Goal: Contribute content: Contribute content

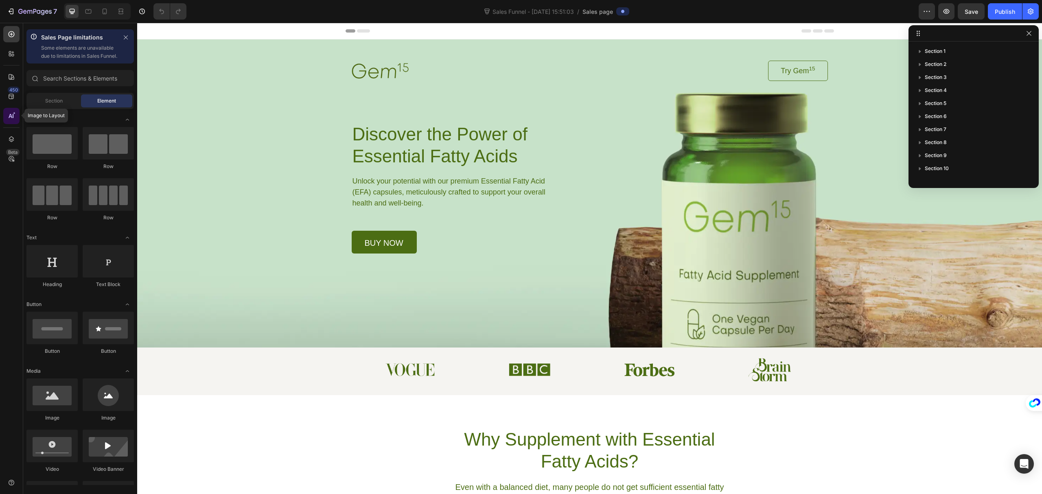
click at [11, 117] on icon at bounding box center [11, 116] width 8 height 8
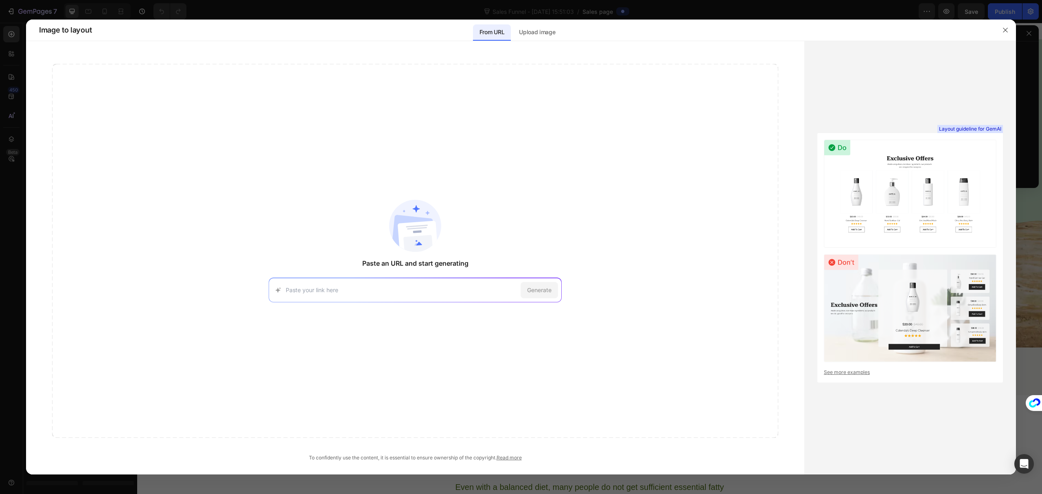
drag, startPoint x: 408, startPoint y: 292, endPoint x: 428, endPoint y: 292, distance: 20.8
click at [408, 292] on input at bounding box center [402, 290] width 232 height 9
paste input "[URL][DOMAIN_NAME]"
type input "[URL][DOMAIN_NAME]"
click at [541, 292] on span "Generate" at bounding box center [539, 290] width 24 height 9
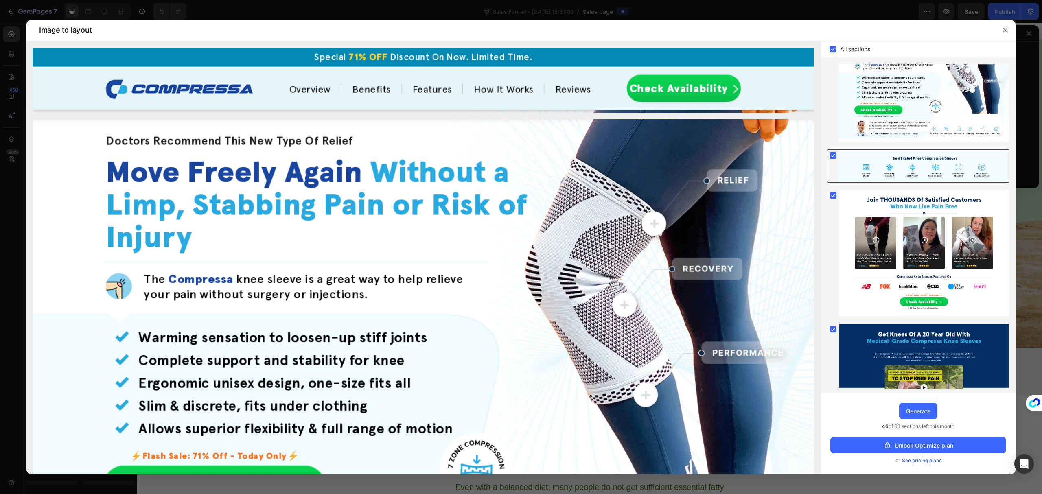
scroll to position [1189, 0]
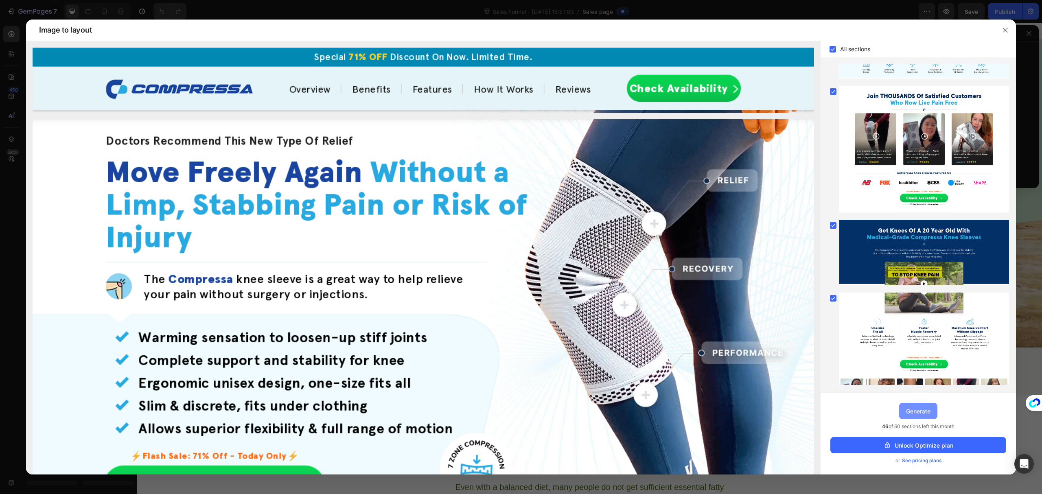
click at [926, 413] on div "Generate" at bounding box center [918, 411] width 24 height 9
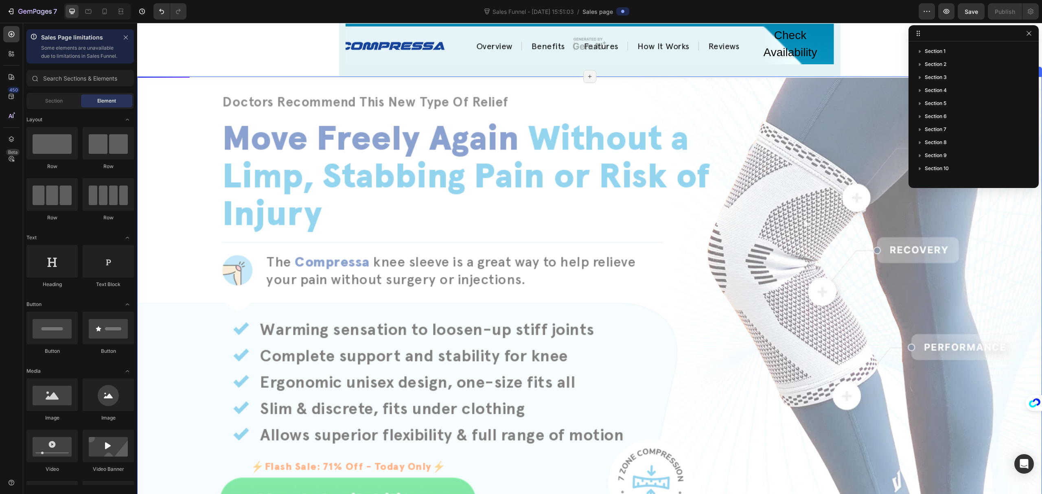
scroll to position [2388, 0]
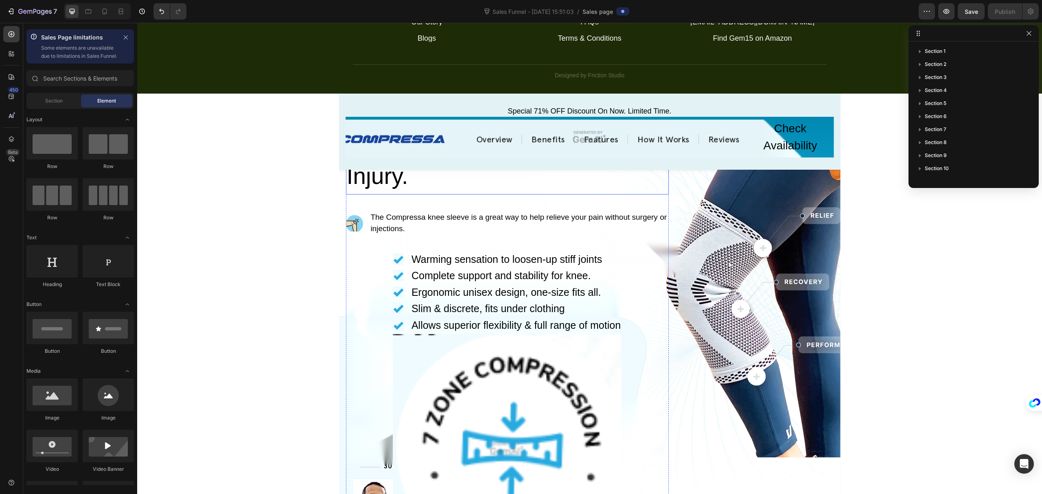
click at [386, 195] on h2 "Move Freely Again Without a Limp, Stabbing Pain or Risk of Injury." at bounding box center [507, 141] width 323 height 106
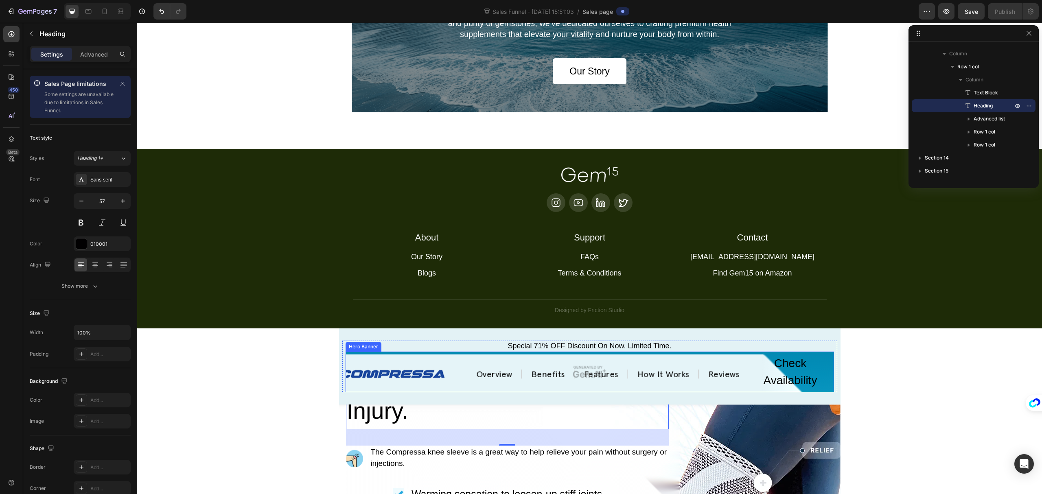
scroll to position [2063, 0]
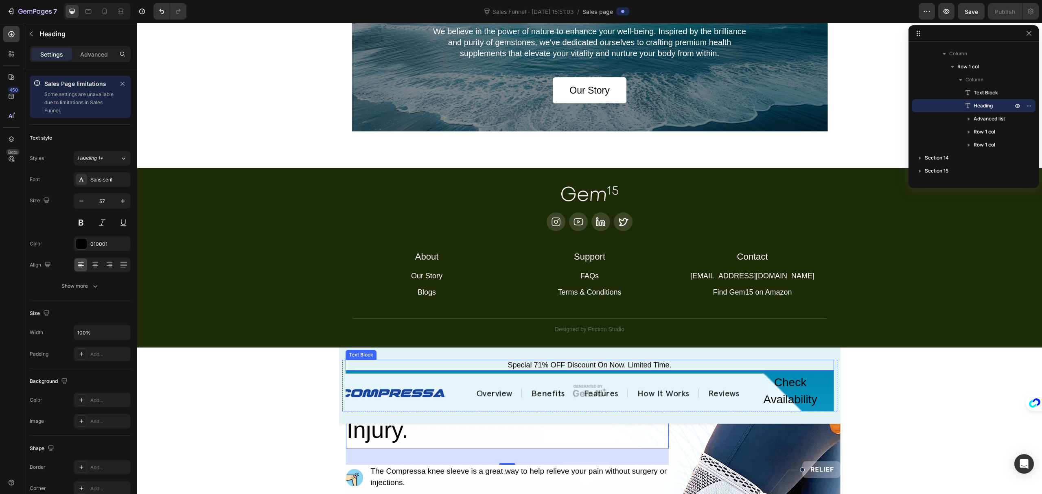
click at [627, 362] on div "Special 71% OFF Discount On Now. Limited Time." at bounding box center [590, 365] width 489 height 11
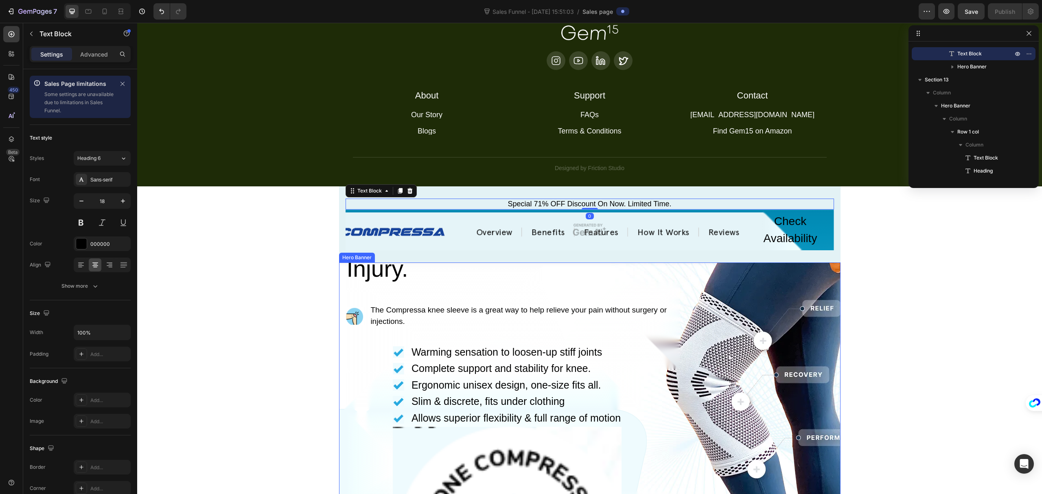
scroll to position [2225, 0]
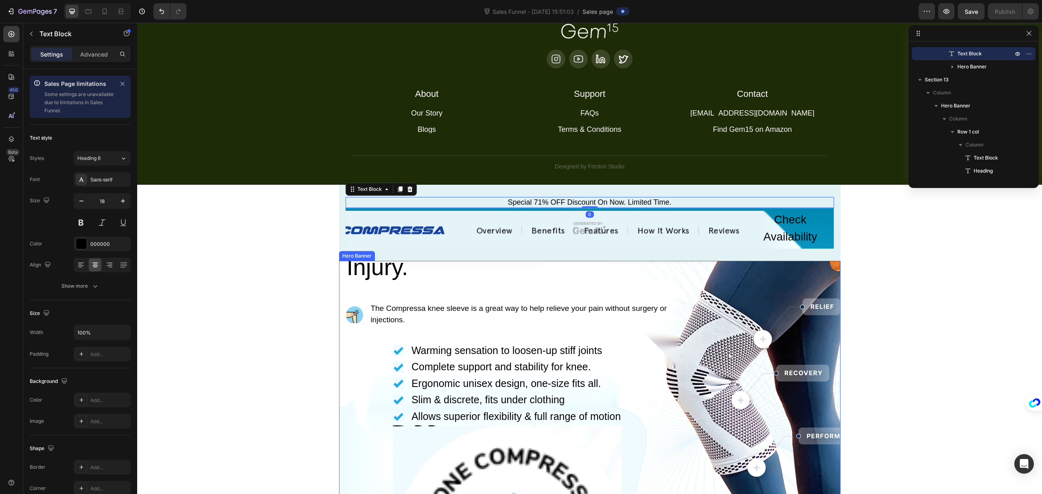
click at [750, 372] on div "Doctors Recommend This New Type Of Relief Text Block Move Freely Again Without …" at bounding box center [590, 454] width 489 height 598
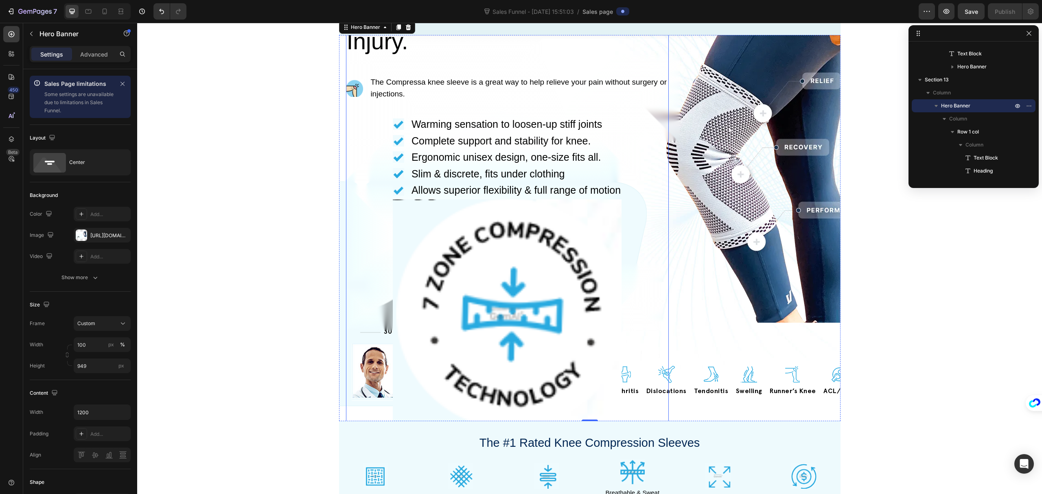
scroll to position [2497, 0]
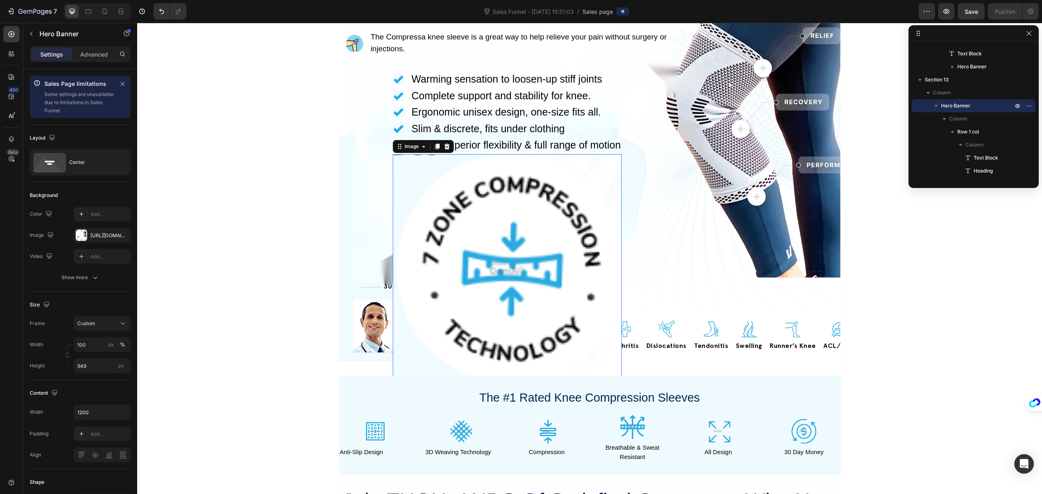
click at [519, 280] on img at bounding box center [507, 268] width 229 height 229
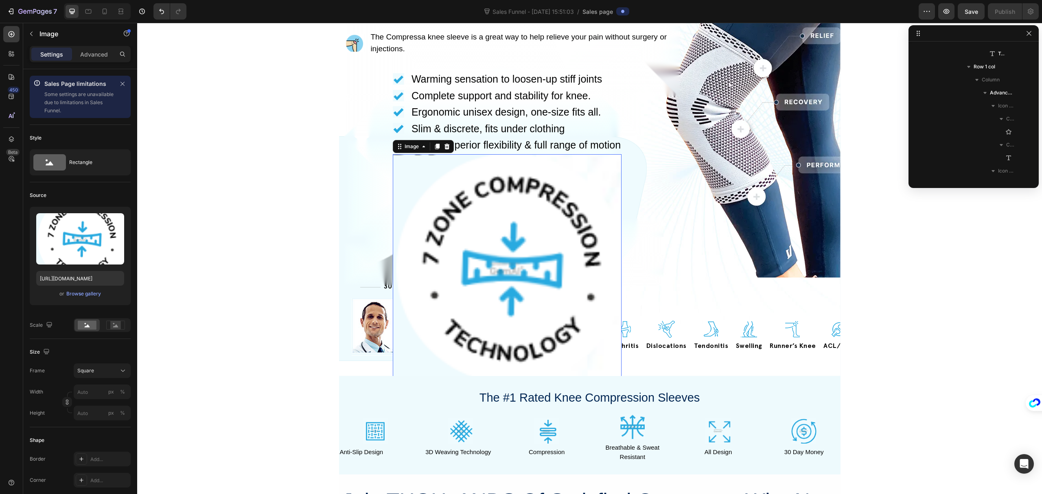
scroll to position [714, 0]
click at [445, 147] on icon at bounding box center [446, 146] width 5 height 6
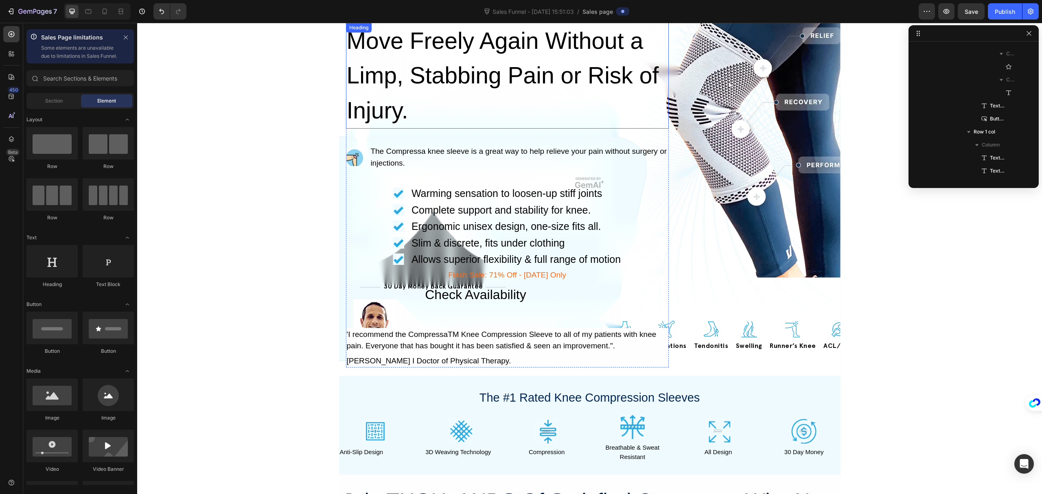
click at [461, 54] on h2 "Move Freely Again Without a Limp, Stabbing Pain or Risk of Injury." at bounding box center [507, 76] width 323 height 106
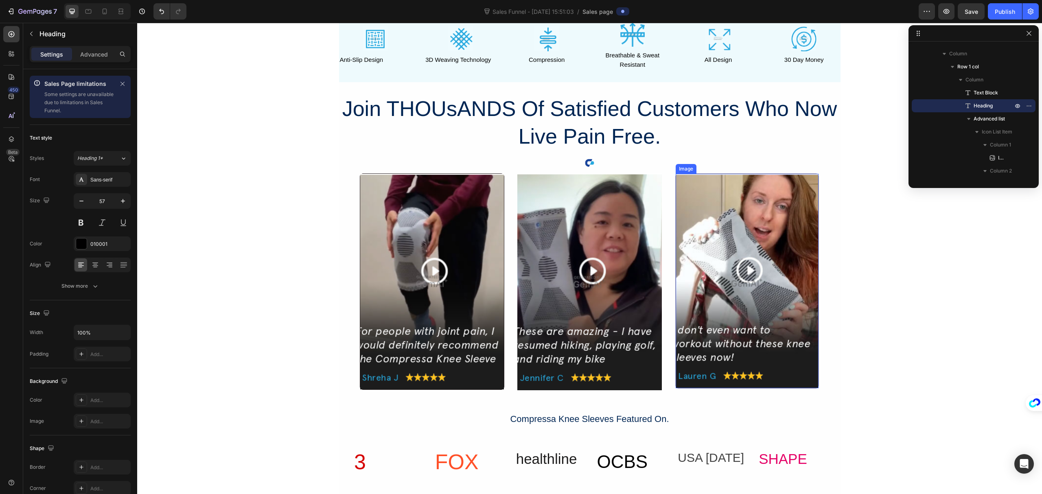
scroll to position [2893, 0]
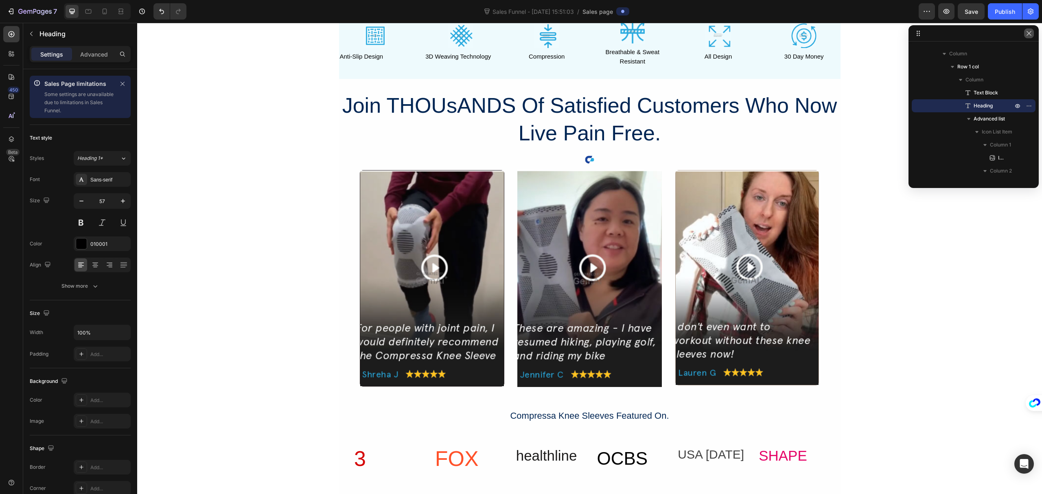
click at [1029, 34] on icon "button" at bounding box center [1029, 33] width 7 height 7
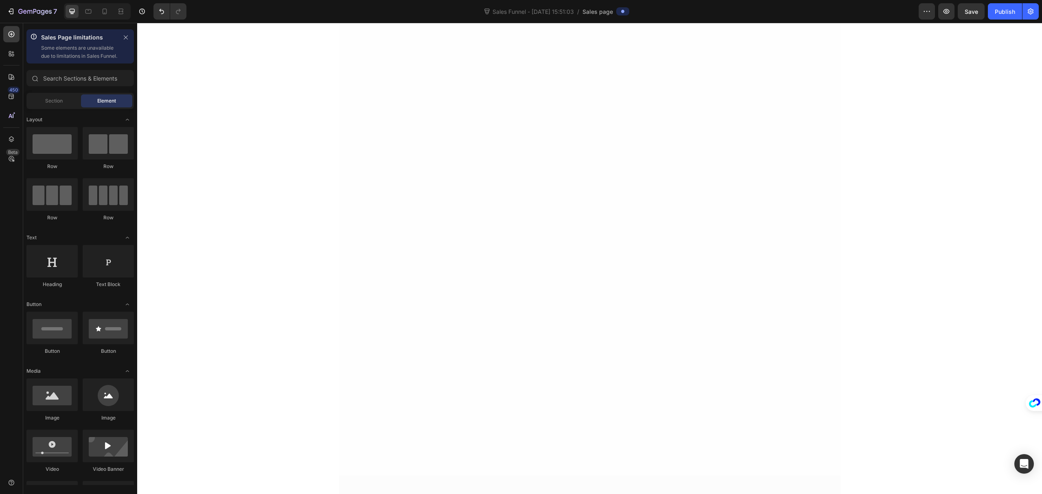
scroll to position [0, 0]
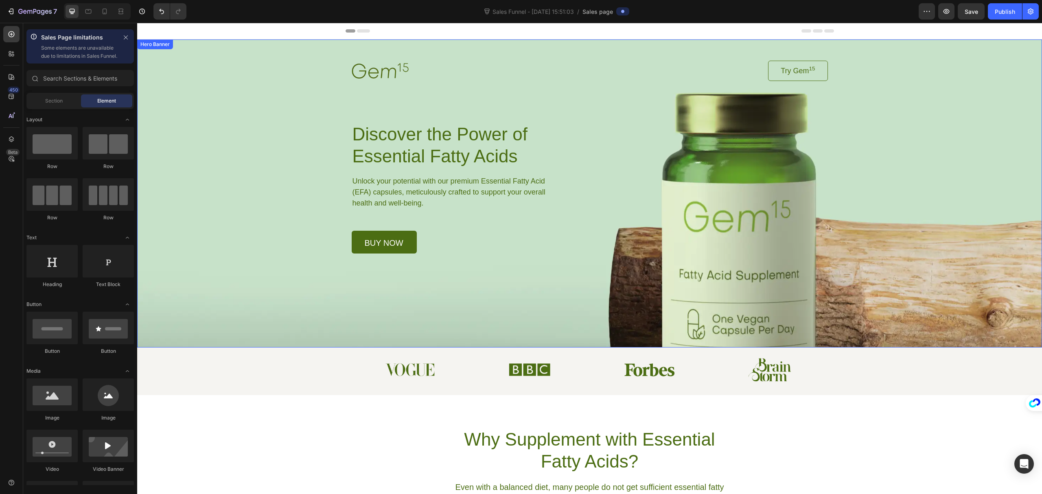
click at [743, 284] on div "Background Image" at bounding box center [589, 193] width 905 height 308
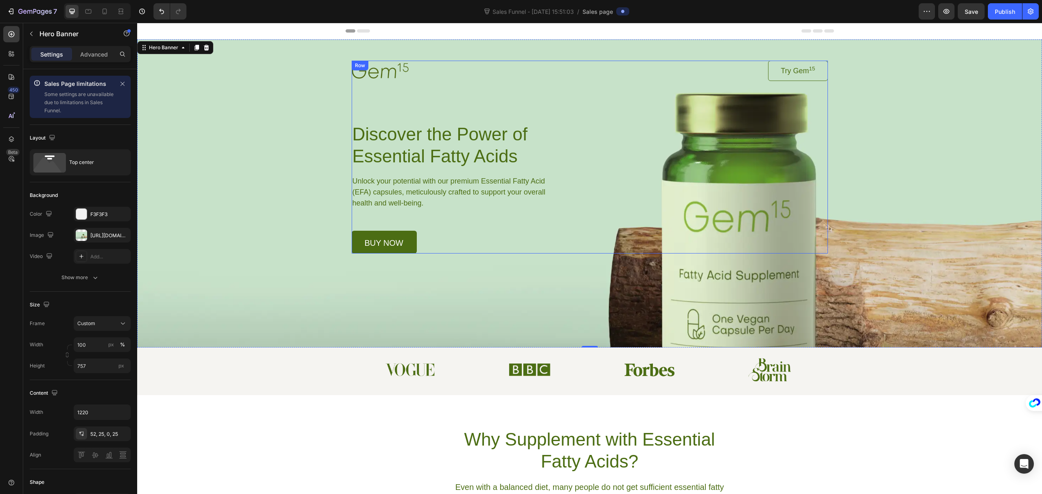
click at [648, 230] on div "Image Try Gem 15 Button Row Discover the Power of Essential Fatty Acids Heading…" at bounding box center [590, 157] width 476 height 193
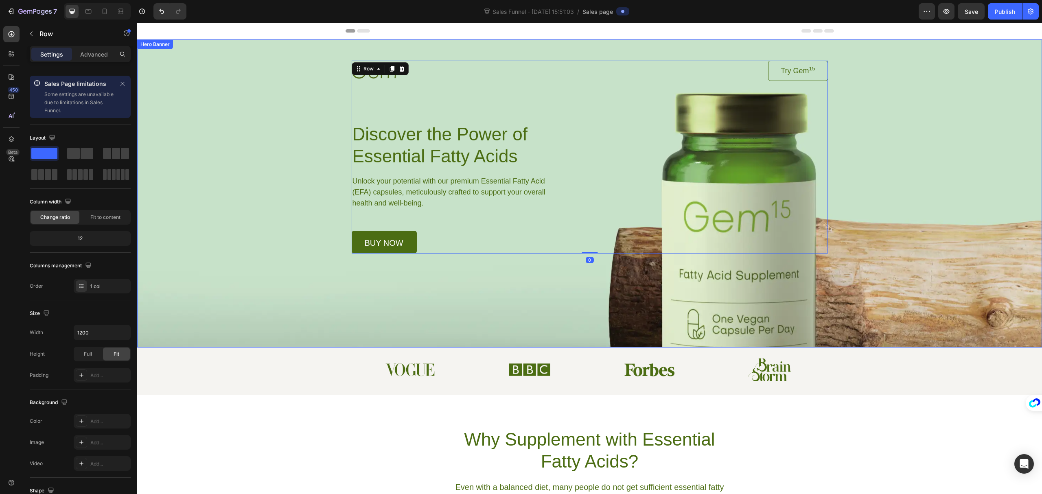
click at [771, 273] on div "Background Image" at bounding box center [589, 193] width 905 height 308
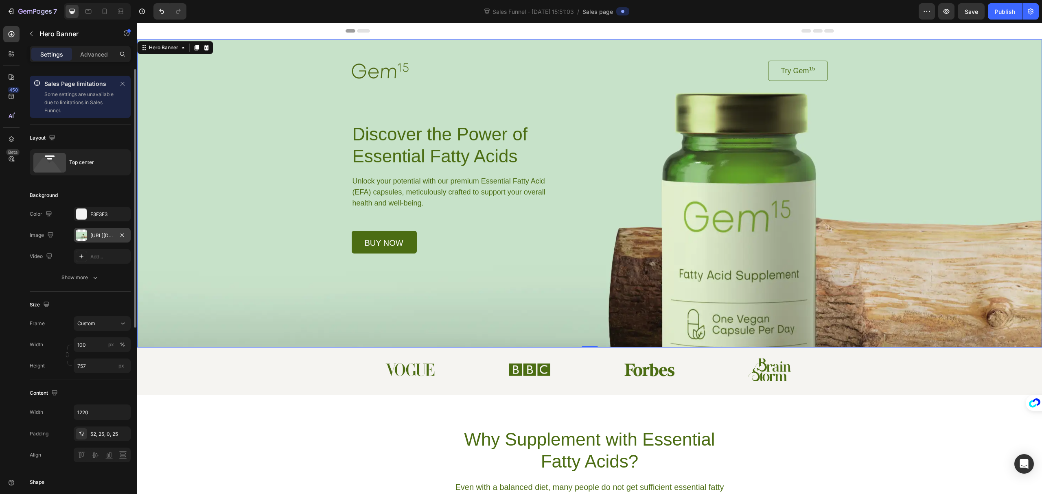
click at [98, 232] on div "[URL][DOMAIN_NAME]" at bounding box center [102, 235] width 24 height 7
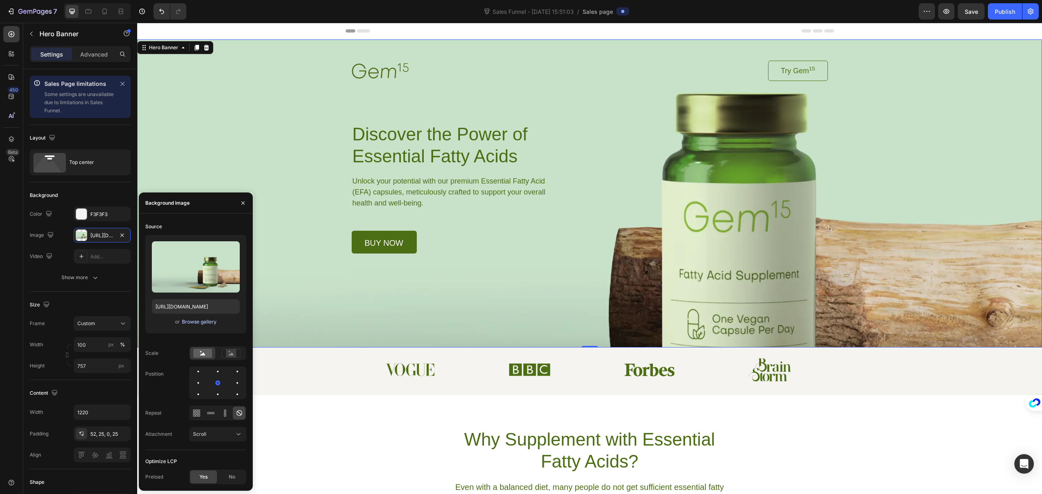
click at [200, 323] on div "Browse gallery" at bounding box center [199, 321] width 35 height 7
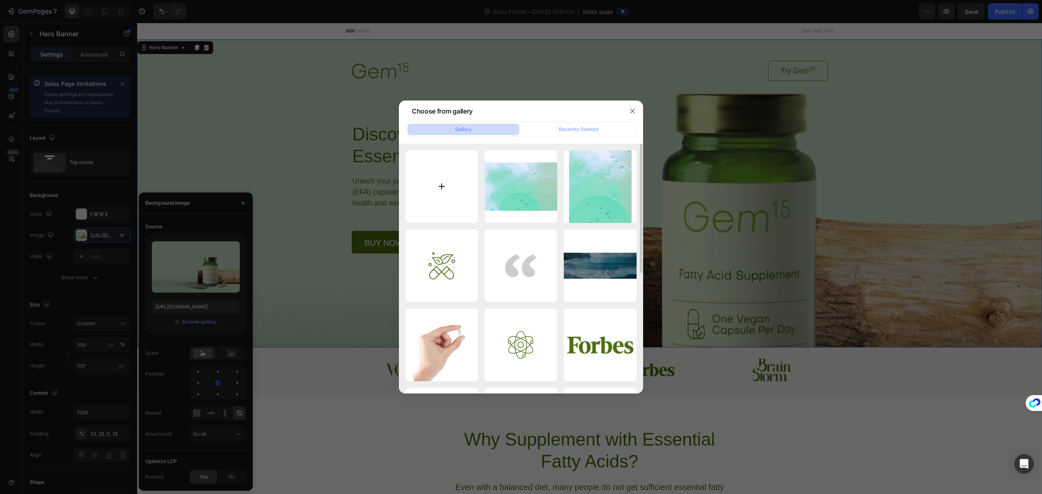
click at [440, 186] on input "file" at bounding box center [441, 186] width 73 height 73
type input "C:\fakepath\Flowbie-Sales Page-Hero Section.png"
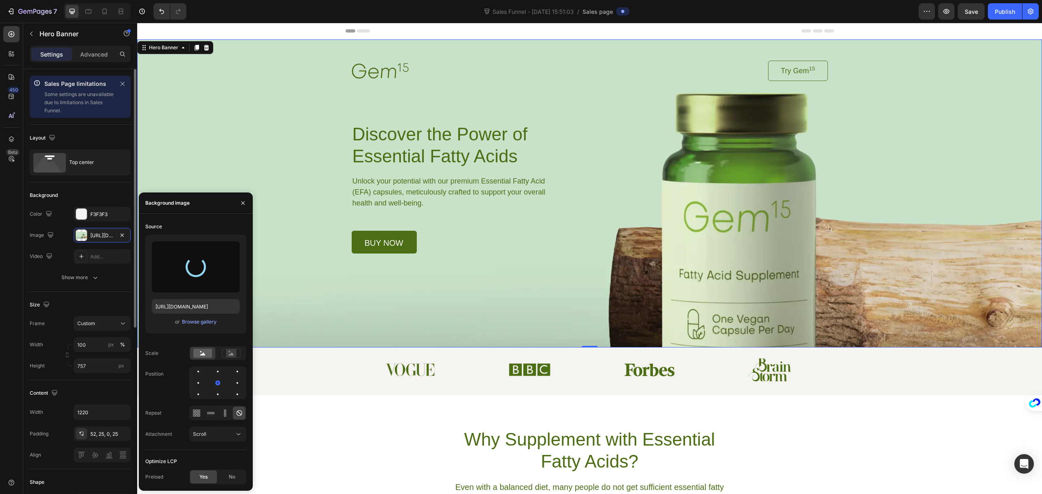
type input "[URL][DOMAIN_NAME]"
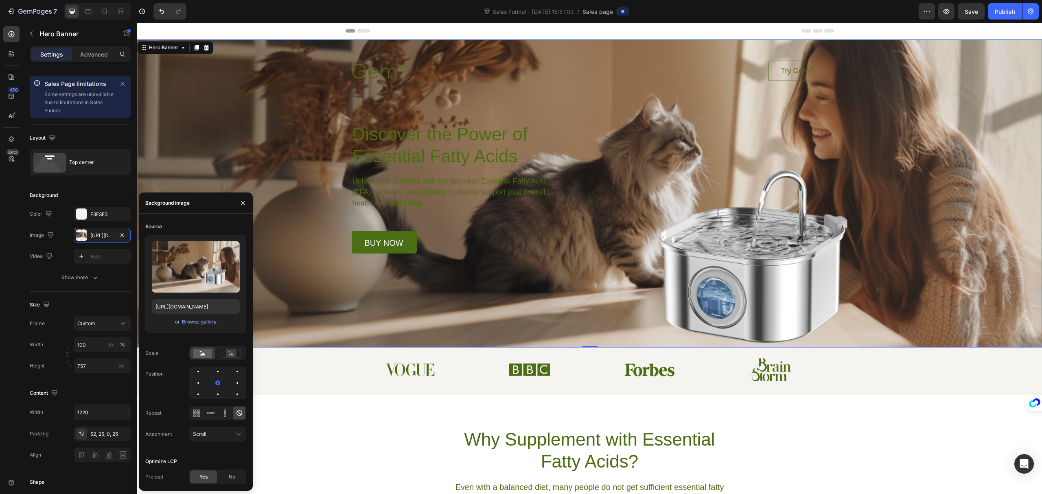
click at [801, 270] on div "Background Image" at bounding box center [589, 193] width 905 height 308
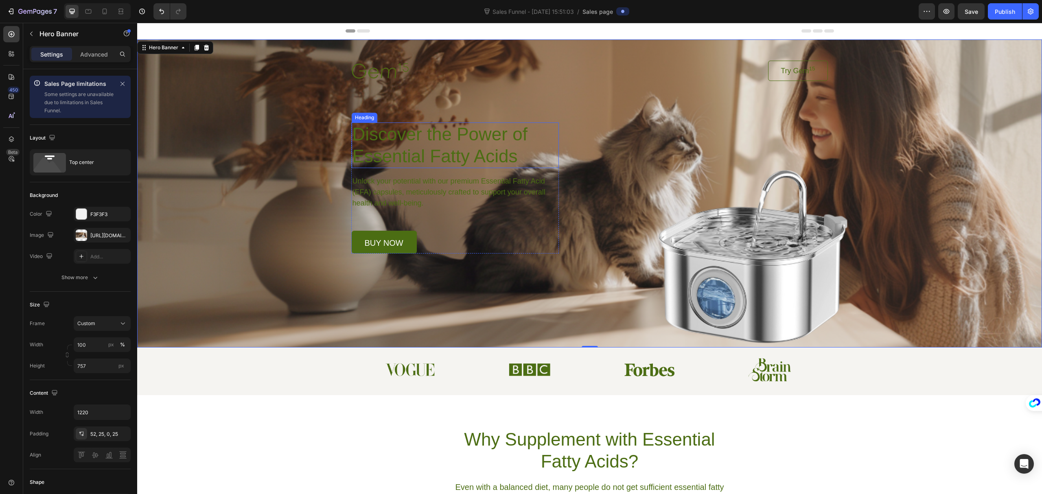
click at [475, 152] on h1 "Discover the Power of Essential Fatty Acids" at bounding box center [455, 146] width 207 height 46
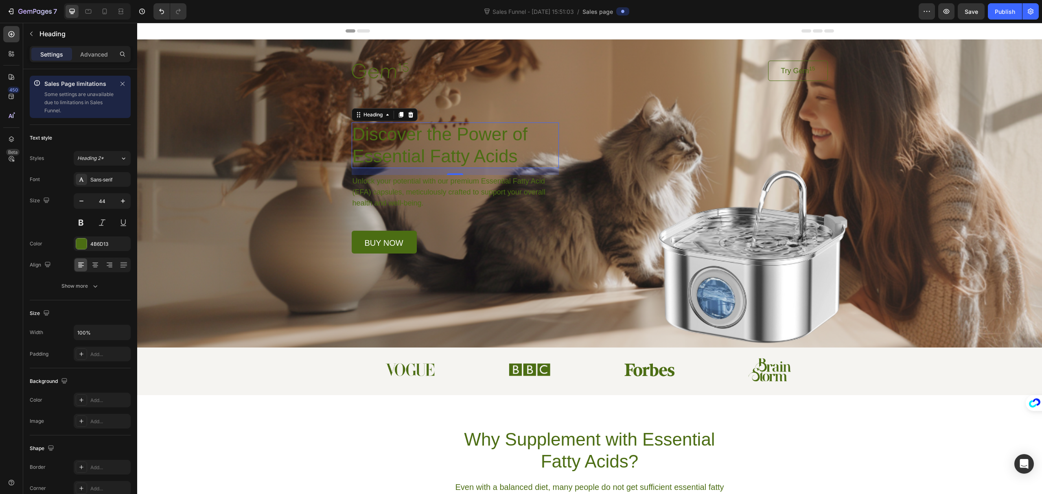
click at [441, 155] on h1 "Discover the Power of Essential Fatty Acids" at bounding box center [455, 146] width 207 height 46
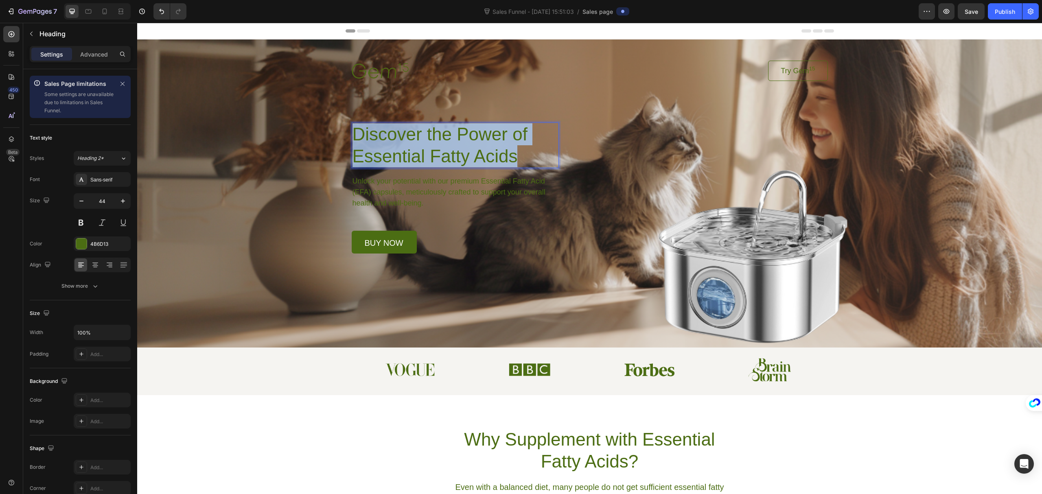
click at [441, 155] on p "Discover the Power of Essential Fatty Acids" at bounding box center [456, 145] width 206 height 44
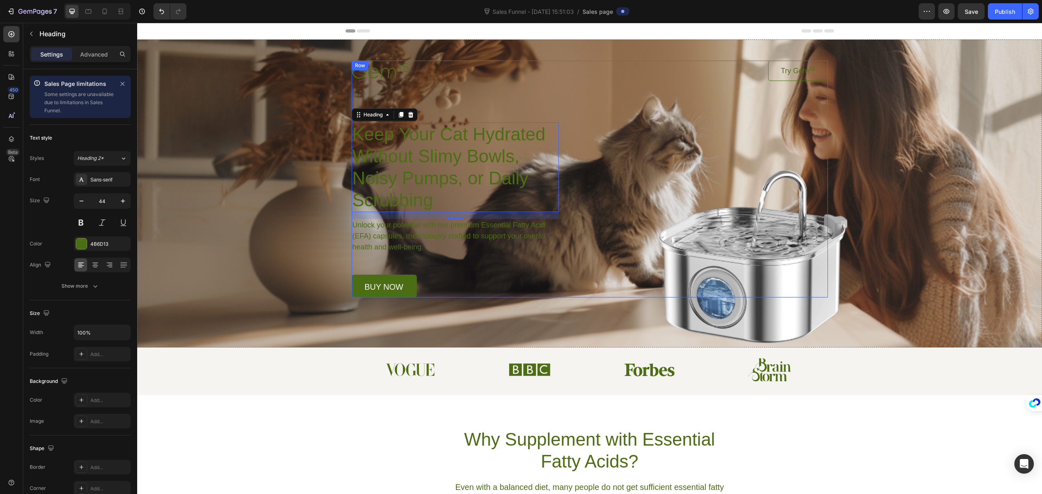
click at [424, 99] on div "Image Try Gem 15 Button Row Keep Your Cat Hydrated Without Slimy Bowls, Noisy P…" at bounding box center [590, 179] width 476 height 237
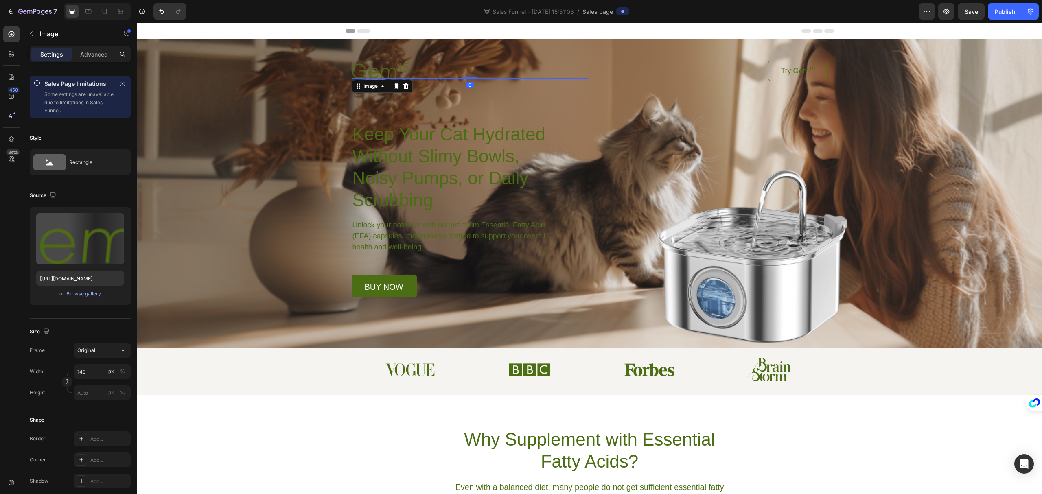
click at [423, 74] on div at bounding box center [470, 70] width 237 height 15
click at [717, 74] on div "Try Gem 15 Button" at bounding box center [710, 71] width 237 height 20
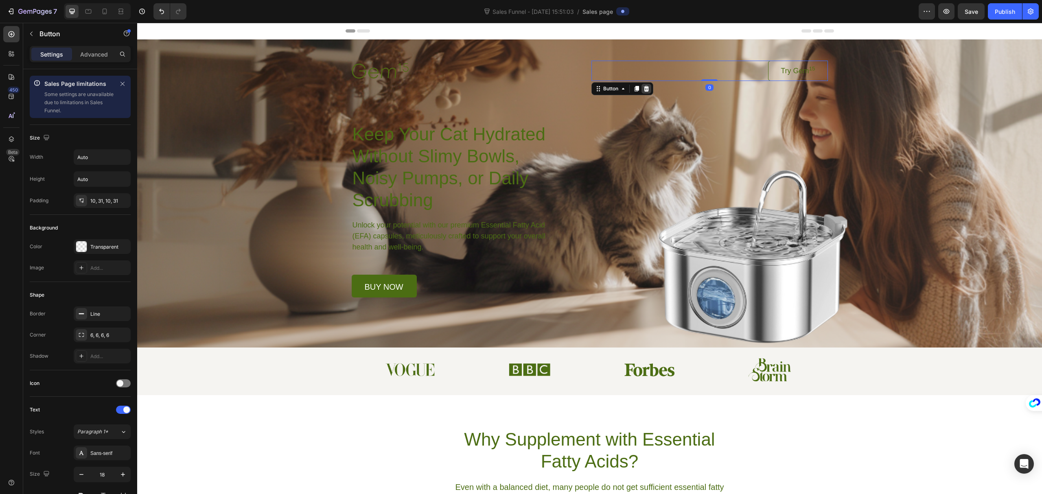
click at [645, 89] on icon at bounding box center [646, 88] width 7 height 7
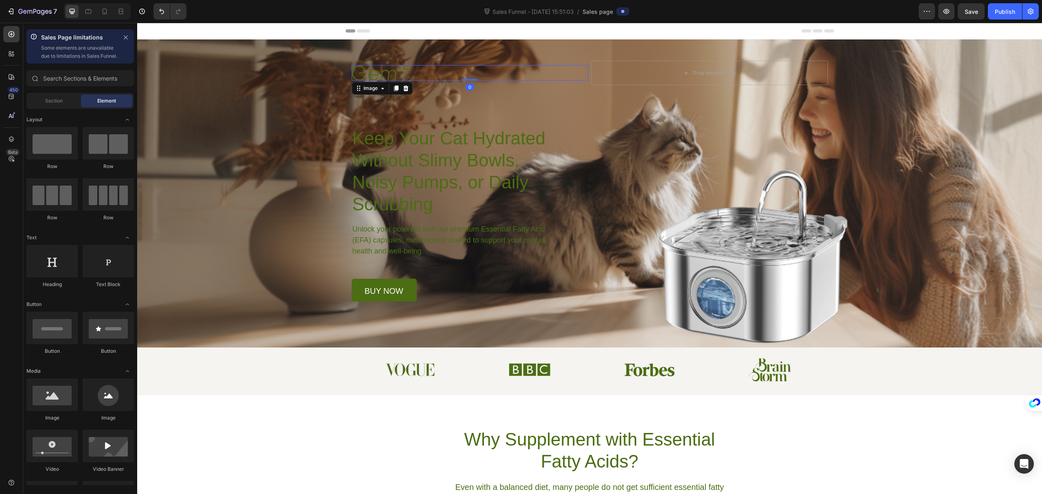
click at [512, 71] on div at bounding box center [470, 72] width 237 height 15
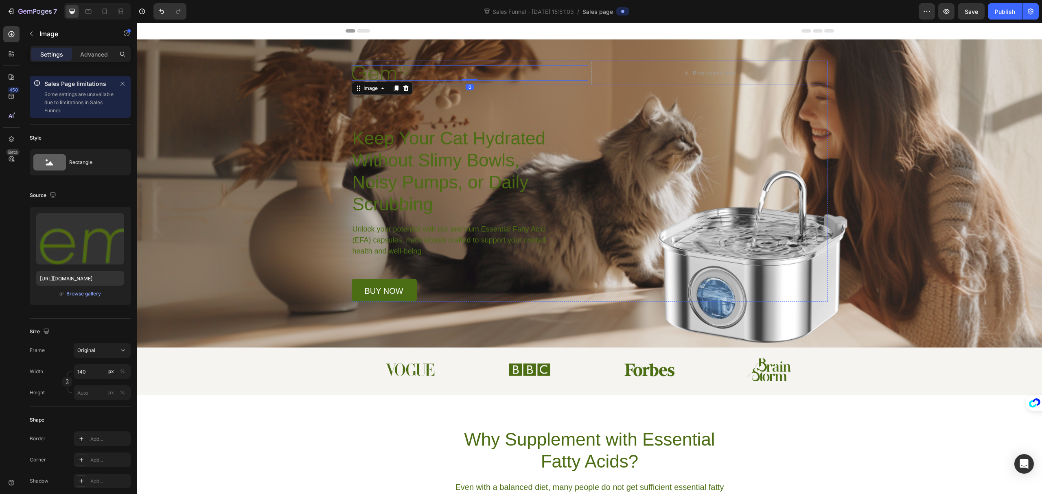
click at [530, 82] on div "Image 0" at bounding box center [470, 73] width 237 height 24
click at [548, 66] on div at bounding box center [470, 72] width 237 height 15
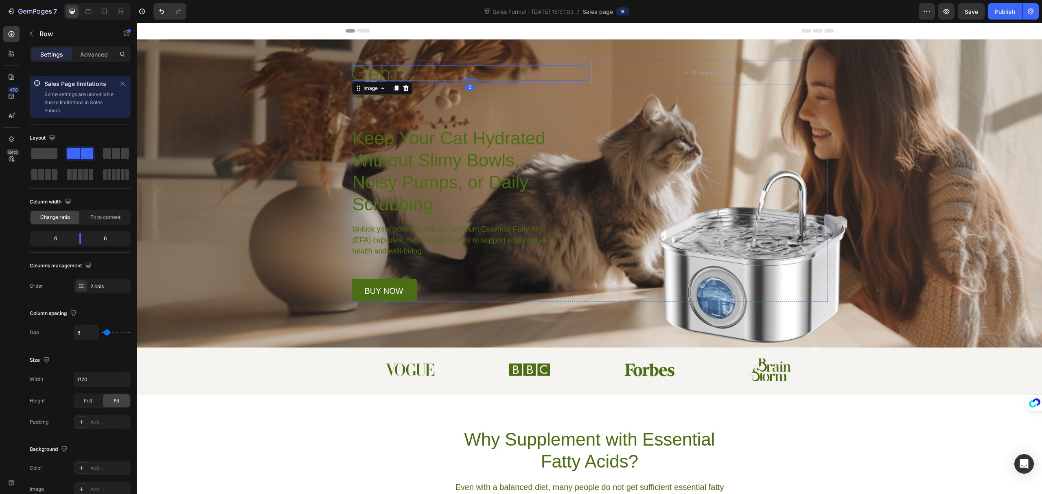
click at [571, 62] on div "Image 0" at bounding box center [470, 73] width 237 height 24
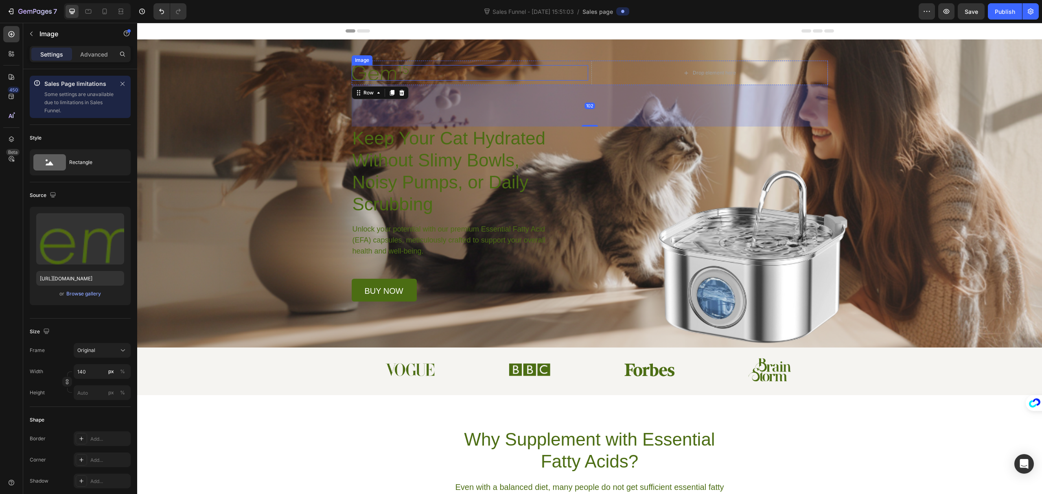
click at [375, 74] on img at bounding box center [380, 72] width 57 height 15
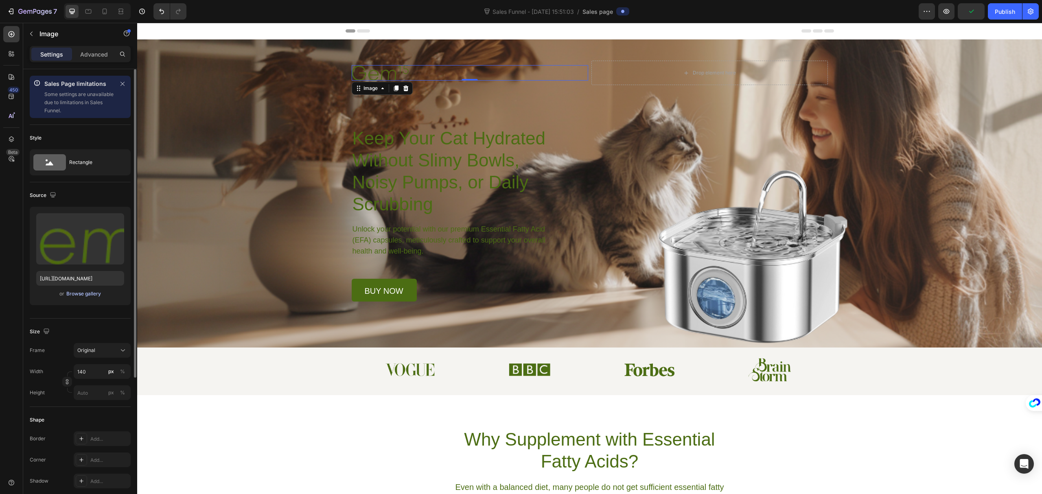
click at [81, 295] on div "Browse gallery" at bounding box center [83, 293] width 35 height 7
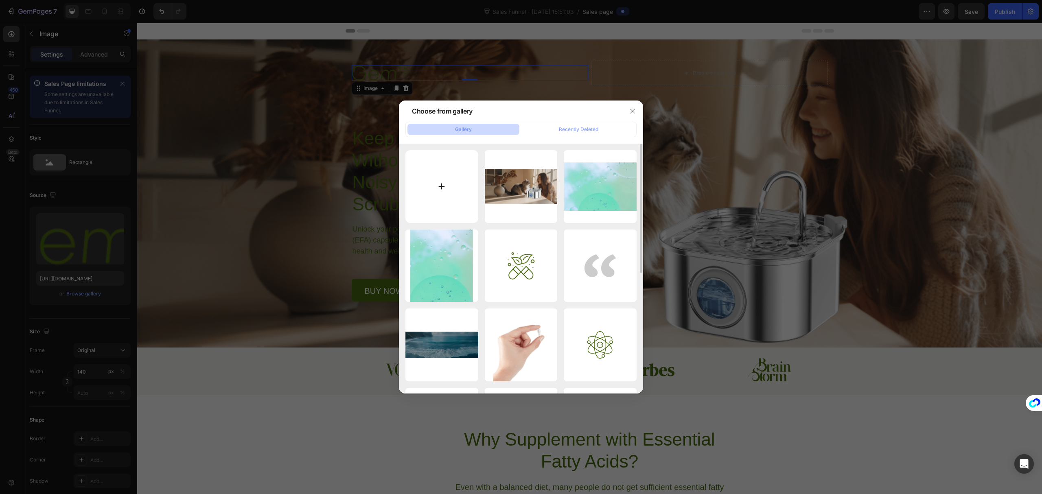
click at [435, 191] on input "file" at bounding box center [441, 186] width 73 height 73
type input "C:\fakepath\Flowbie-LOGO.png"
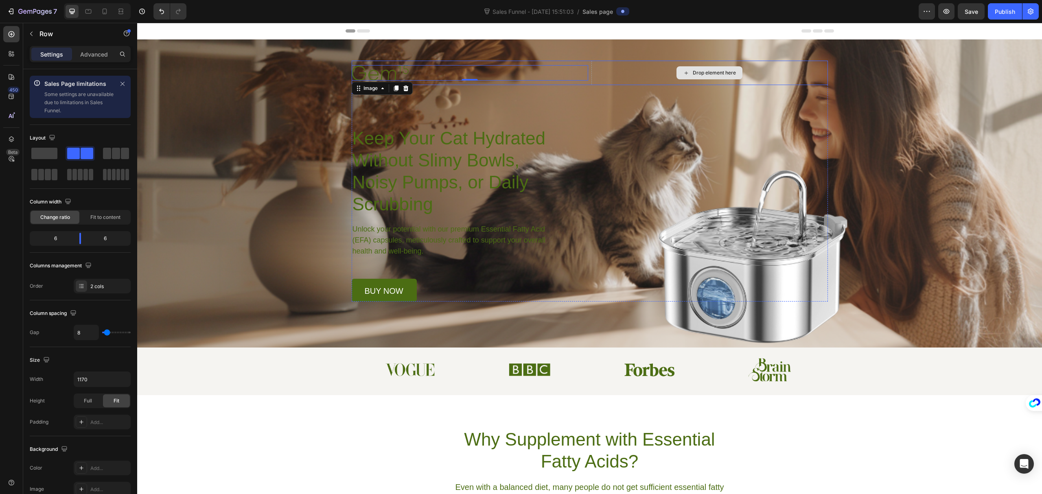
click at [787, 77] on div "Drop element here" at bounding box center [710, 73] width 237 height 24
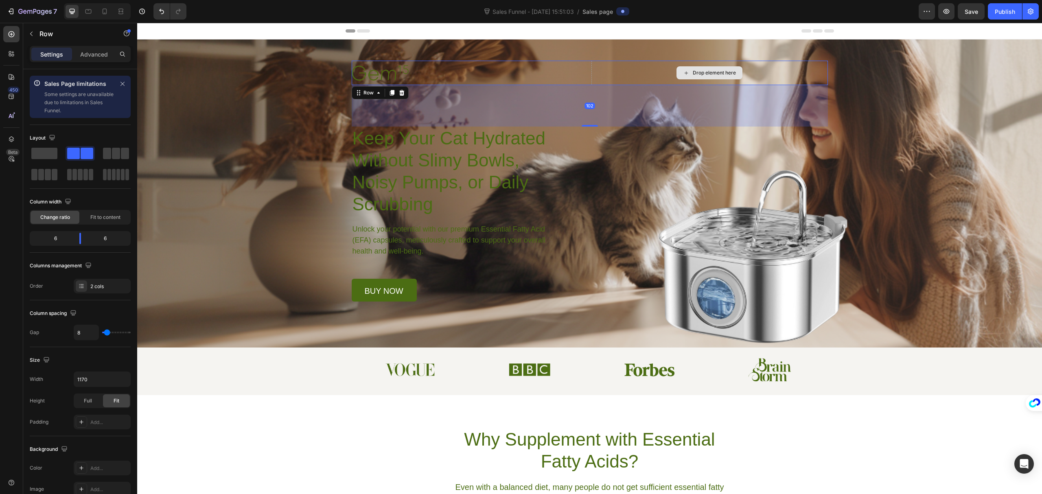
click at [618, 71] on div "Drop element here" at bounding box center [710, 73] width 237 height 24
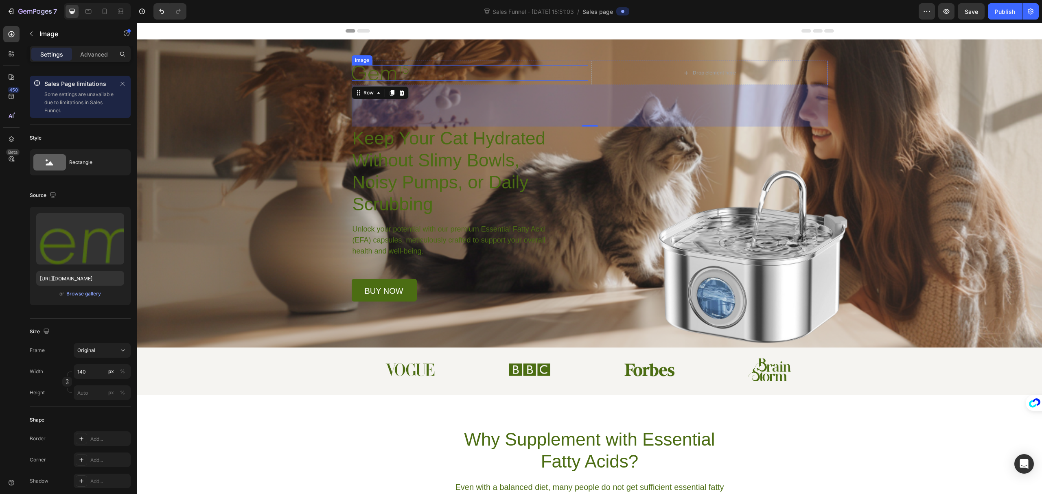
click at [382, 74] on img at bounding box center [380, 72] width 57 height 15
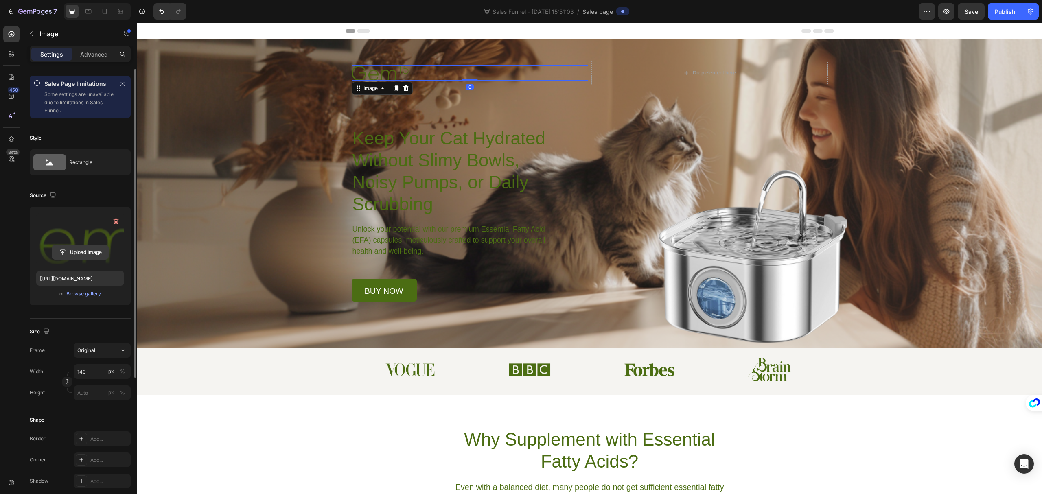
click at [83, 250] on input "file" at bounding box center [80, 252] width 56 height 14
type input "[URL][DOMAIN_NAME]"
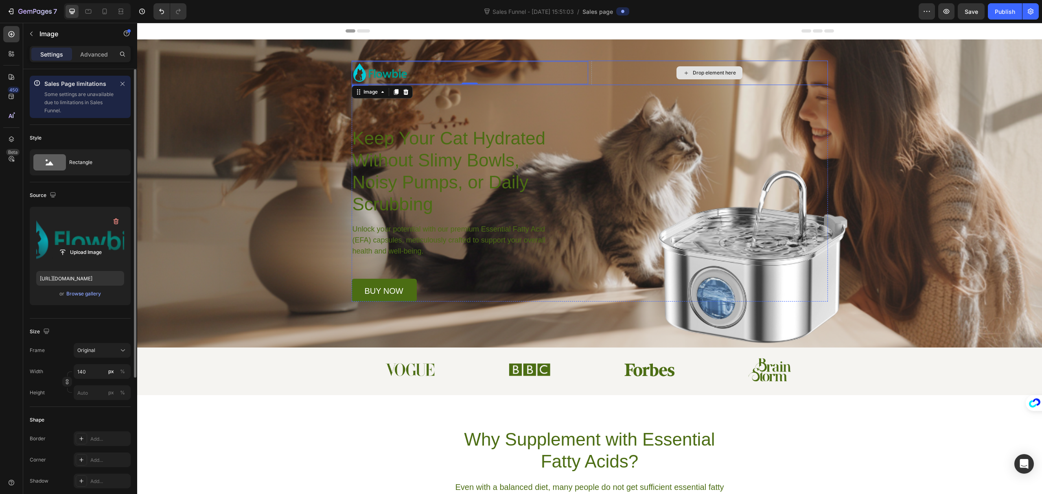
click at [629, 72] on div "Drop element here" at bounding box center [710, 73] width 237 height 24
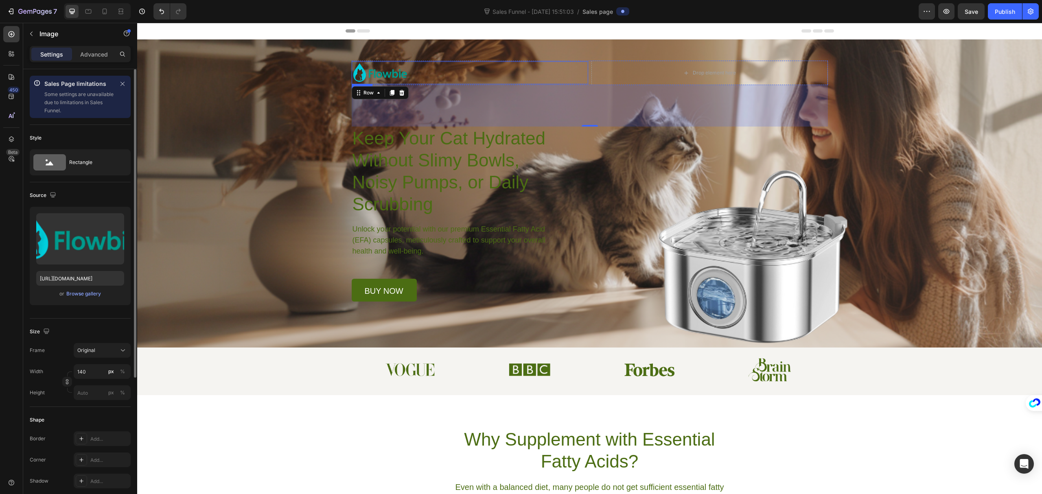
click at [569, 66] on div at bounding box center [470, 72] width 237 height 23
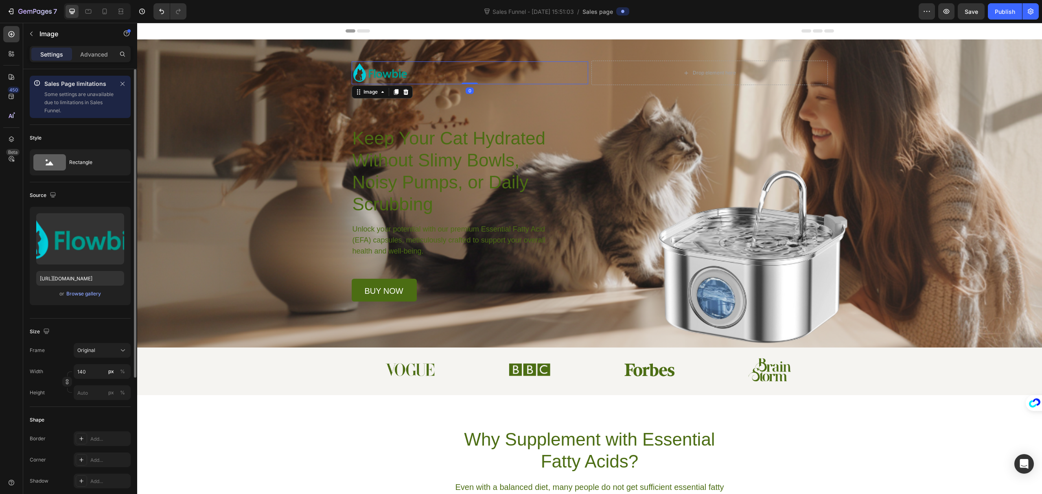
click at [367, 97] on div "Image" at bounding box center [382, 91] width 61 height 13
click at [367, 93] on div "Image" at bounding box center [371, 91] width 18 height 7
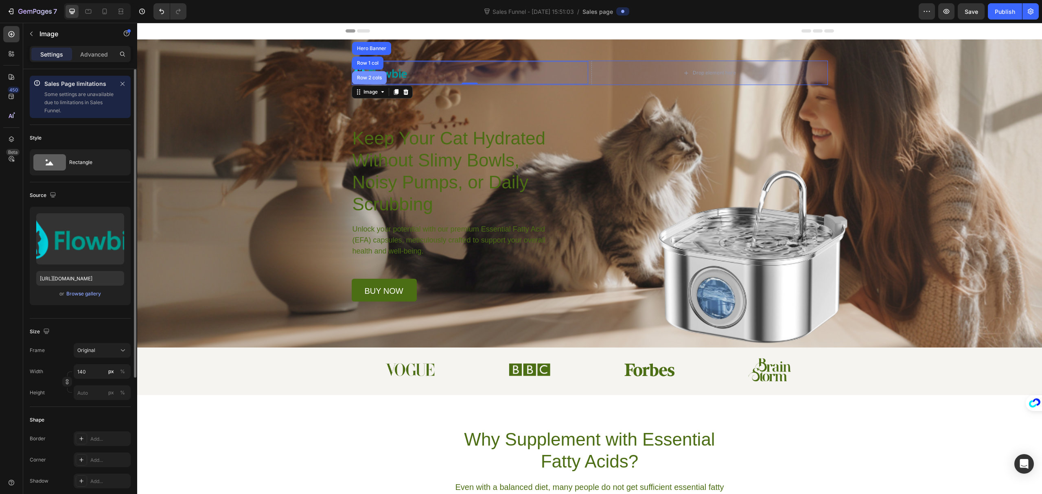
click at [368, 79] on div "Row 2 cols" at bounding box center [369, 77] width 28 height 5
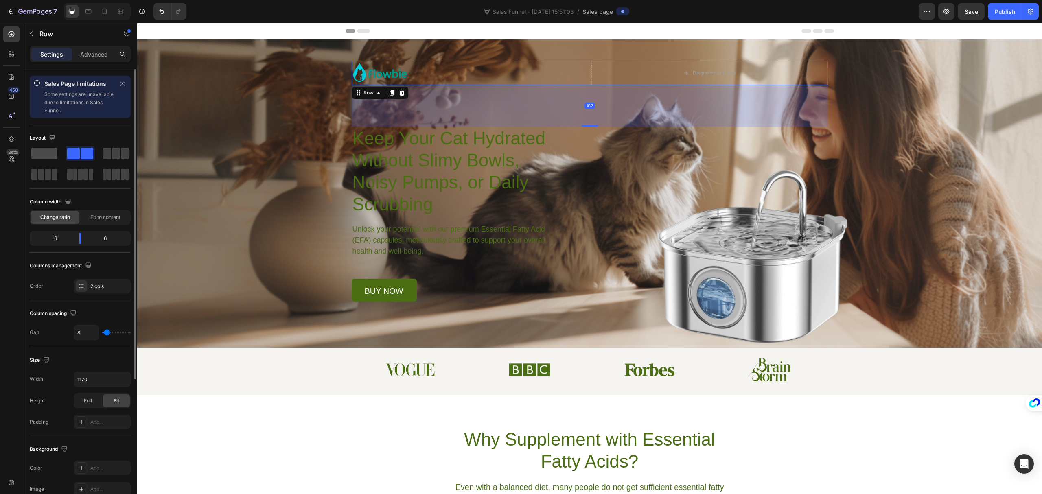
click at [39, 156] on span at bounding box center [44, 153] width 26 height 11
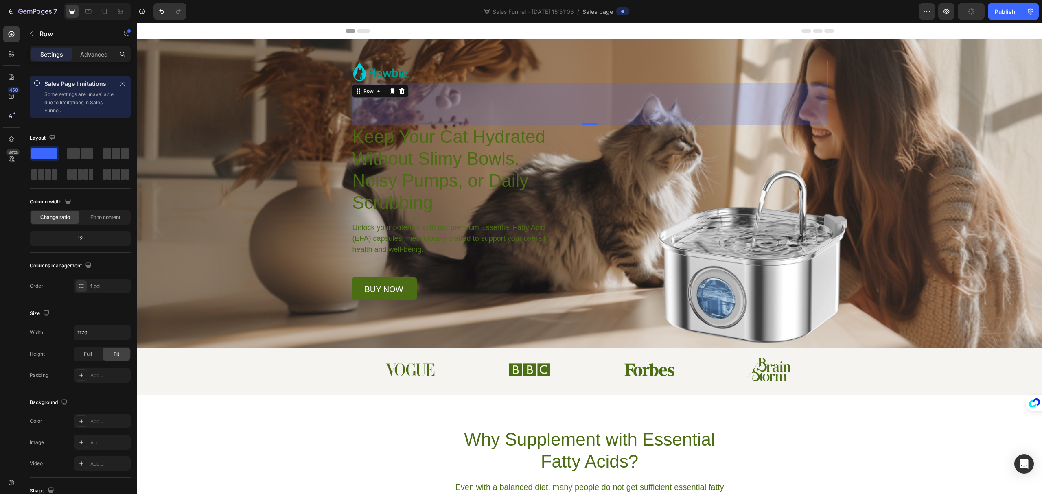
click at [542, 105] on div "102" at bounding box center [590, 104] width 476 height 42
click at [399, 92] on icon at bounding box center [402, 91] width 7 height 7
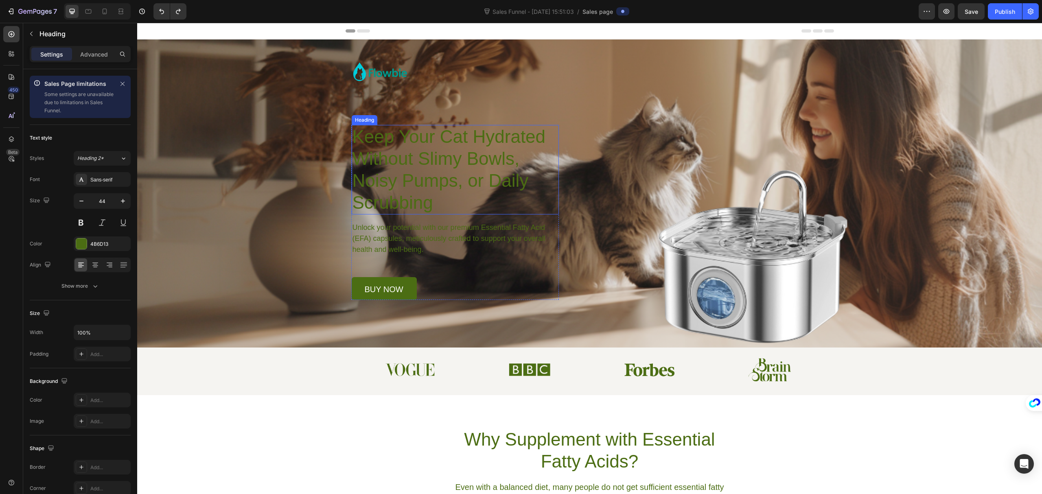
click at [474, 147] on p "Keep Your Cat Hydrated Without Slimy Bowls, Noisy Pumps, or Daily Scrubbing" at bounding box center [456, 170] width 206 height 88
click at [489, 107] on div "Image Row Keep Your Cat Hydrated Without Slimy Bowls, Noisy Pumps, or Daily Scr…" at bounding box center [590, 180] width 476 height 239
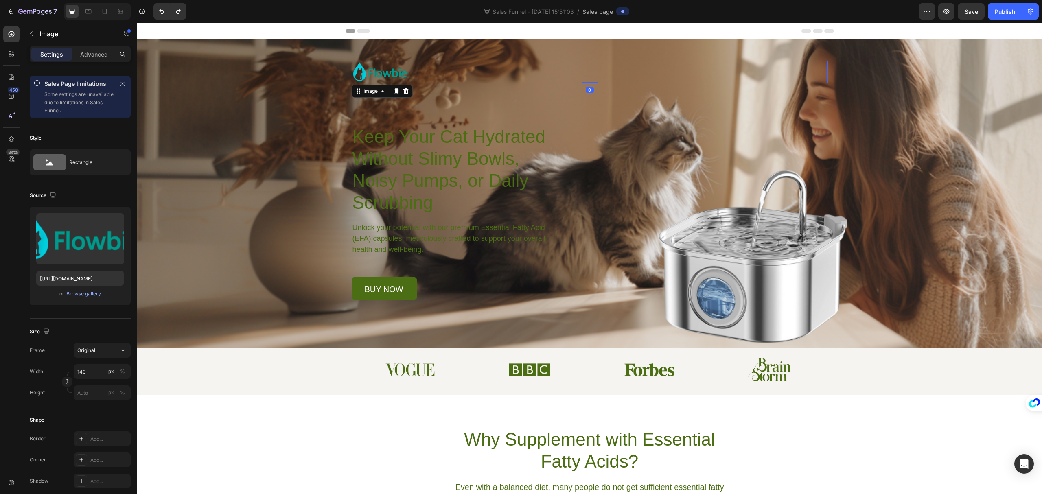
click at [385, 79] on img at bounding box center [380, 72] width 57 height 23
click at [379, 91] on icon at bounding box center [382, 91] width 7 height 7
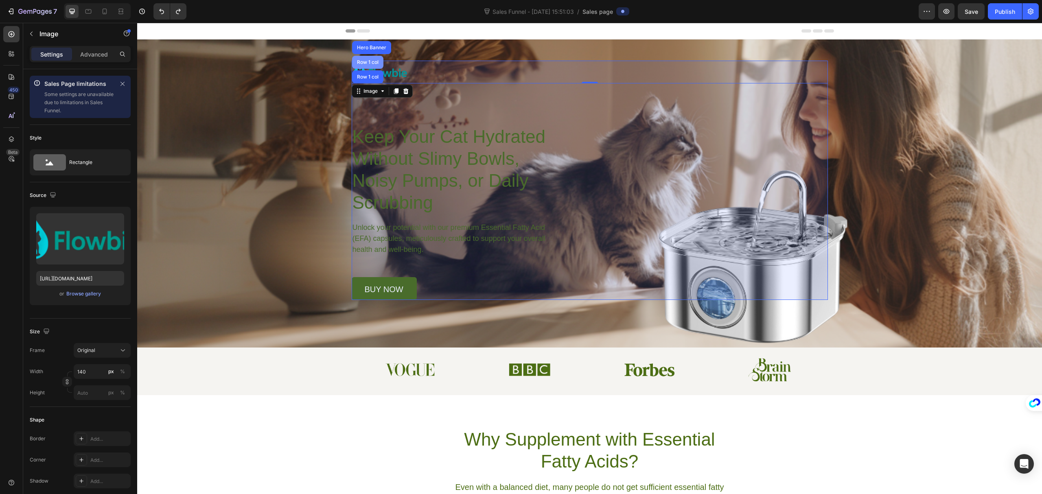
click at [366, 60] on div "Row 1 col" at bounding box center [367, 62] width 25 height 5
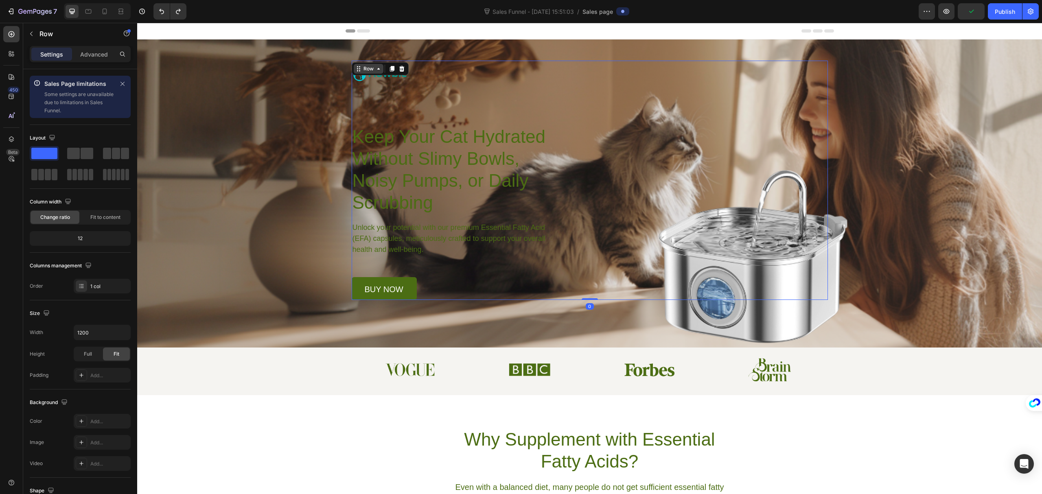
click at [366, 67] on div "Row" at bounding box center [368, 68] width 13 height 7
click at [511, 118] on div "Image Row Keep Your Cat Hydrated Without Slimy Bowls, Noisy Pumps, or Daily Scr…" at bounding box center [590, 180] width 476 height 239
click at [482, 149] on p "Keep Your Cat Hydrated Without Slimy Bowls, Noisy Pumps, or Daily Scrubbing" at bounding box center [456, 170] width 206 height 88
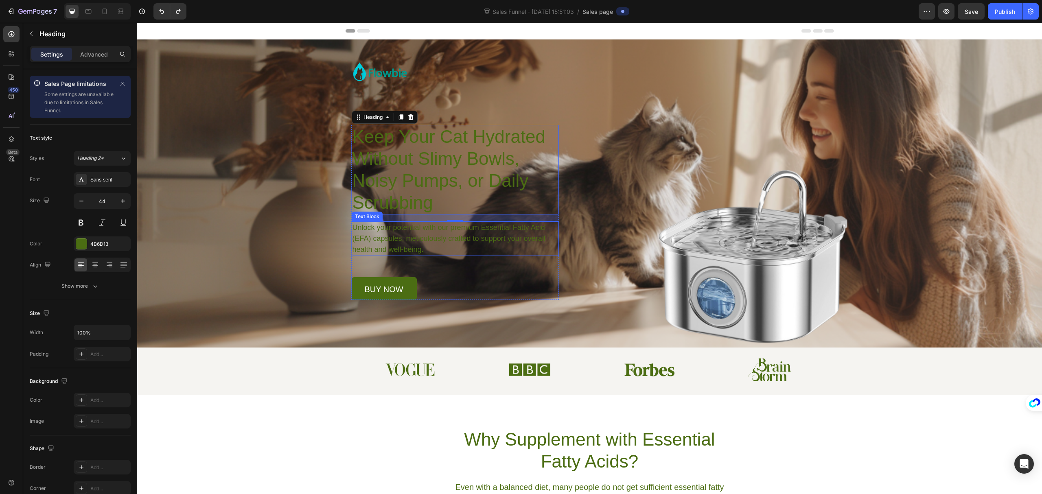
click at [405, 226] on p "Unlock your potential with our premium Essential Fatty Acid (EFA) capsules, met…" at bounding box center [455, 238] width 205 height 33
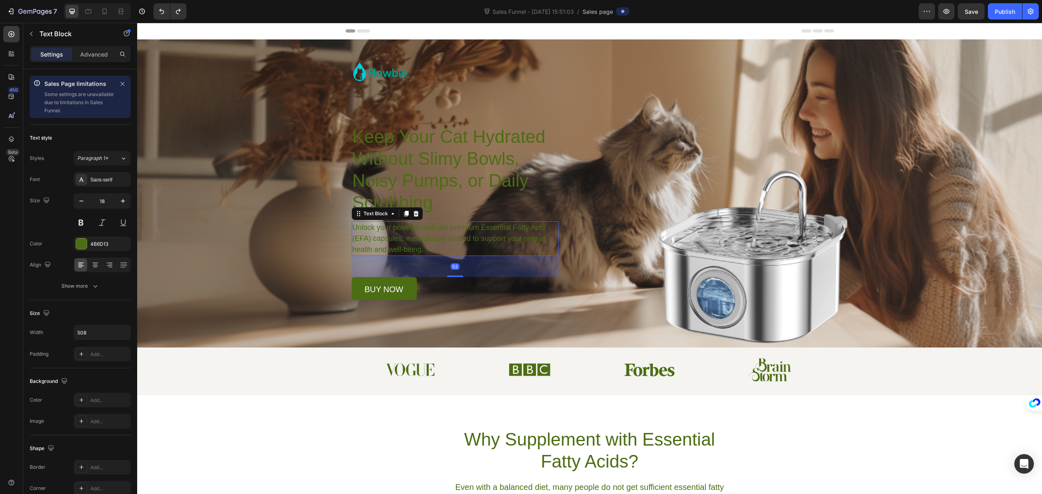
click at [406, 232] on p "Unlock your potential with our premium Essential Fatty Acid (EFA) capsules, met…" at bounding box center [455, 238] width 205 height 33
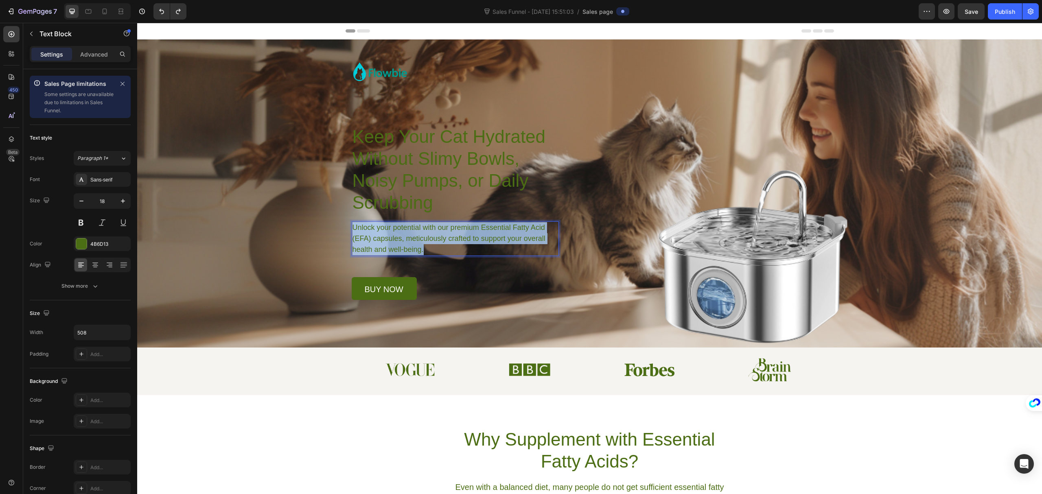
click at [406, 232] on p "Unlock your potential with our premium Essential Fatty Acid (EFA) capsules, met…" at bounding box center [455, 238] width 205 height 33
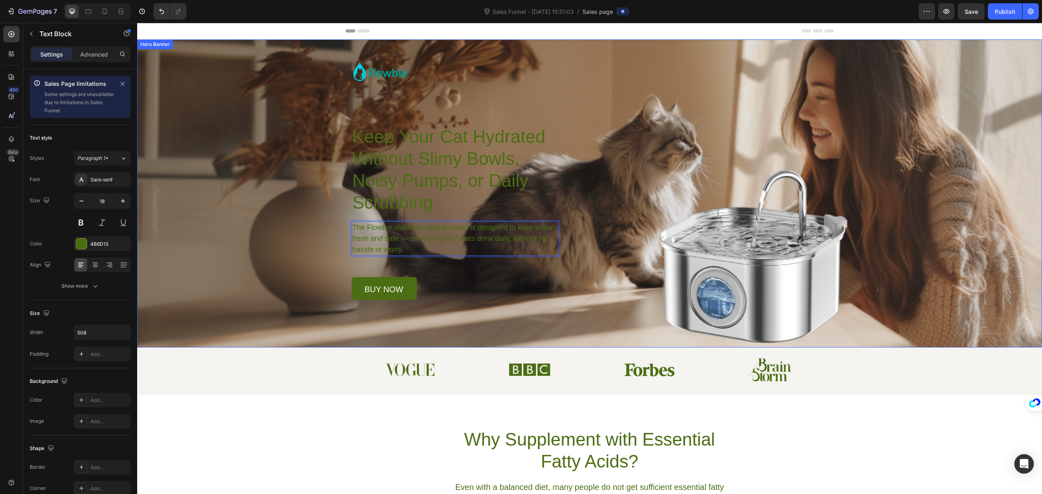
click at [217, 173] on div "Background Image" at bounding box center [589, 193] width 905 height 308
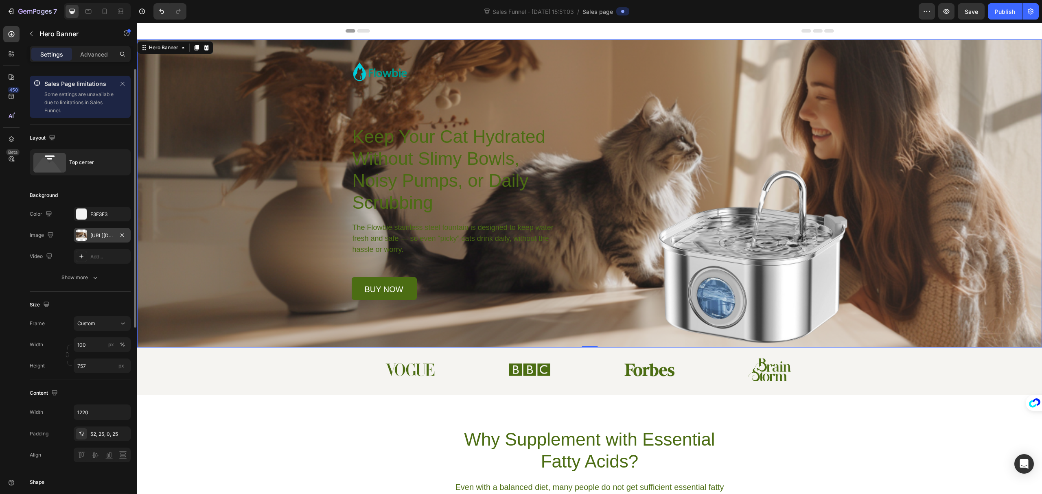
click at [98, 238] on div "[URL][DOMAIN_NAME]" at bounding box center [102, 235] width 24 height 7
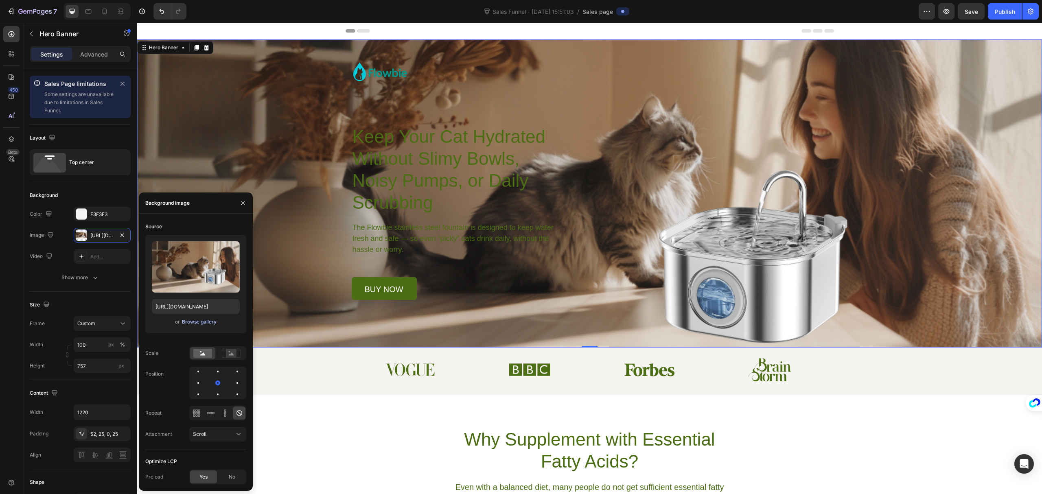
click at [200, 322] on div "Browse gallery" at bounding box center [199, 321] width 35 height 7
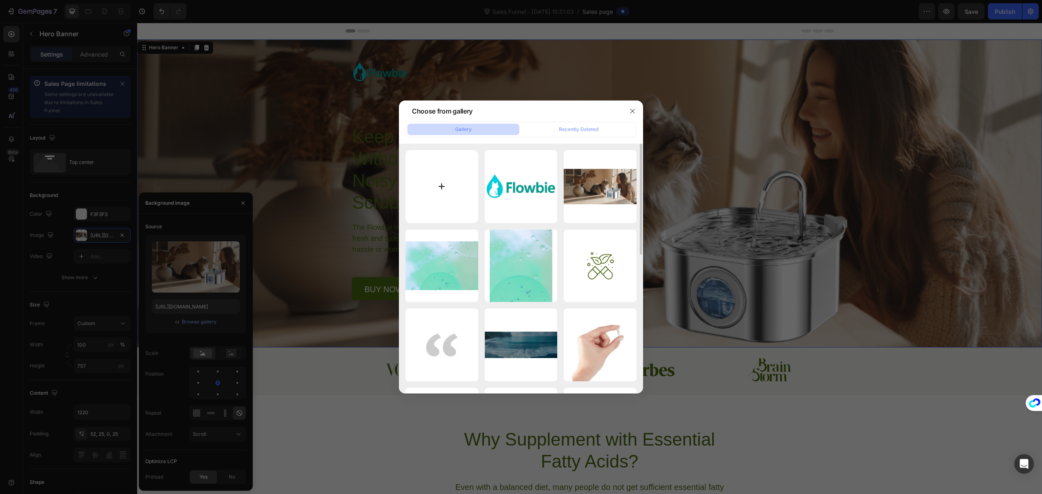
click at [463, 178] on input "file" at bounding box center [441, 186] width 73 height 73
click at [442, 181] on input "file" at bounding box center [441, 186] width 73 height 73
type input "C:\fakepath\Flowbie-Sales Page-Hero Section (1).png"
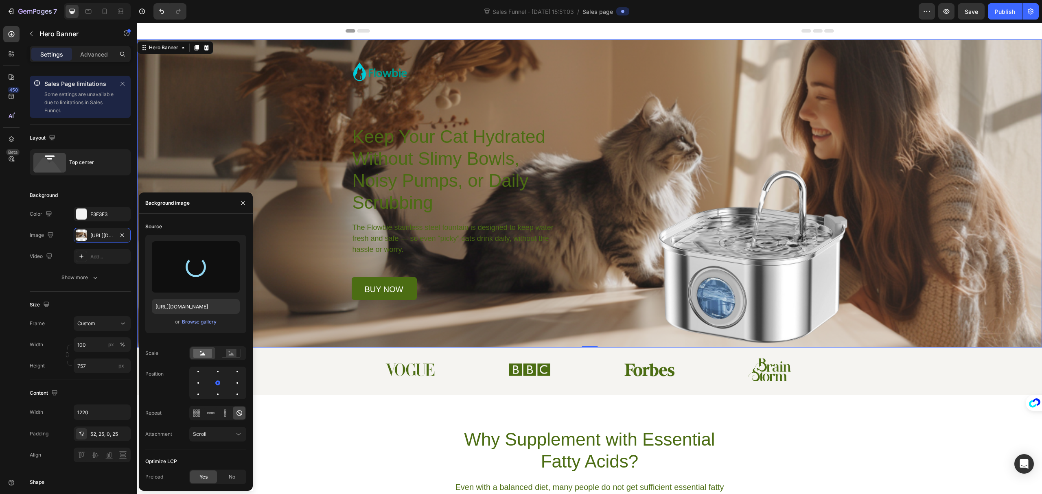
type input "[URL][DOMAIN_NAME]"
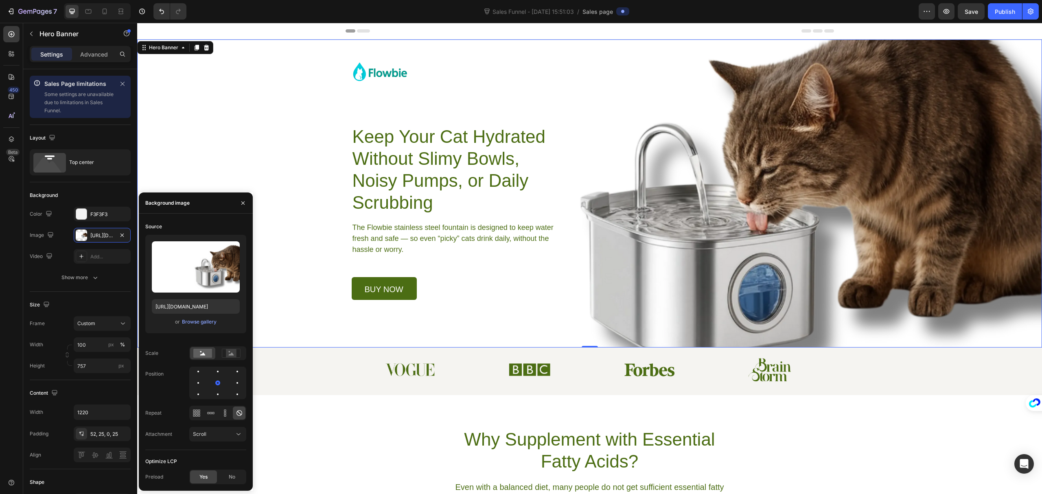
click at [882, 135] on div "Background Image" at bounding box center [589, 193] width 905 height 308
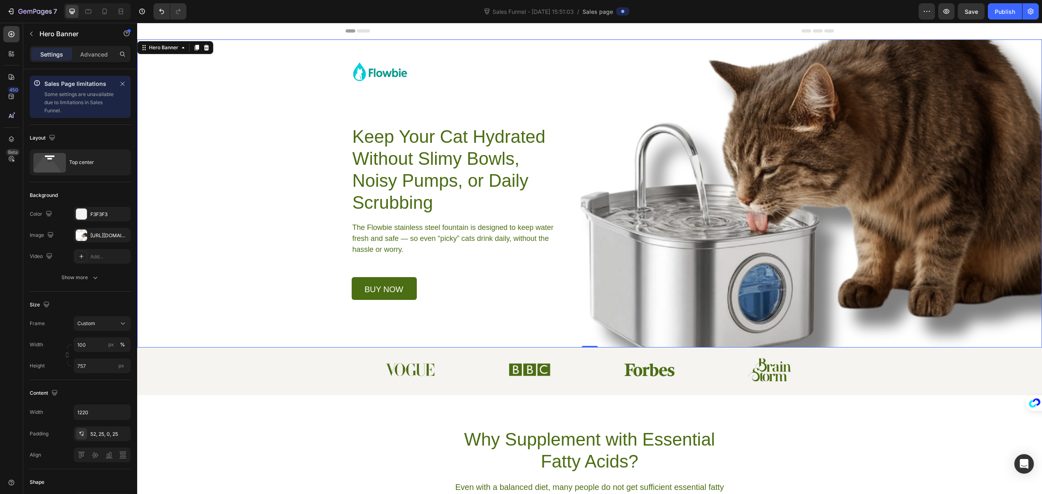
click at [951, 226] on div "Background Image" at bounding box center [589, 193] width 905 height 308
click at [947, 182] on div "Background Image" at bounding box center [589, 193] width 905 height 308
click at [396, 162] on p "Keep Your Cat Hydrated Without Slimy Bowls, Noisy Pumps, or Daily Scrubbing" at bounding box center [456, 170] width 206 height 88
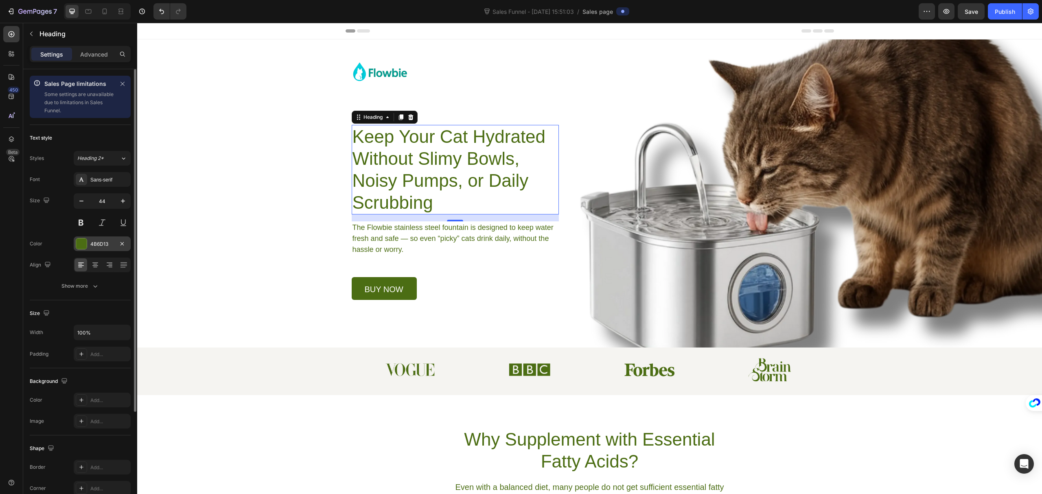
click at [101, 240] on div "4B6D13" at bounding box center [102, 244] width 57 height 15
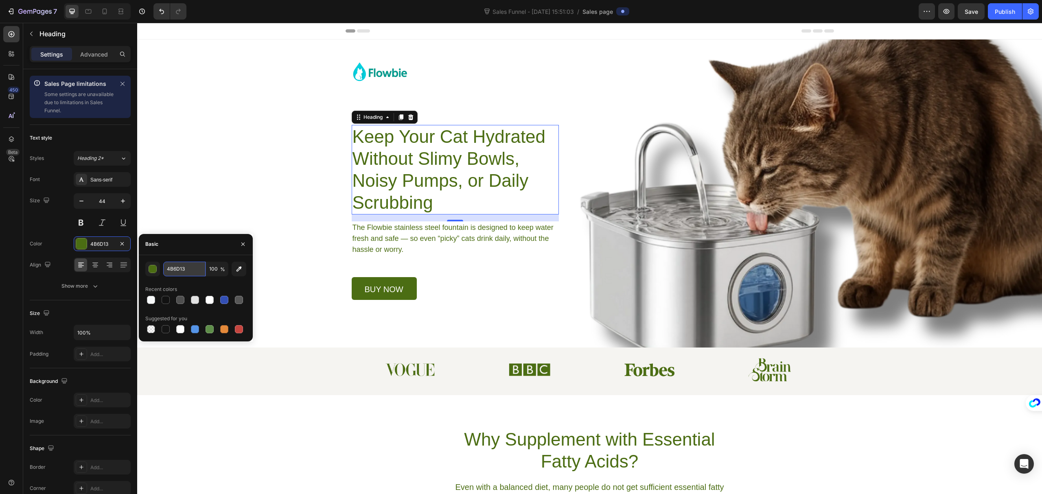
click at [191, 267] on input "4B6D13" at bounding box center [184, 269] width 42 height 15
paste input "222222"
type input "222222"
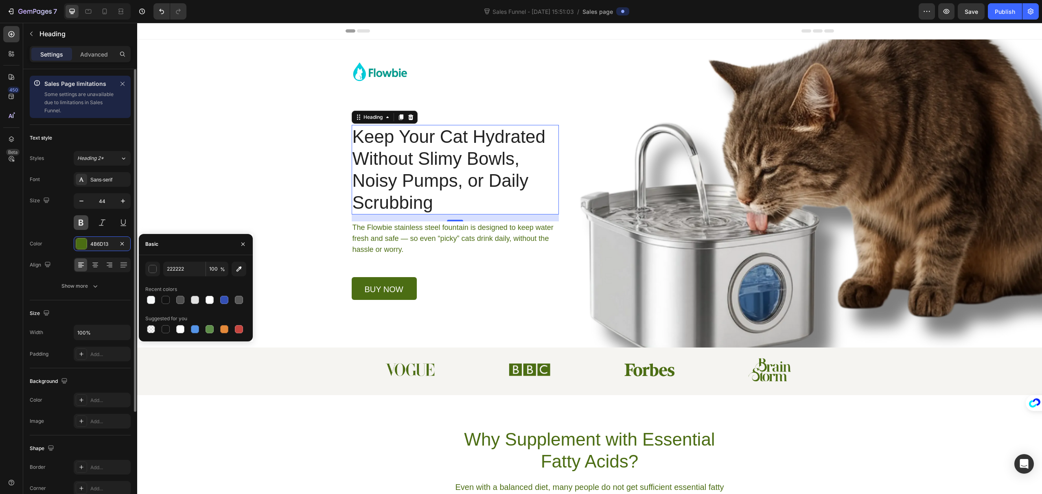
click at [85, 221] on button at bounding box center [81, 222] width 15 height 15
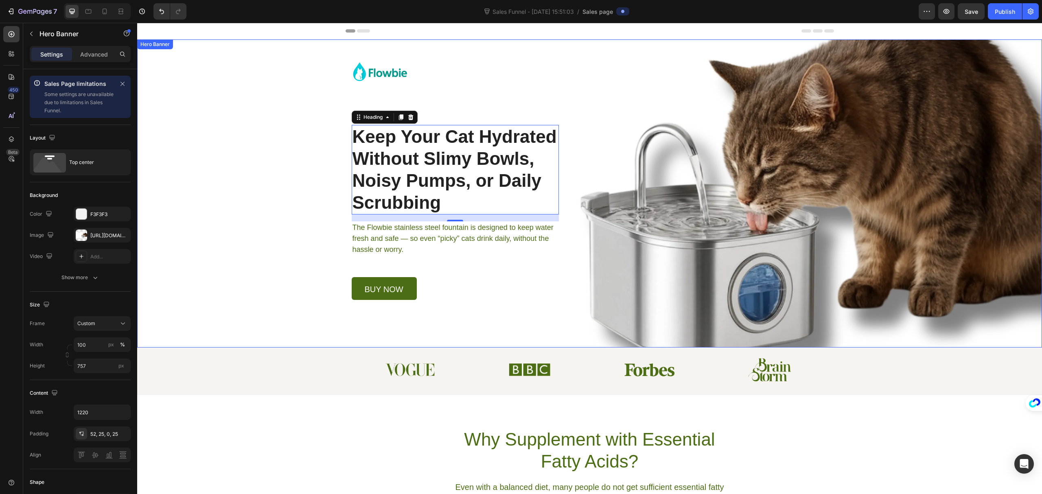
click at [916, 205] on div "Background Image" at bounding box center [589, 193] width 905 height 308
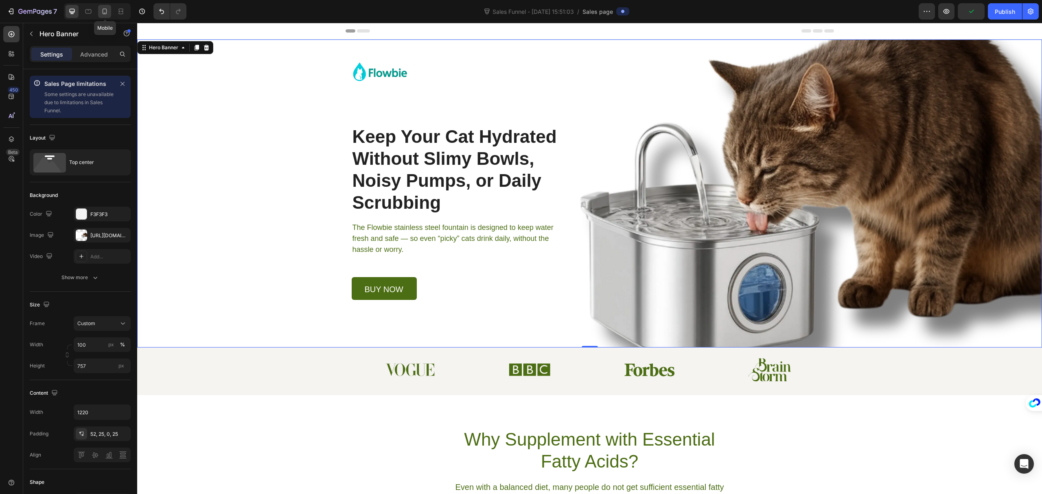
click at [101, 12] on icon at bounding box center [105, 11] width 8 height 8
type input "Auto"
type input "100%"
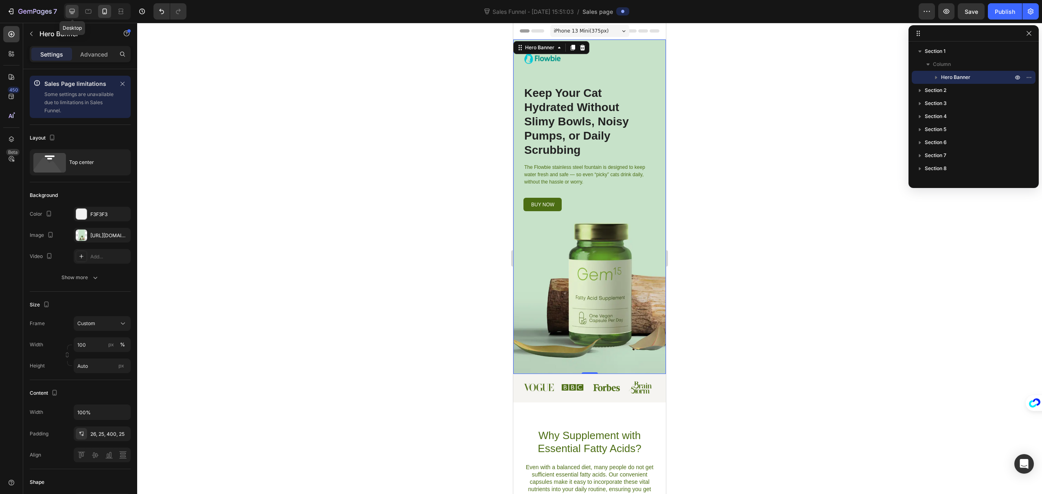
click at [72, 15] on icon at bounding box center [72, 11] width 8 height 8
type input "757"
type input "1220"
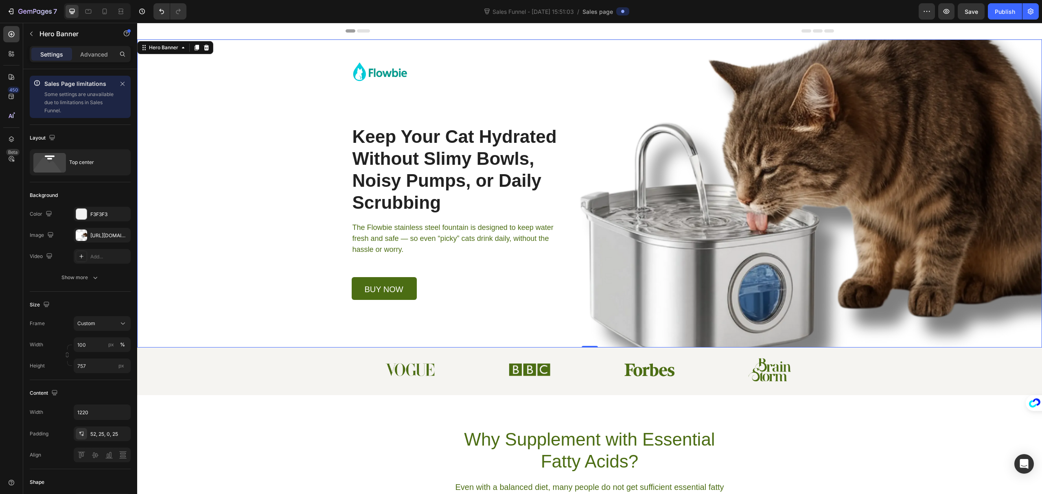
click at [891, 193] on div "Background Image" at bounding box center [589, 193] width 905 height 308
click at [861, 427] on div "Why Supplement with Essential Fatty Acids? Heading Even with a balanced diet, m…" at bounding box center [589, 479] width 905 height 168
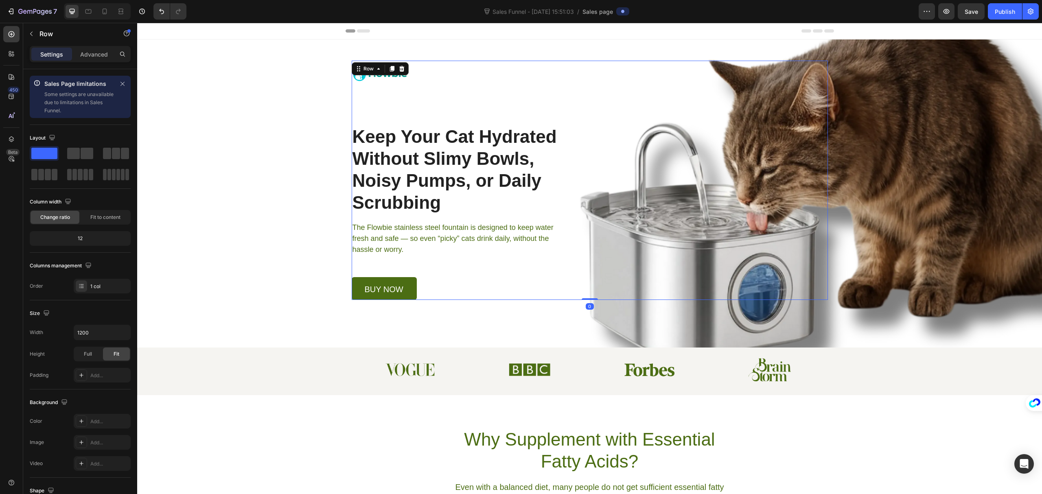
click at [752, 268] on div "Image Row Keep Your Cat Hydrated Without Slimy Bowls, Noisy Pumps, or Daily Scr…" at bounding box center [590, 180] width 476 height 239
click at [813, 443] on div "Why Supplement with Essential Fatty Acids? Heading Even with a balanced diet, m…" at bounding box center [589, 472] width 905 height 88
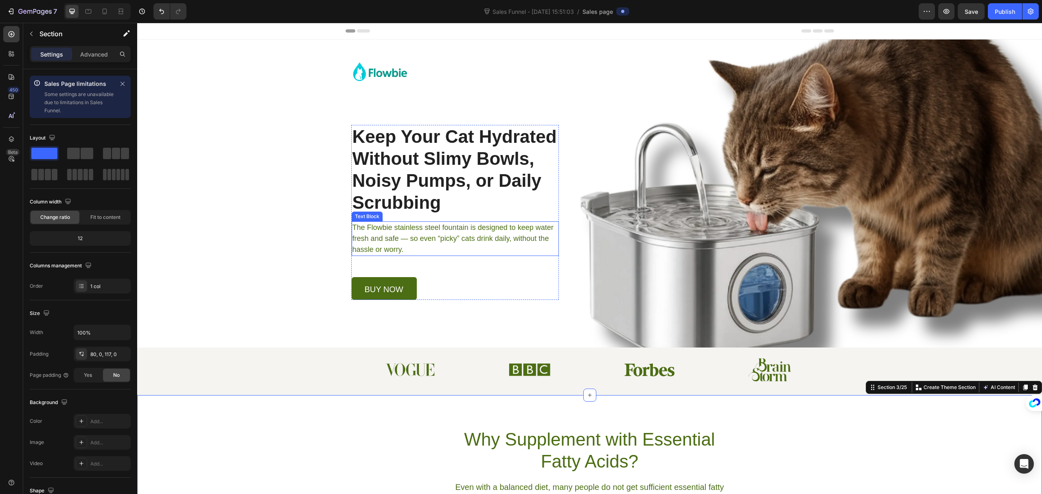
click at [388, 235] on p "The Flowbie stainless steel fountain is designed to keep water fresh and safe —…" at bounding box center [455, 238] width 205 height 33
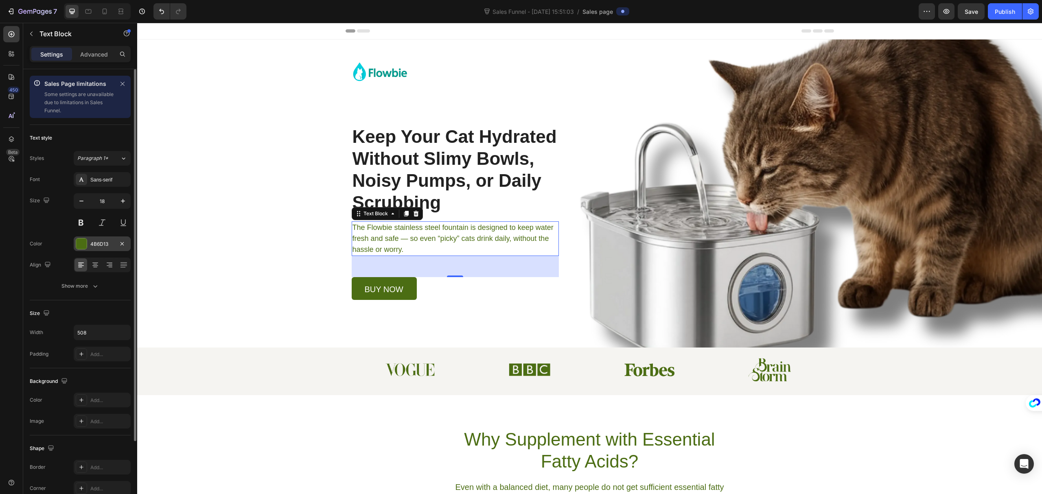
click at [96, 243] on div "4B6D13" at bounding box center [102, 244] width 24 height 7
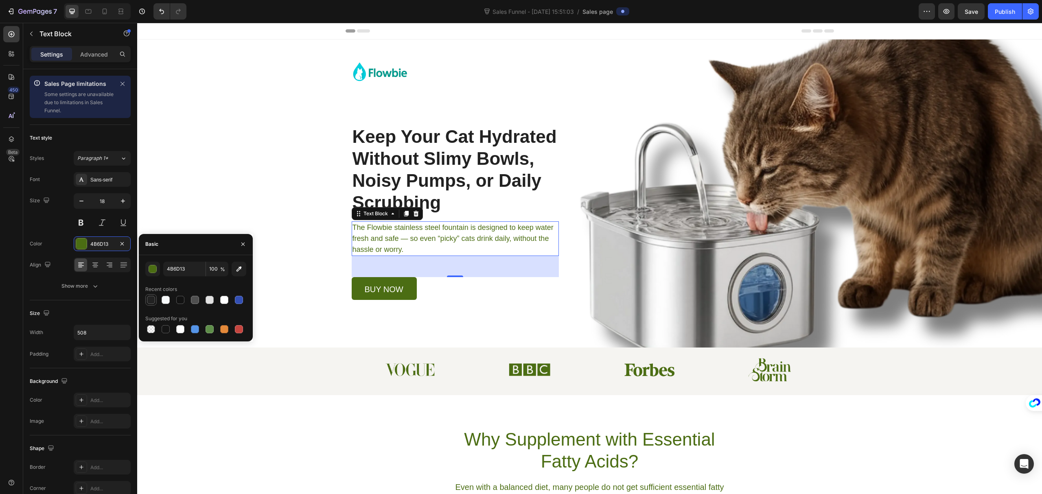
click at [153, 300] on div at bounding box center [151, 300] width 8 height 8
type input "222222"
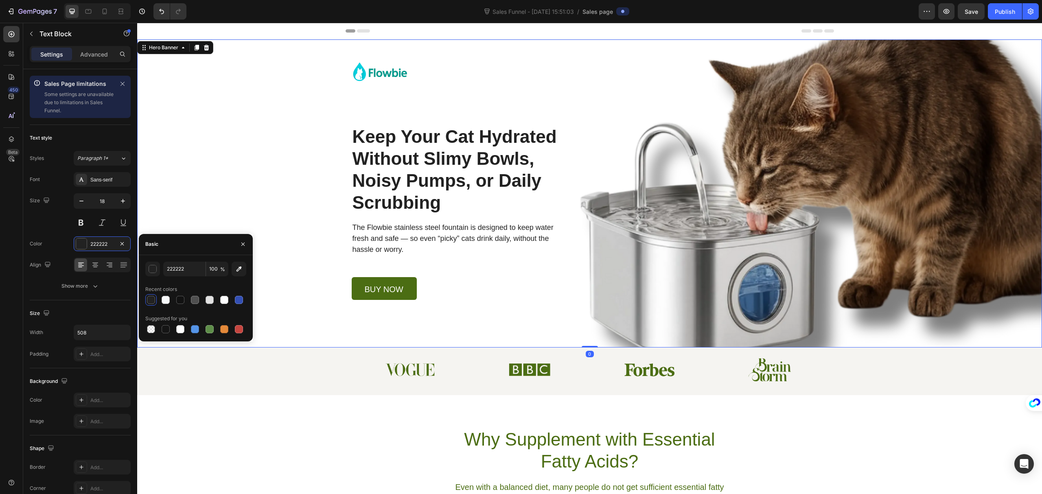
click at [273, 191] on div "Background Image" at bounding box center [589, 193] width 905 height 308
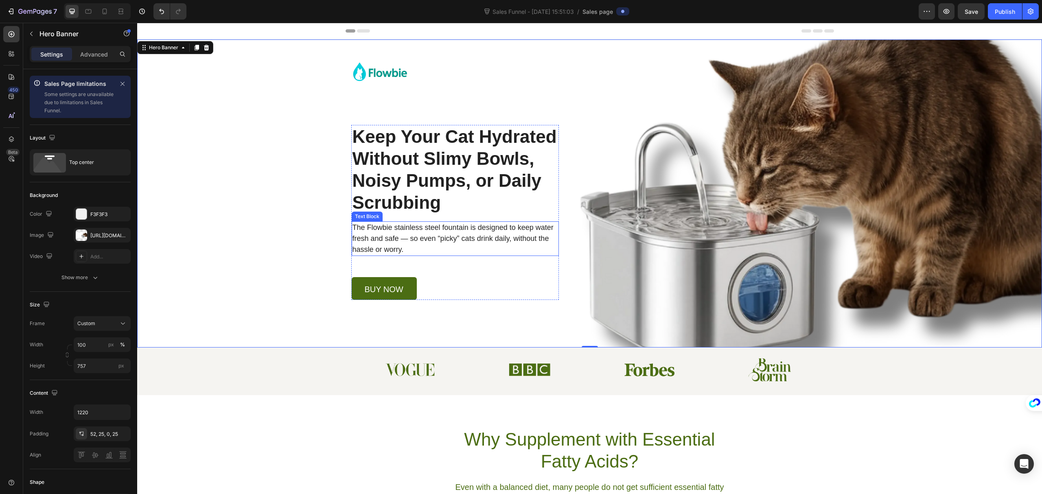
click at [406, 233] on p "The Flowbie stainless steel fountain is designed to keep water fresh and safe —…" at bounding box center [455, 238] width 205 height 33
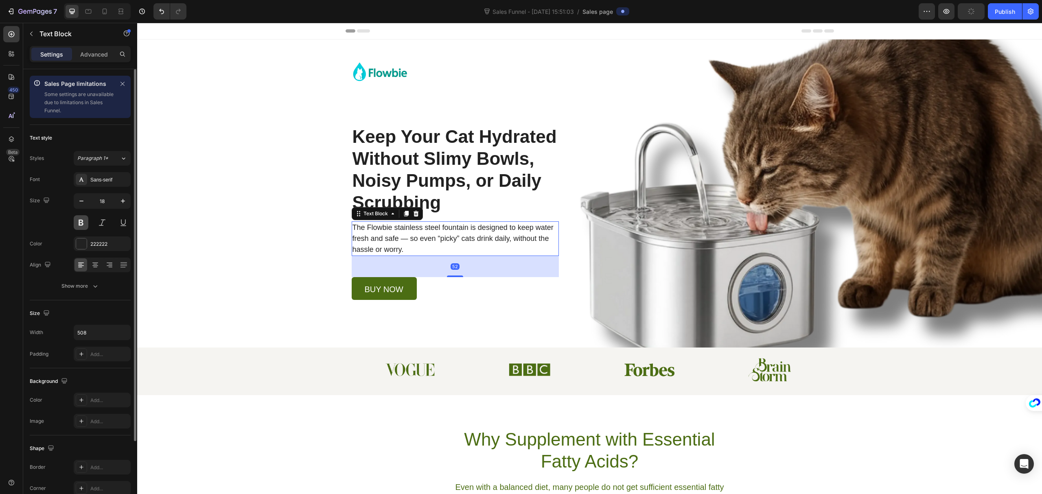
click at [82, 221] on button at bounding box center [81, 222] width 15 height 15
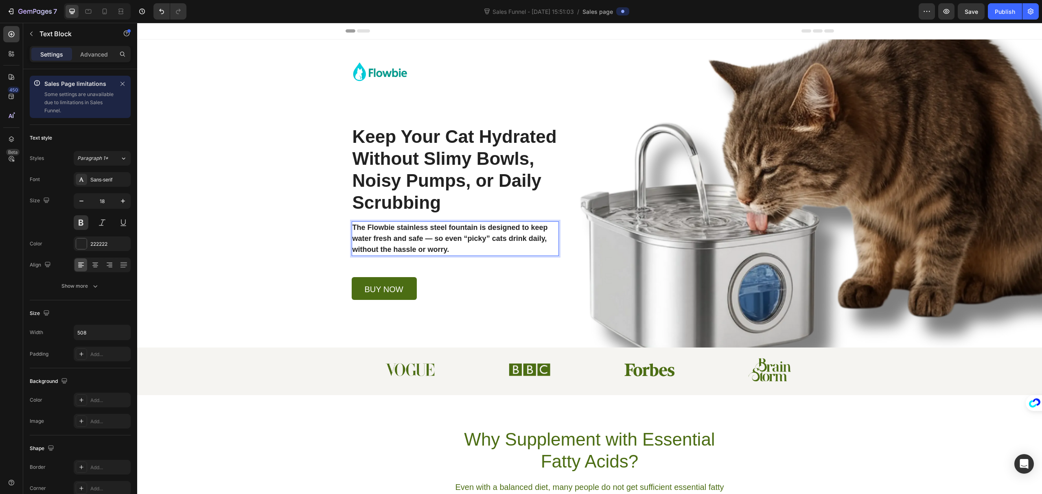
click at [475, 229] on p "The Flowbie stainless steel fountain is designed to keep water fresh and safe —…" at bounding box center [455, 238] width 205 height 33
click at [478, 250] on p "The Flowbie stainless steel fountain is designed to keep water fresh and safe —…" at bounding box center [455, 238] width 205 height 33
click at [122, 202] on icon "button" at bounding box center [123, 201] width 8 height 8
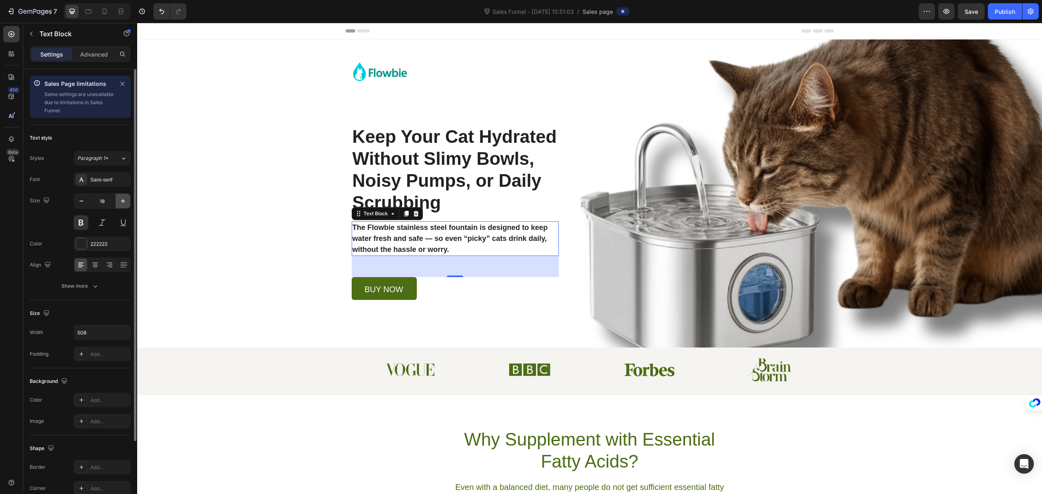
click at [123, 202] on icon "button" at bounding box center [123, 201] width 4 height 4
type input "20"
click at [507, 265] on div "52" at bounding box center [455, 266] width 207 height 21
click at [403, 215] on icon at bounding box center [406, 213] width 7 height 7
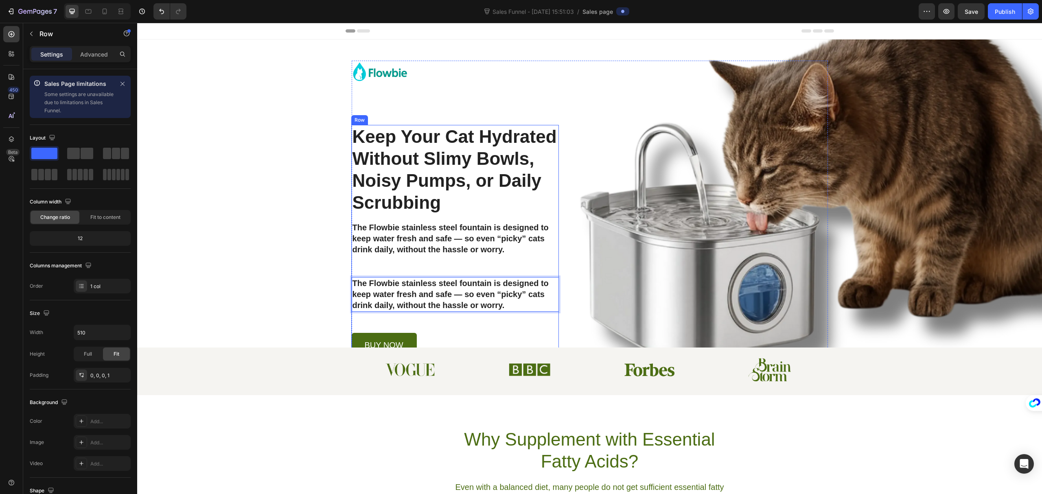
click at [475, 263] on div "Keep Your Cat Hydrated Without Slimy Bowls, Noisy Pumps, or Daily Scrubbing Hea…" at bounding box center [455, 240] width 207 height 231
click at [432, 226] on p "The Flowbie stainless steel fountain is designed to keep water fresh and safe —…" at bounding box center [455, 238] width 205 height 33
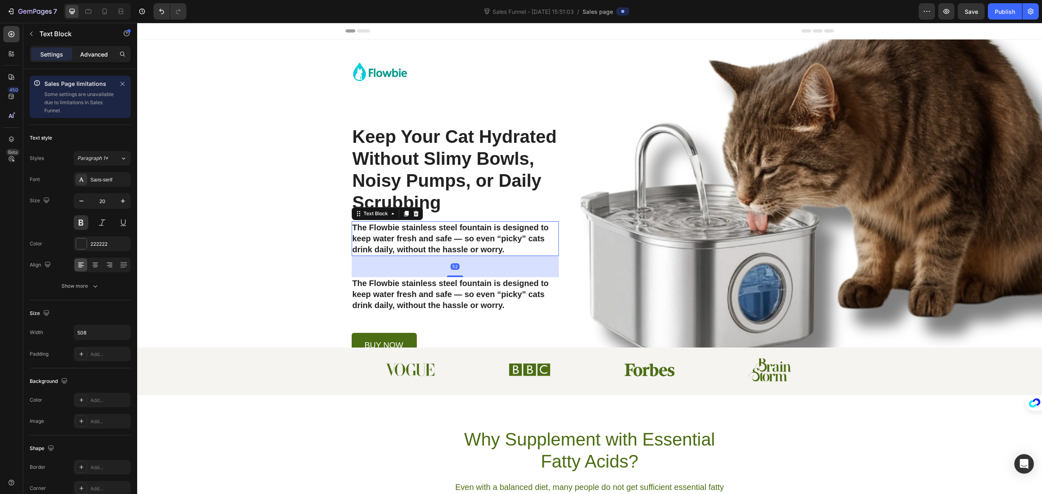
click at [90, 54] on p "Advanced" at bounding box center [94, 54] width 28 height 9
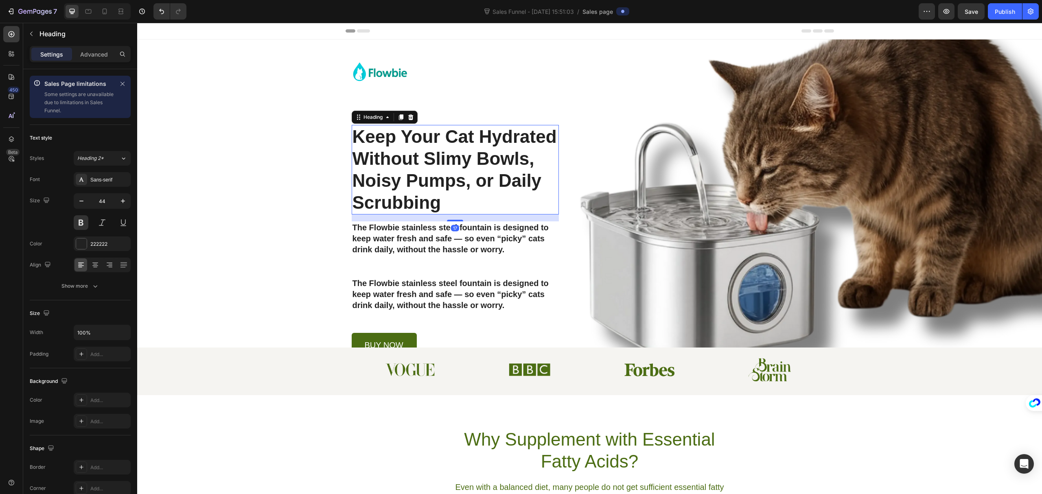
click at [468, 186] on p "Keep Your Cat Hydrated Without Slimy Bowls, Noisy Pumps, or Daily Scrubbing" at bounding box center [456, 170] width 206 height 88
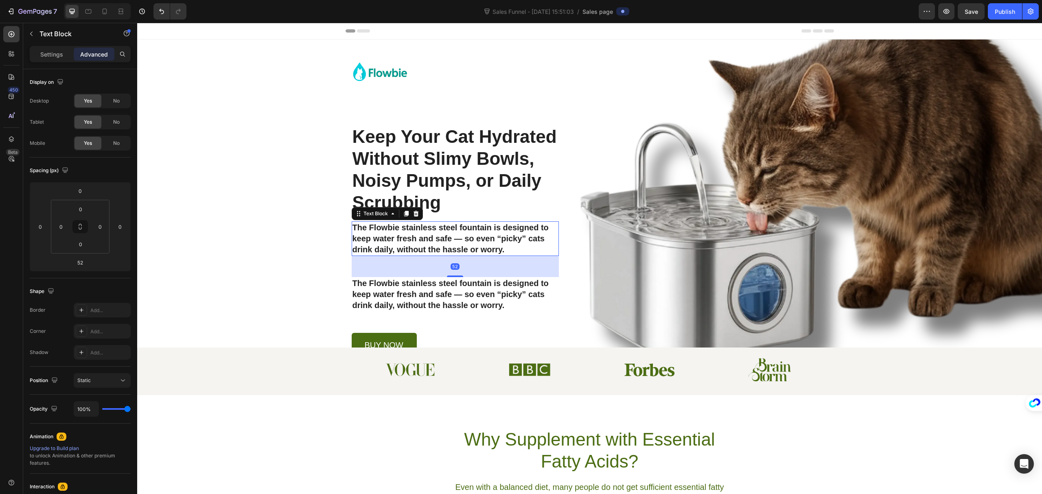
click at [481, 240] on p "The Flowbie stainless steel fountain is designed to keep water fresh and safe —…" at bounding box center [455, 238] width 205 height 33
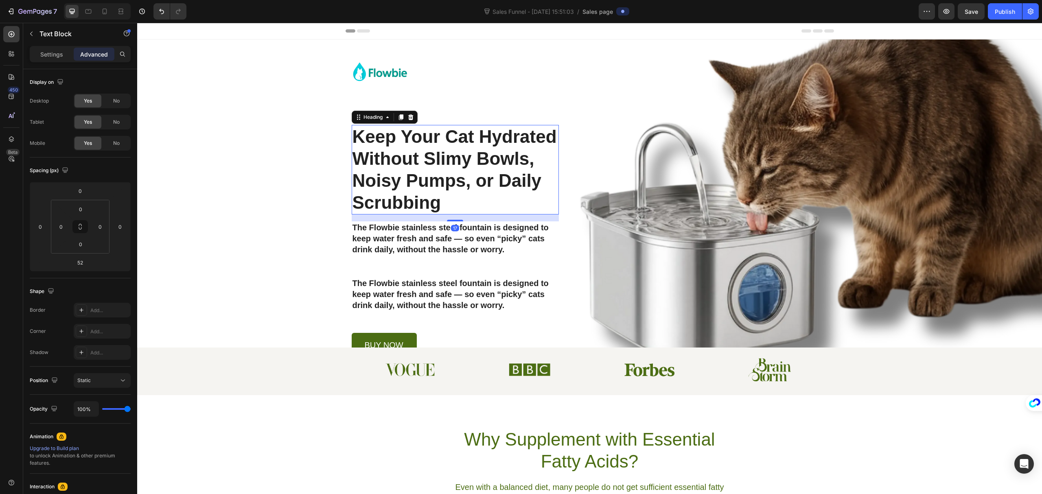
click at [454, 195] on p "Keep Your Cat Hydrated Without Slimy Bowls, Noisy Pumps, or Daily Scrubbing" at bounding box center [456, 170] width 206 height 88
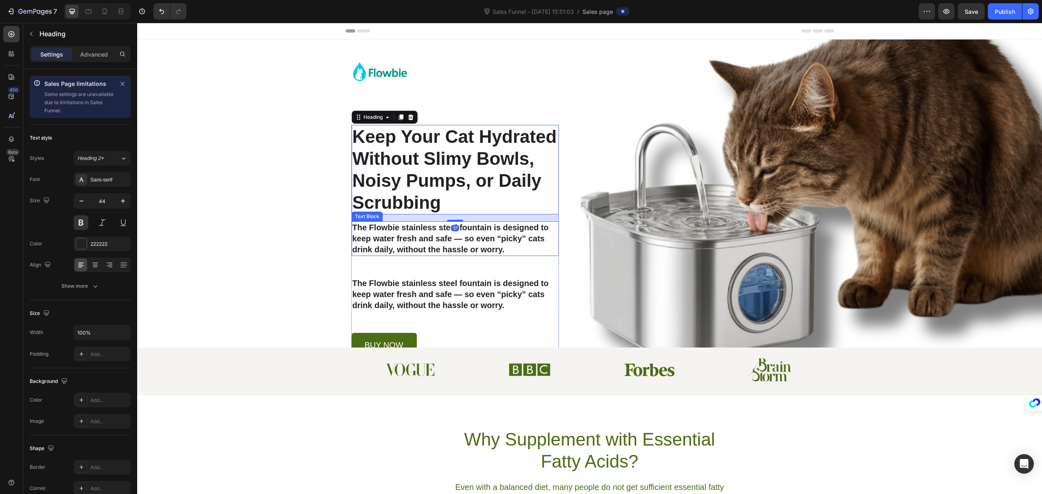
click at [451, 252] on p "The Flowbie stainless steel fountain is designed to keep water fresh and safe —…" at bounding box center [455, 238] width 205 height 33
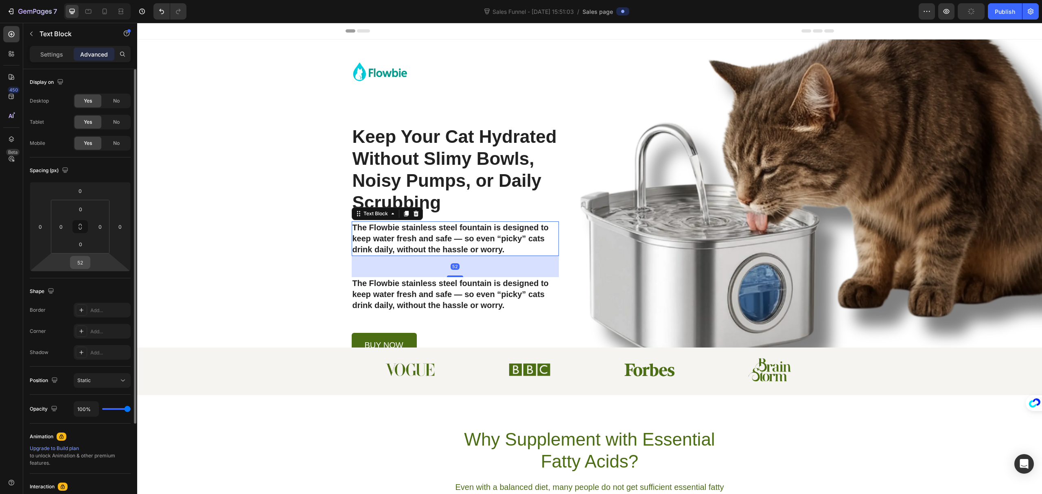
click at [87, 264] on input "52" at bounding box center [80, 262] width 16 height 12
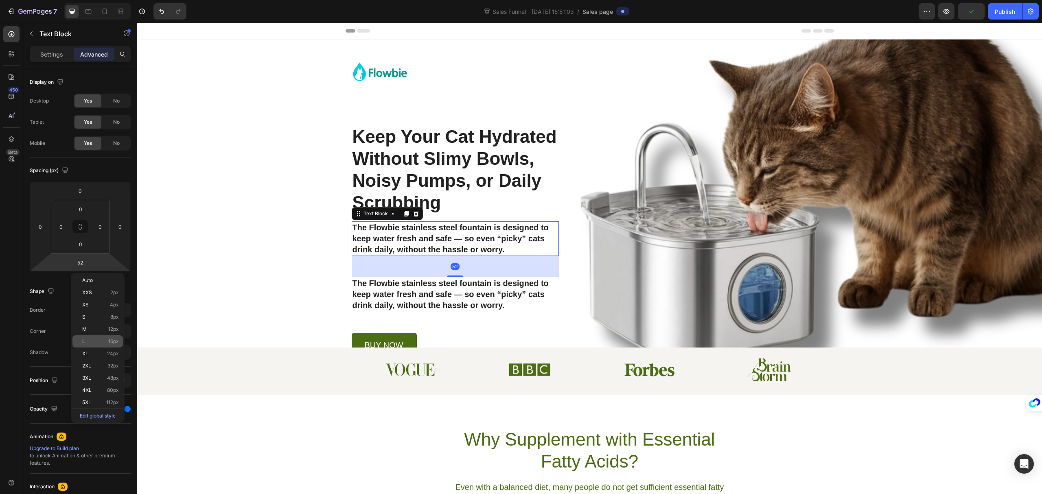
click at [112, 339] on span "16px" at bounding box center [113, 342] width 11 height 6
type input "16"
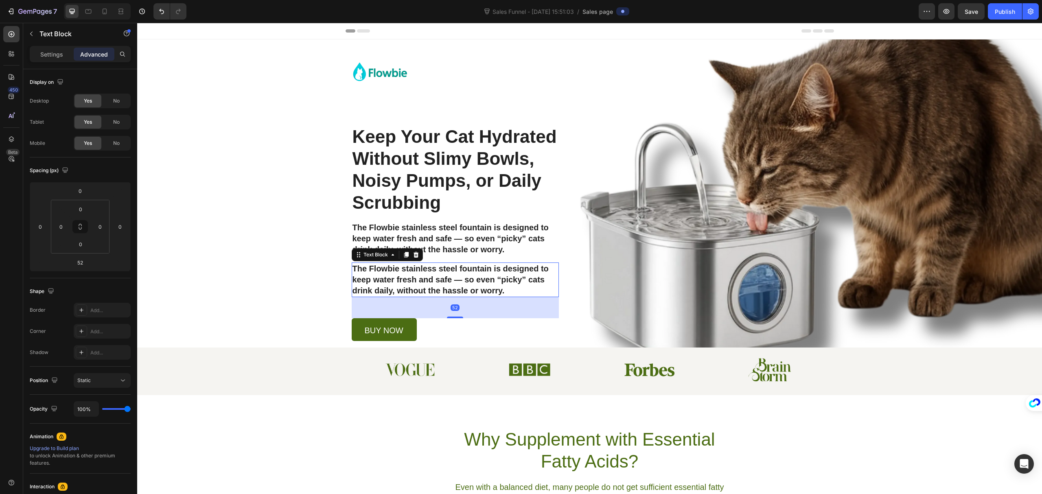
click at [495, 285] on p "The Flowbie stainless steel fountain is designed to keep water fresh and safe —…" at bounding box center [455, 279] width 205 height 33
click at [447, 283] on p "The Flowbie stainless steel fountain is designed to keep water fresh and safe —…" at bounding box center [455, 279] width 205 height 33
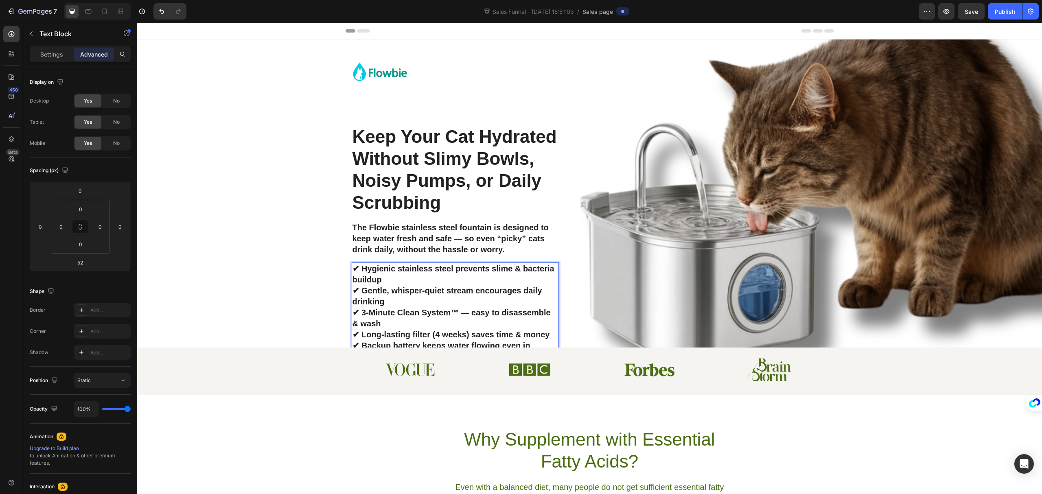
scroll to position [43, 0]
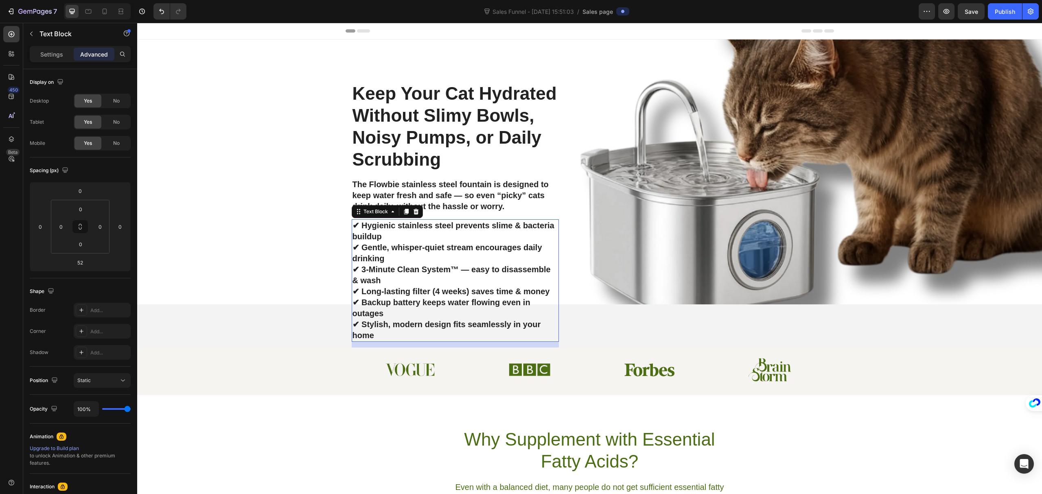
click at [464, 252] on p "✔ Hygienic stainless steel prevents slime & bacteria buildup ✔ Gentle, whisper-…" at bounding box center [455, 280] width 205 height 121
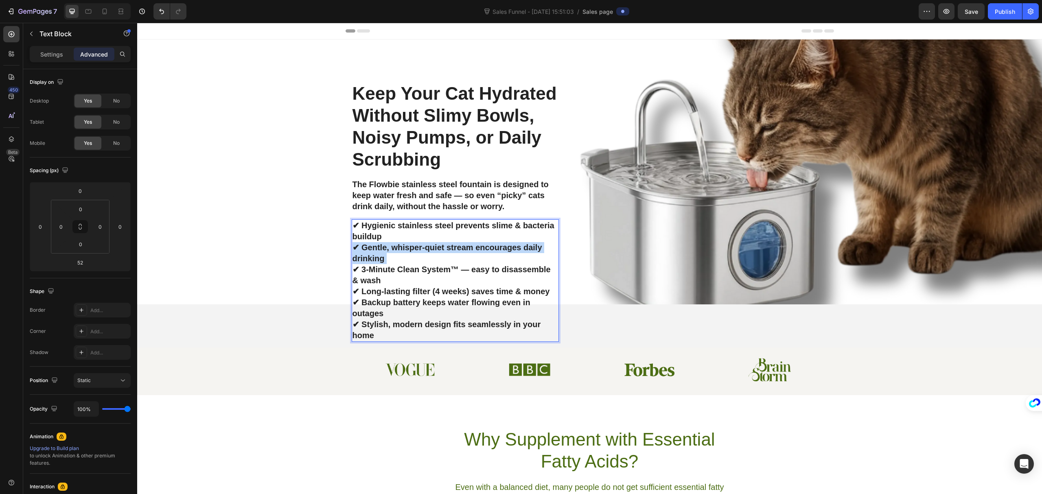
click at [464, 252] on p "✔ Hygienic stainless steel prevents slime & bacteria buildup ✔ Gentle, whisper-…" at bounding box center [455, 280] width 205 height 121
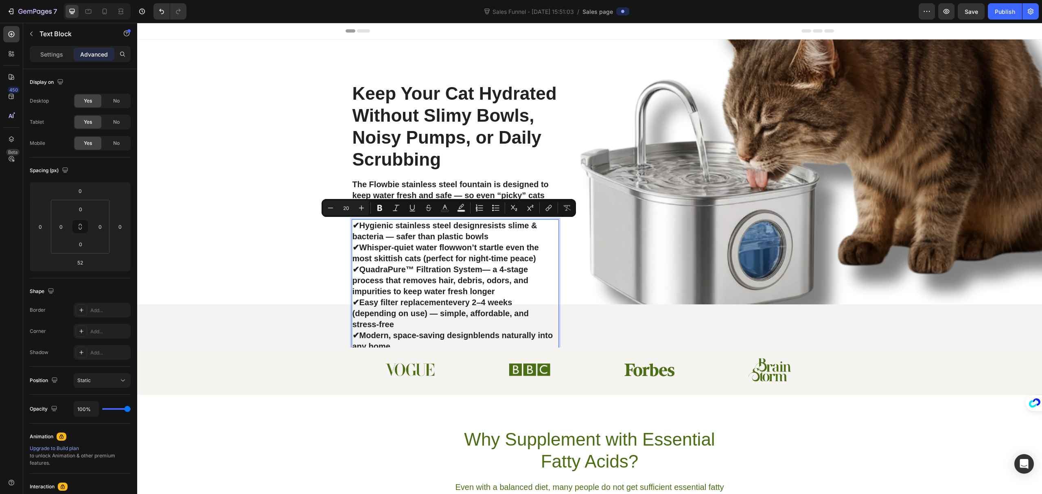
scroll to position [55, 0]
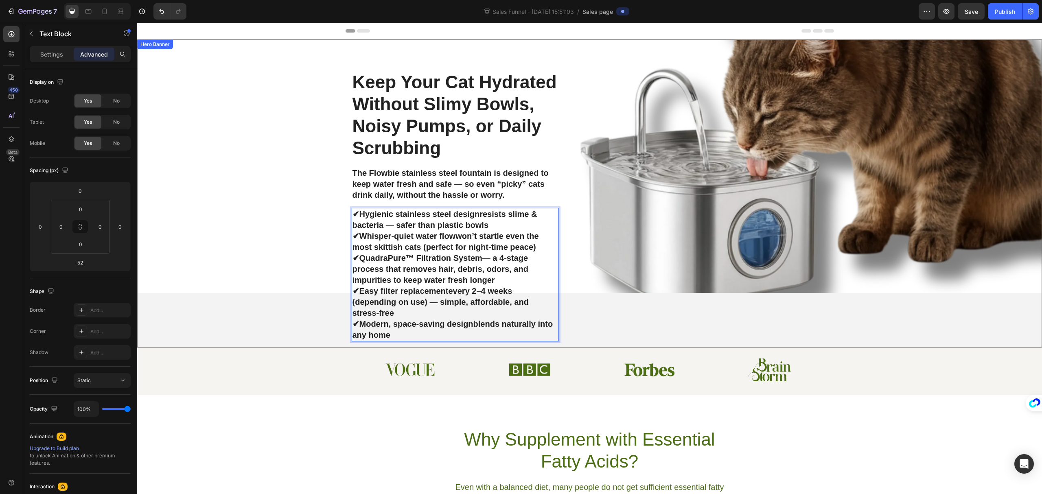
click at [260, 285] on div "Background Image" at bounding box center [589, 139] width 905 height 308
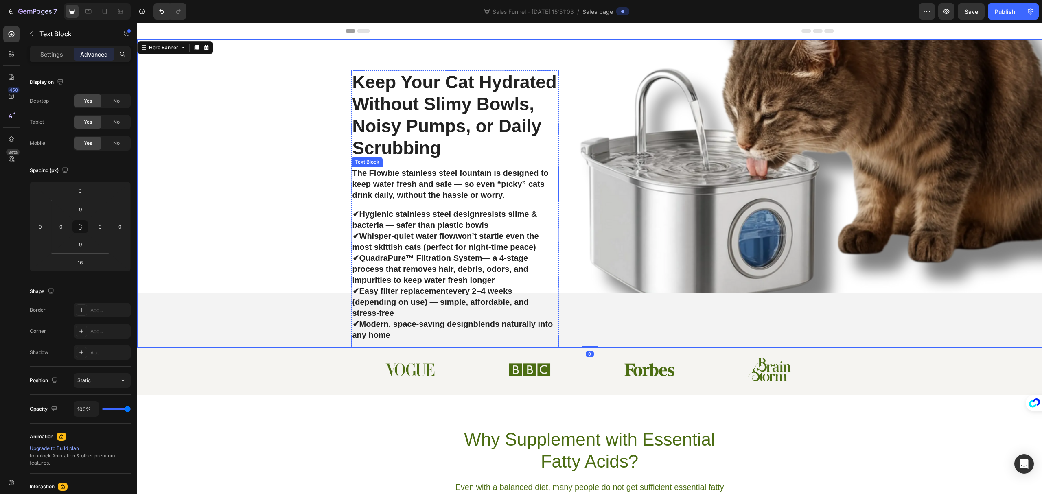
click at [443, 189] on p "The Flowbie stainless steel fountain is designed to keep water fresh and safe —…" at bounding box center [455, 184] width 205 height 33
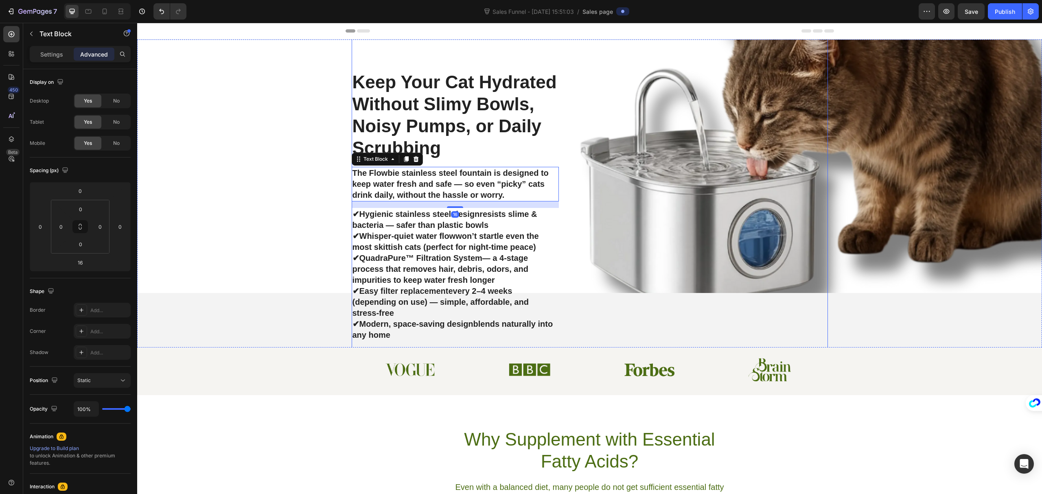
click at [777, 210] on div "Image Row Keep Your Cat Hydrated Without Slimy Bowls, Noisy Pumps, or Daily Scr…" at bounding box center [590, 195] width 476 height 379
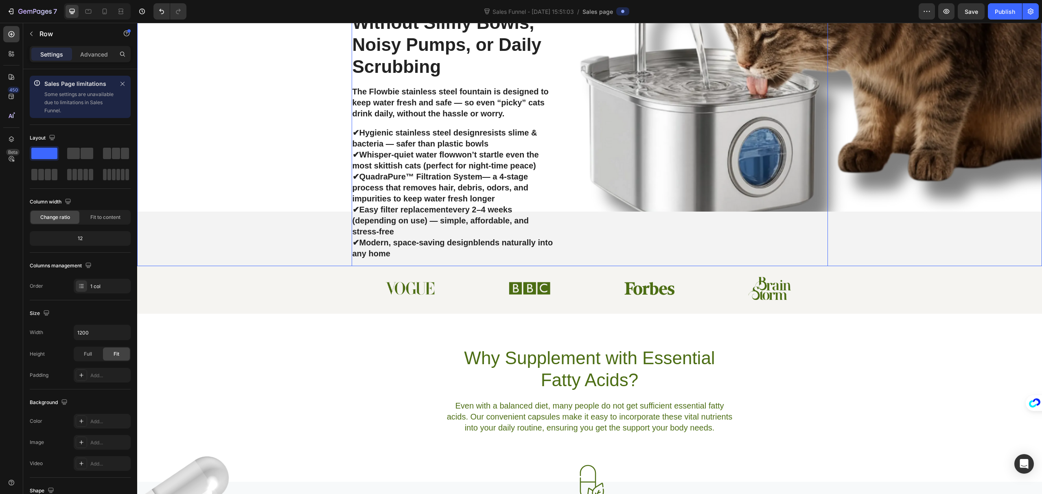
scroll to position [0, 0]
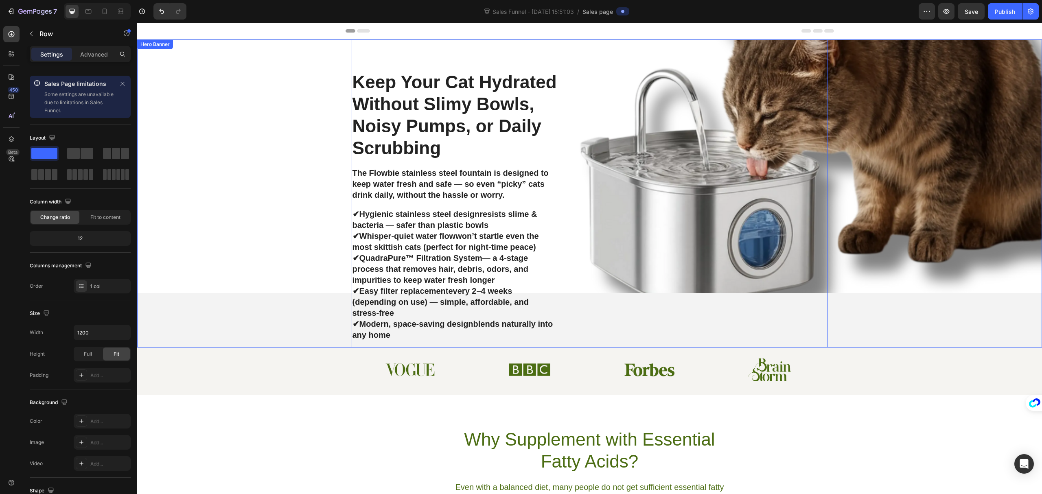
click at [886, 188] on div "Background Image" at bounding box center [589, 139] width 905 height 308
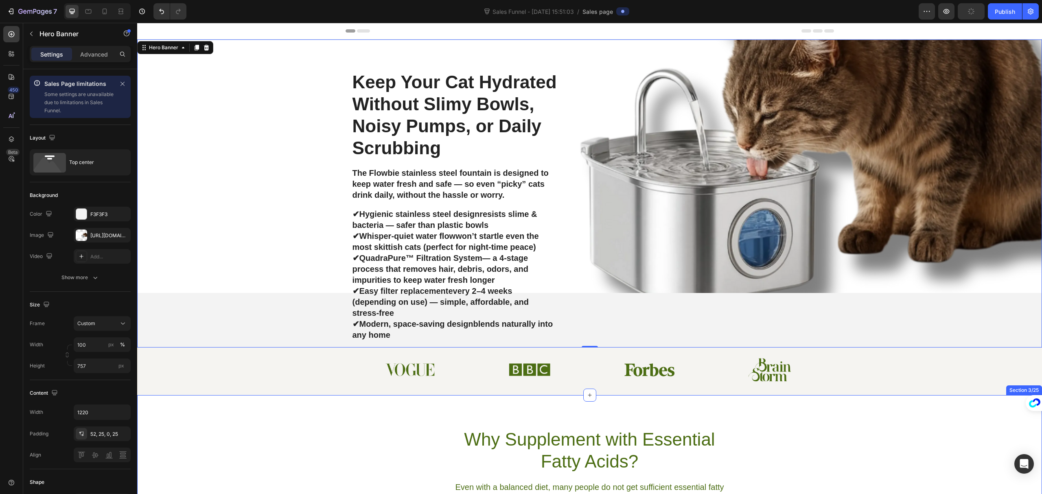
click at [351, 427] on div "Why Supplement with Essential Fatty Acids? Heading Even with a balanced diet, m…" at bounding box center [589, 479] width 905 height 168
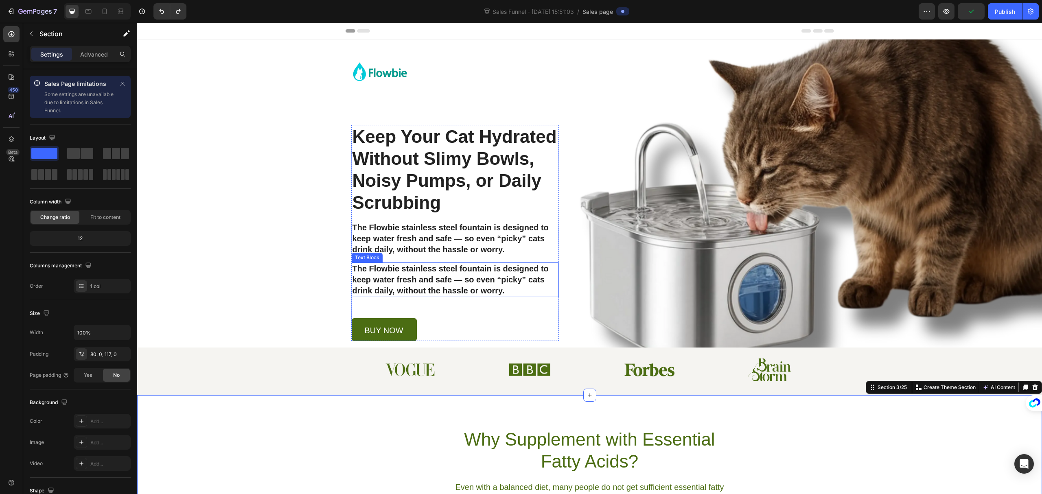
click at [464, 273] on p "The Flowbie stainless steel fountain is designed to keep water fresh and safe —…" at bounding box center [455, 279] width 205 height 33
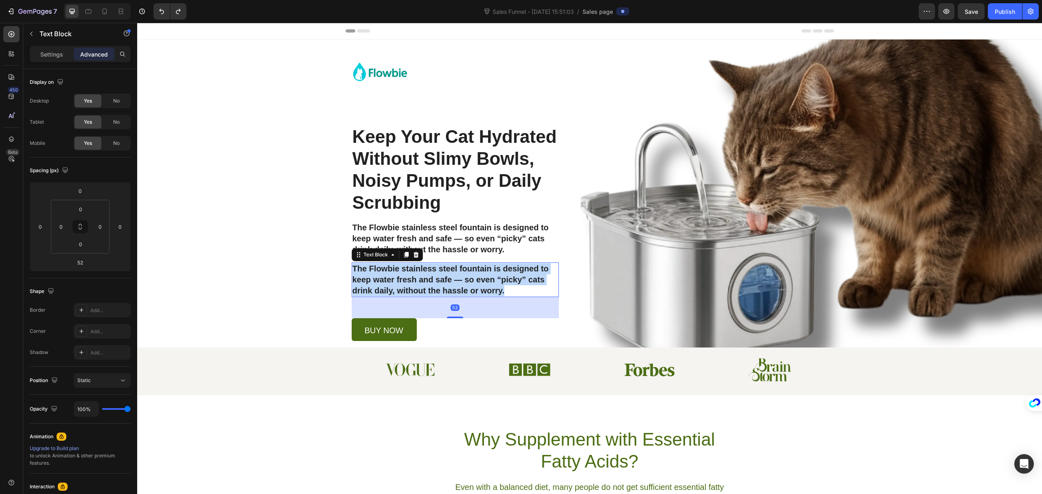
click at [464, 273] on p "The Flowbie stainless steel fountain is designed to keep water fresh and safe —…" at bounding box center [455, 279] width 205 height 33
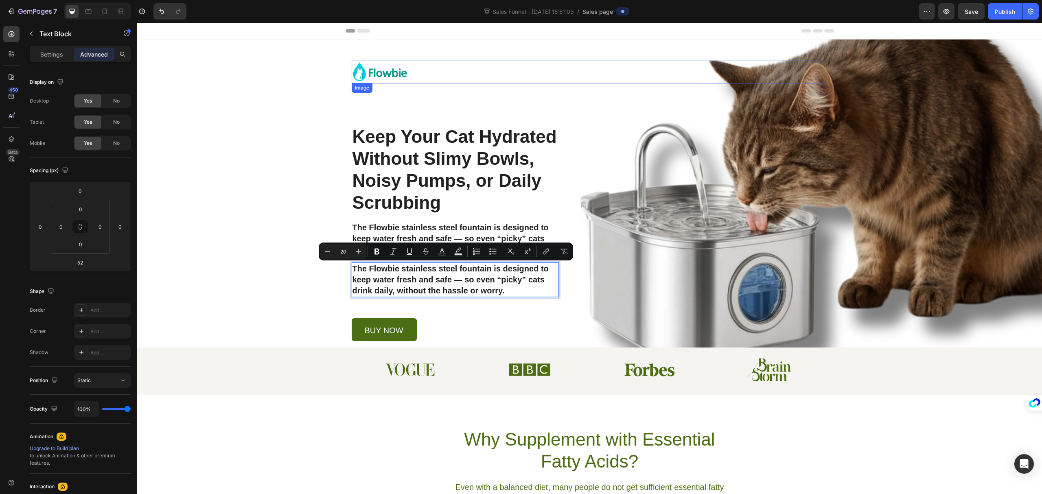
scroll to position [55, 0]
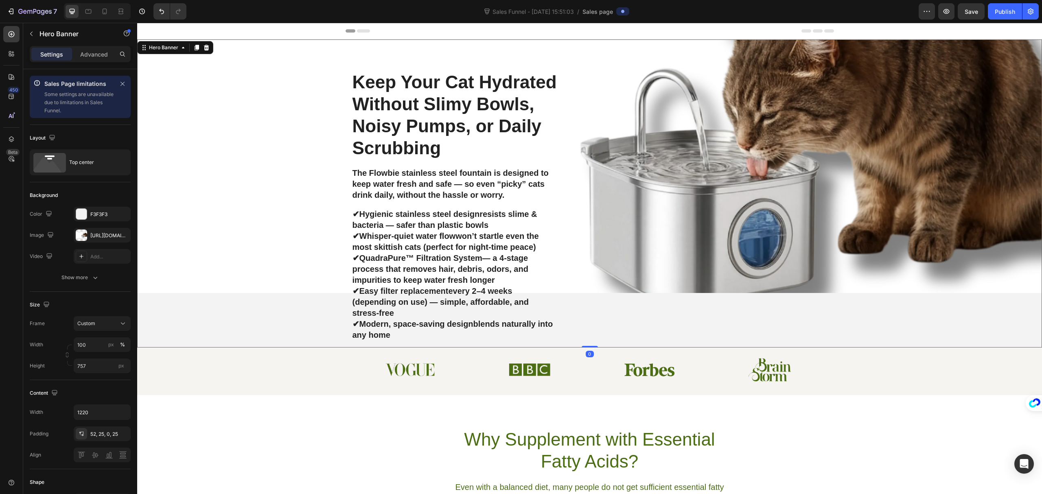
click at [297, 150] on div "Background Image" at bounding box center [589, 139] width 905 height 308
click at [9, 94] on icon at bounding box center [11, 96] width 5 height 5
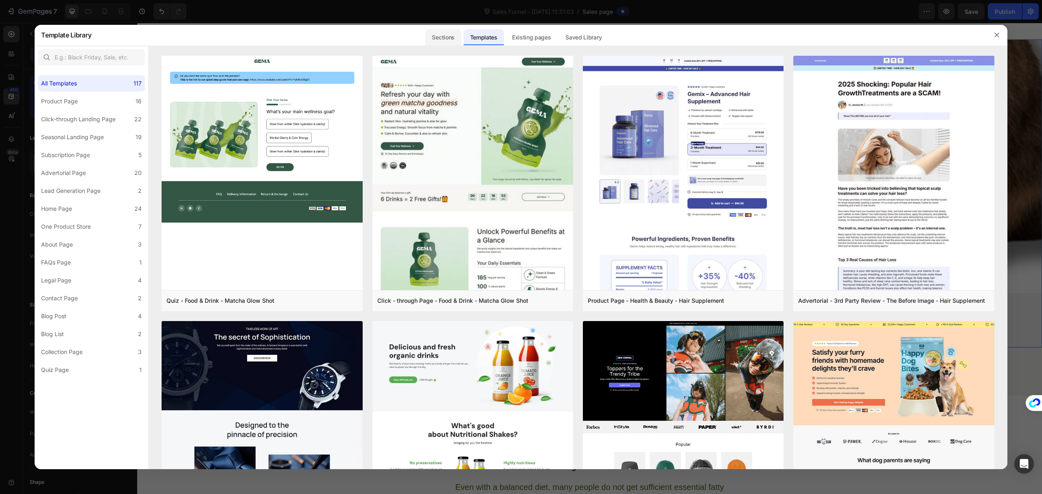
click at [448, 35] on div "Sections" at bounding box center [442, 37] width 35 height 16
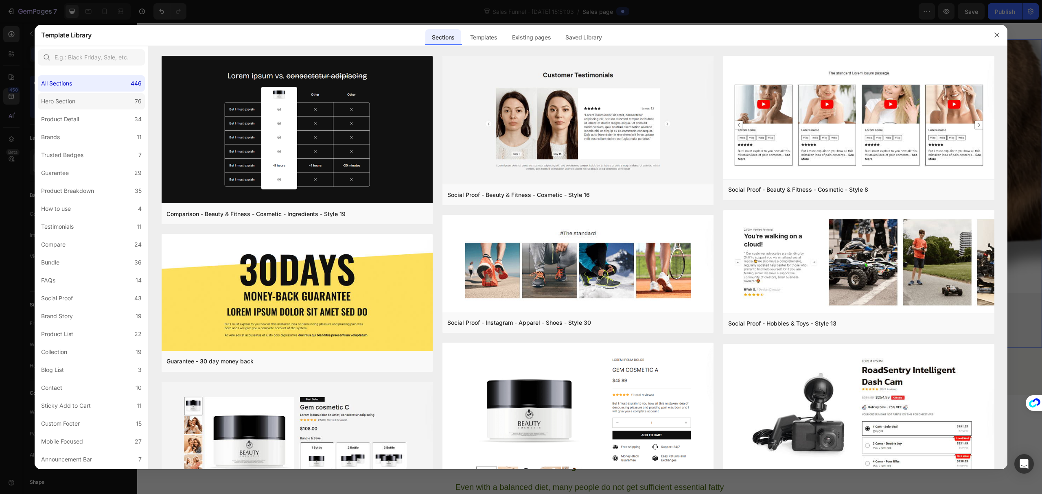
click at [65, 106] on label "Hero Section 76" at bounding box center [91, 101] width 107 height 16
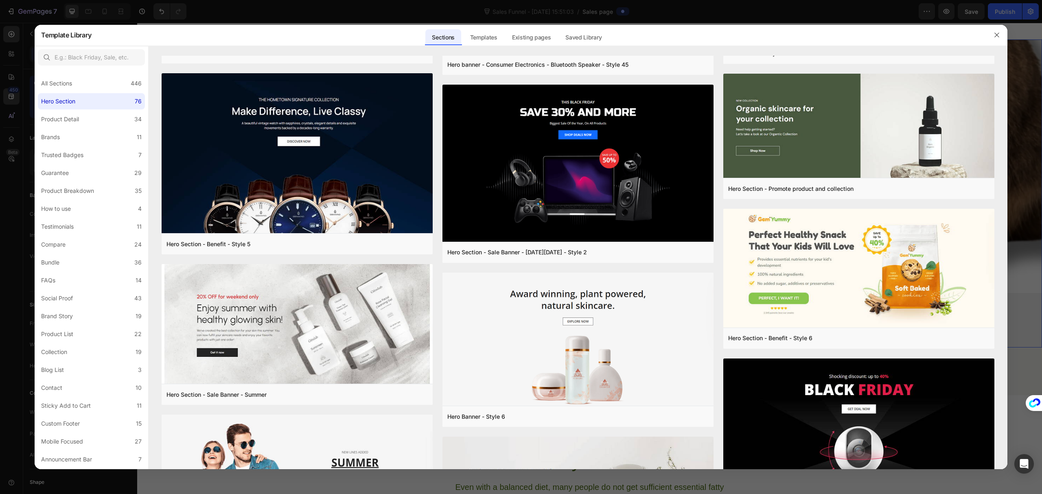
scroll to position [2085, 0]
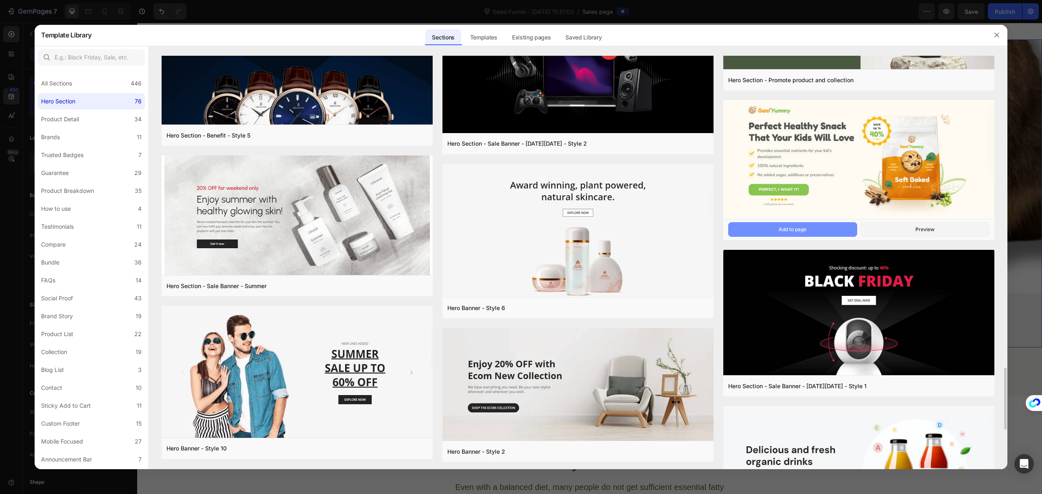
click at [836, 229] on button "Add to page" at bounding box center [792, 229] width 129 height 15
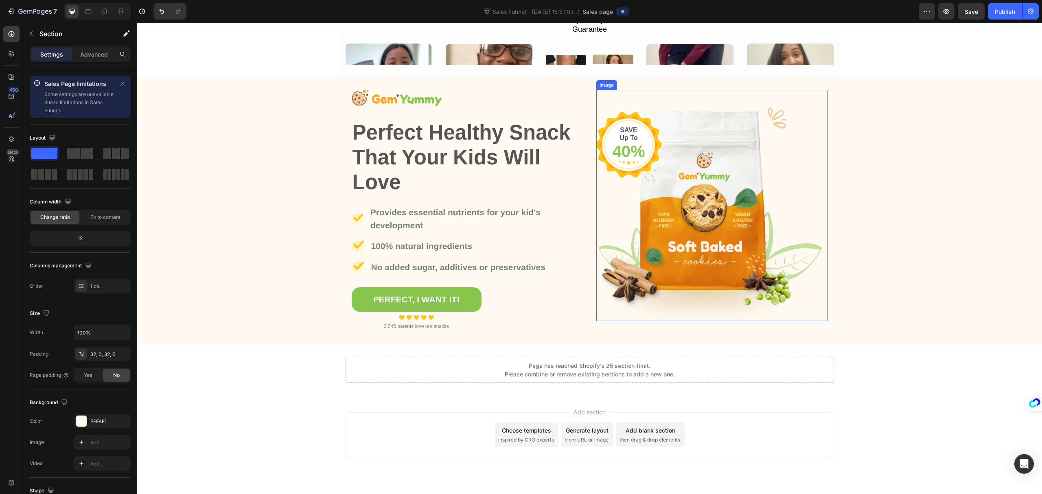
scroll to position [7367, 0]
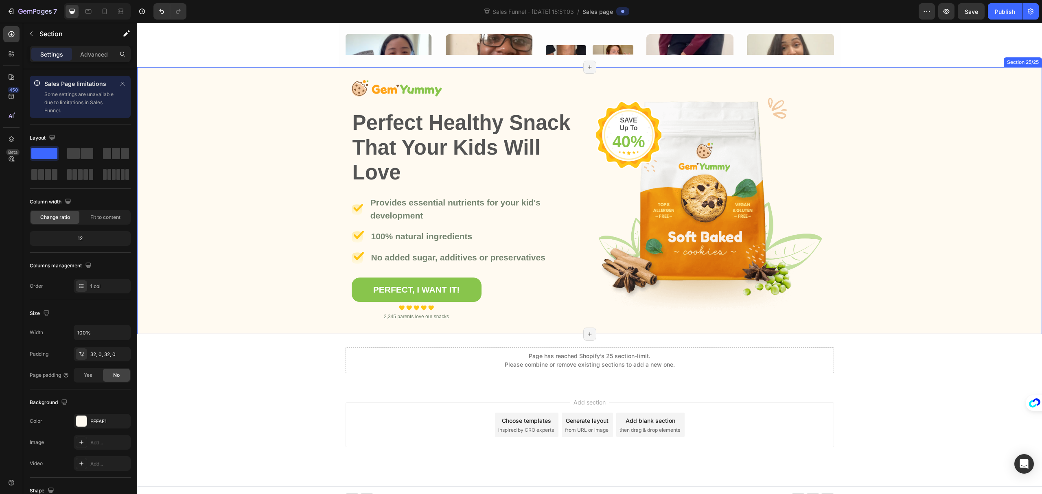
click at [958, 177] on div "Image Perfect Healthy Snack That Your Kids Will Love Heading Image Provides ess…" at bounding box center [589, 200] width 905 height 241
click at [782, 178] on img at bounding box center [712, 195] width 232 height 231
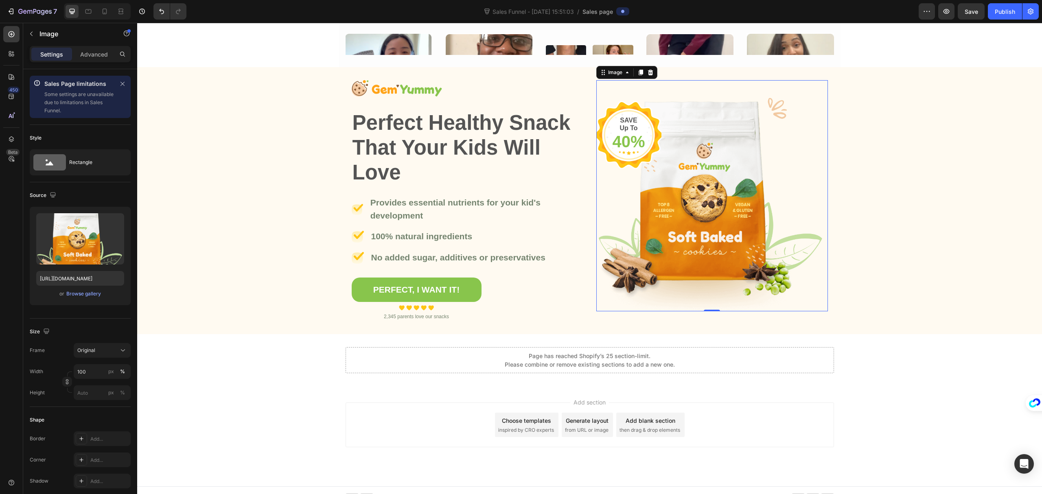
scroll to position [7378, 0]
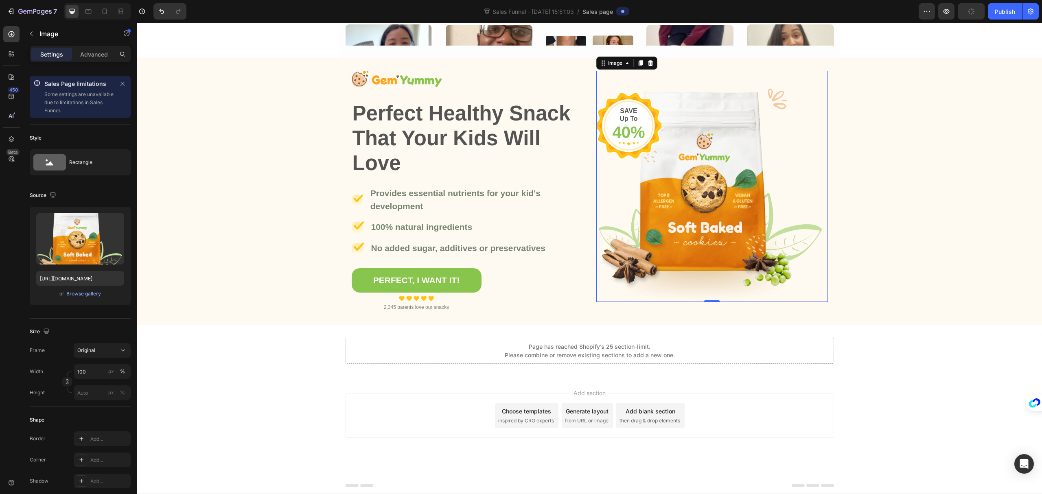
click at [689, 209] on img at bounding box center [712, 186] width 232 height 231
click at [72, 292] on div "Browse gallery" at bounding box center [83, 293] width 35 height 7
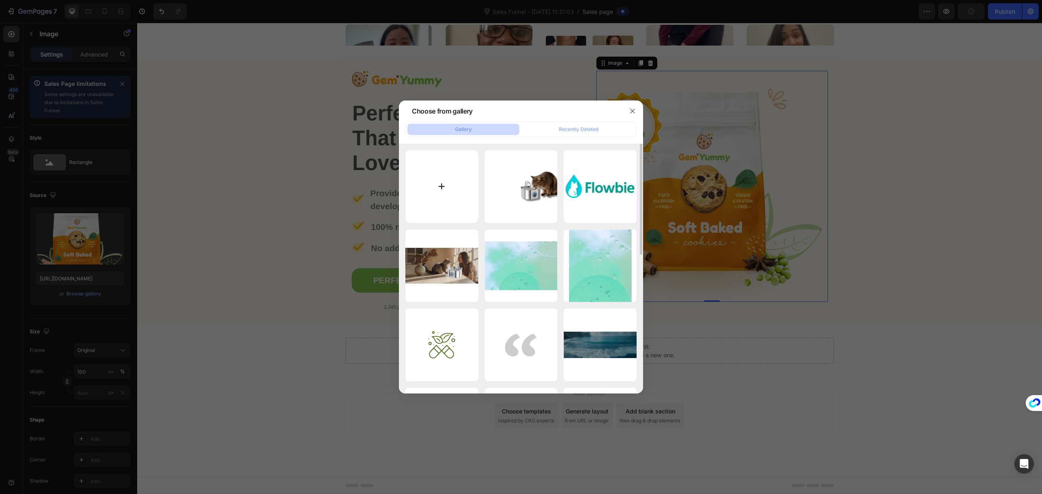
click at [450, 191] on input "file" at bounding box center [441, 186] width 73 height 73
type input "C:\fakepath\Flowbie-Sales Page-Hero Section (2).png"
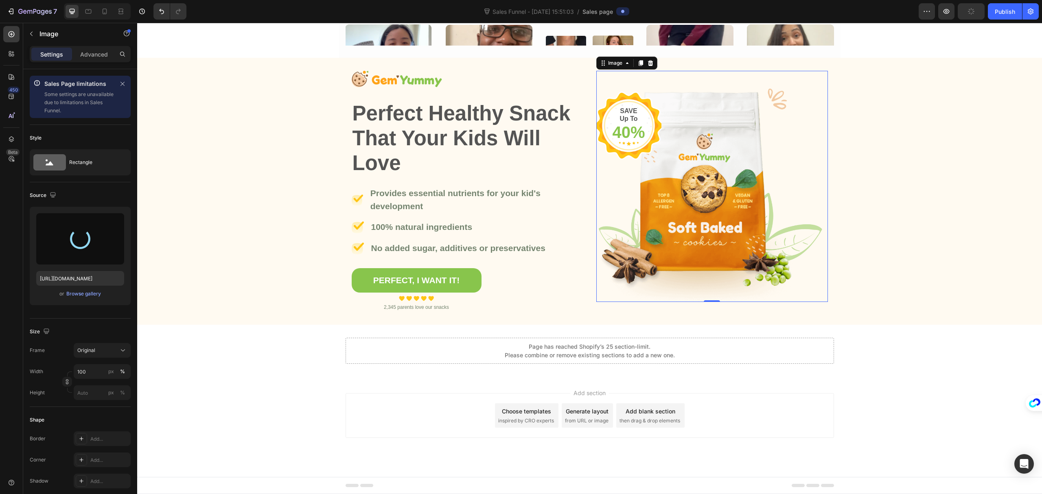
type input "[URL][DOMAIN_NAME]"
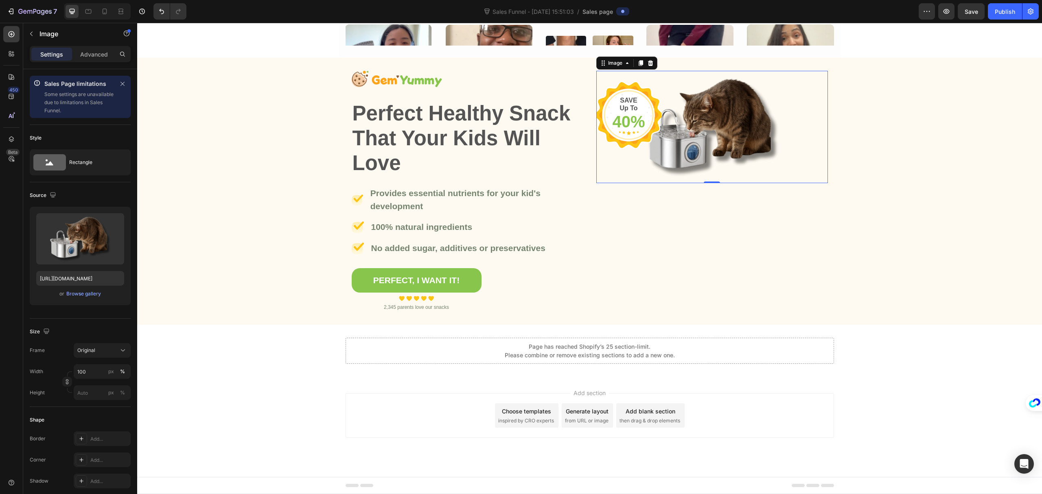
click at [704, 140] on img at bounding box center [712, 127] width 232 height 113
click at [116, 219] on icon "button" at bounding box center [116, 222] width 5 height 6
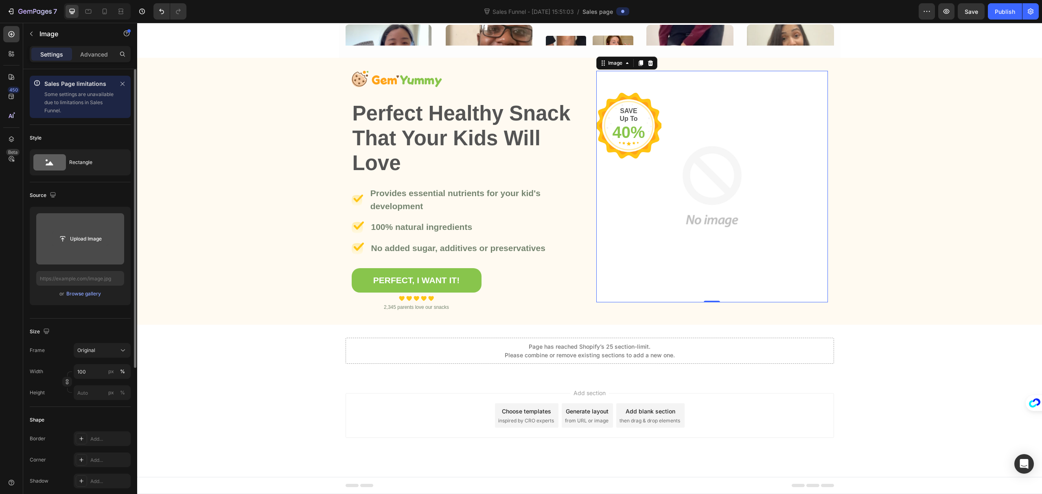
click at [91, 242] on input "file" at bounding box center [80, 239] width 56 height 14
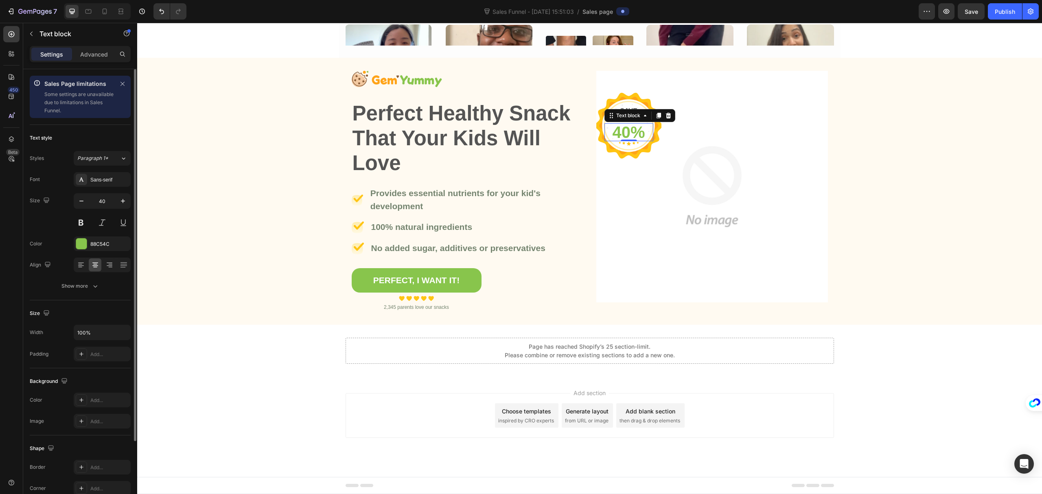
click at [622, 123] on div "40% Text block 0" at bounding box center [629, 132] width 49 height 18
click at [452, 126] on p "Perfect Healthy Snack That Your Kids Will Love" at bounding box center [468, 138] width 230 height 75
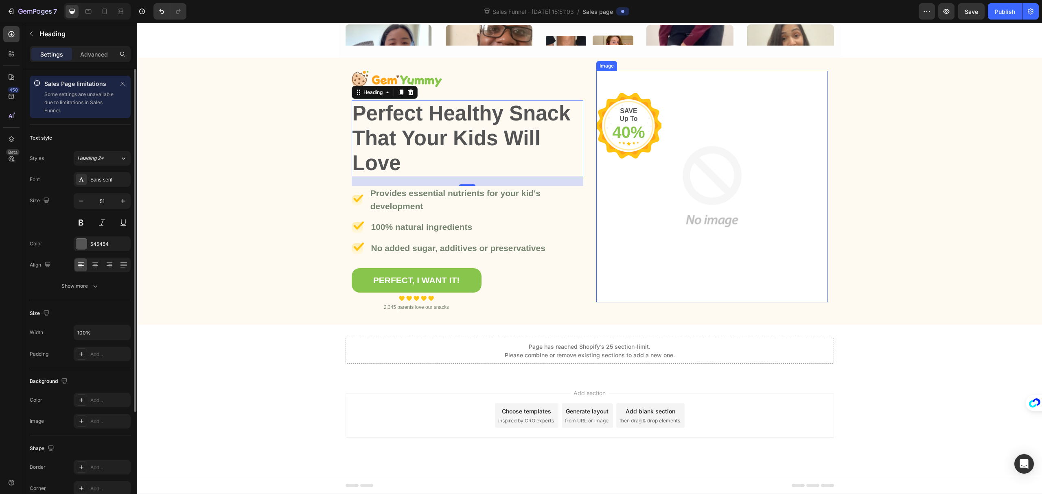
click at [697, 208] on img at bounding box center [712, 187] width 232 height 232
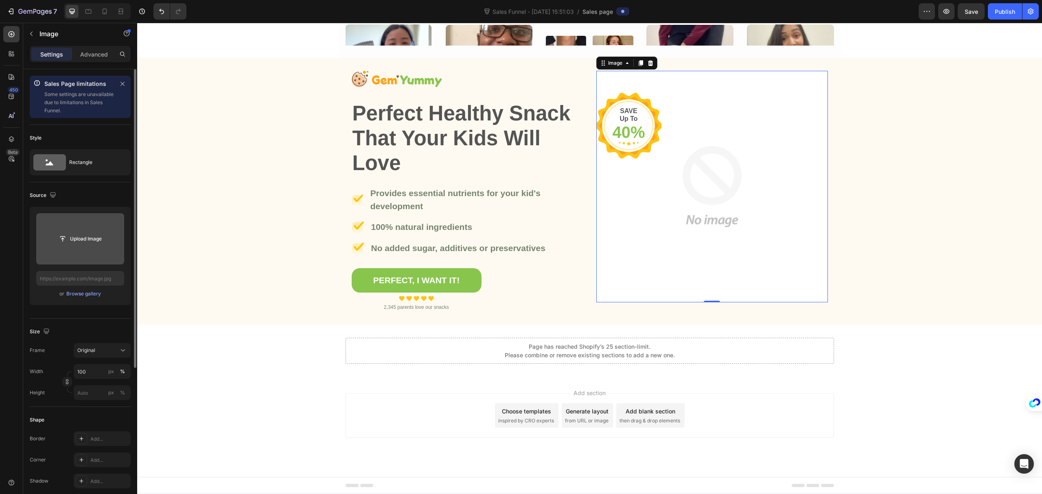
click at [94, 239] on input "file" at bounding box center [80, 239] width 56 height 14
type input "[URL][DOMAIN_NAME]"
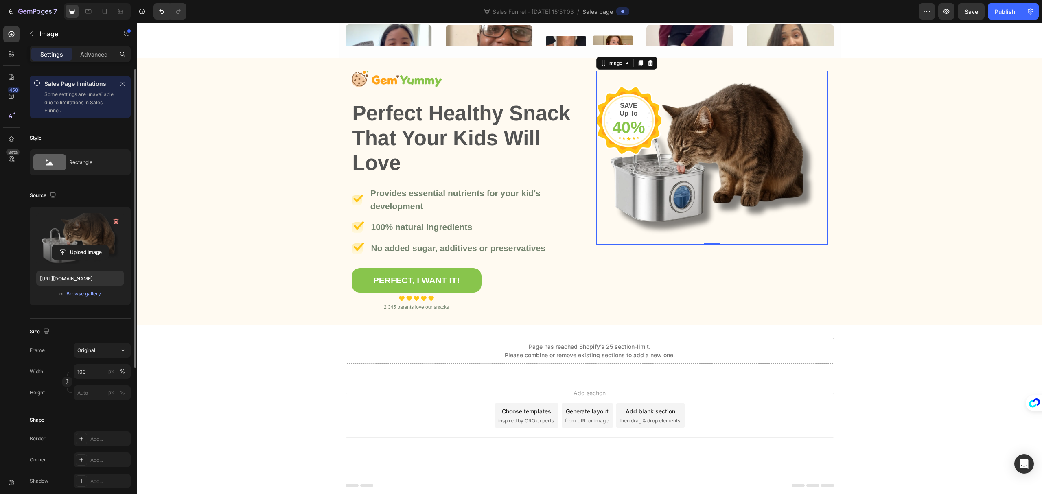
click at [743, 184] on img at bounding box center [712, 158] width 232 height 174
click at [914, 212] on div "Image Perfect Healthy Snack That Your Kids Will Love Heading Image Provides ess…" at bounding box center [589, 191] width 905 height 241
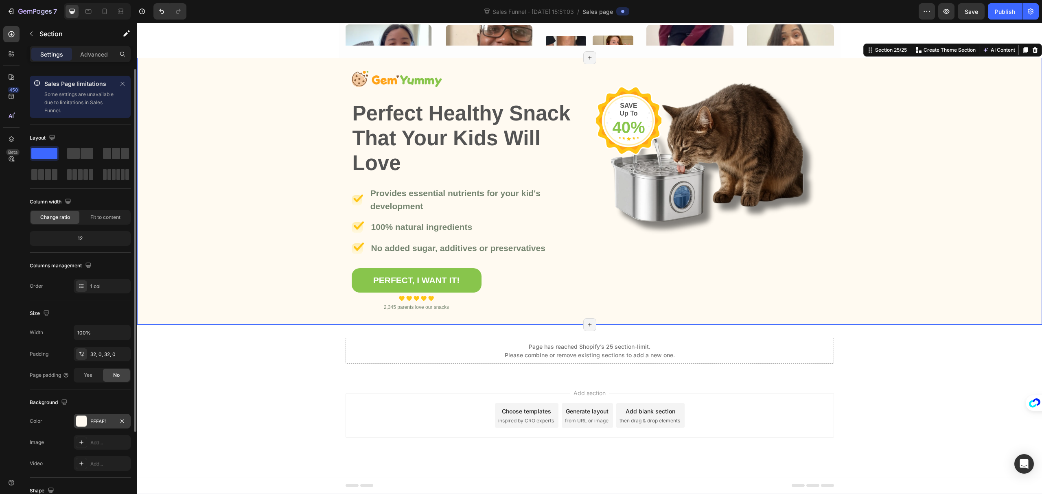
click at [89, 425] on div "FFFAF1" at bounding box center [102, 421] width 57 height 15
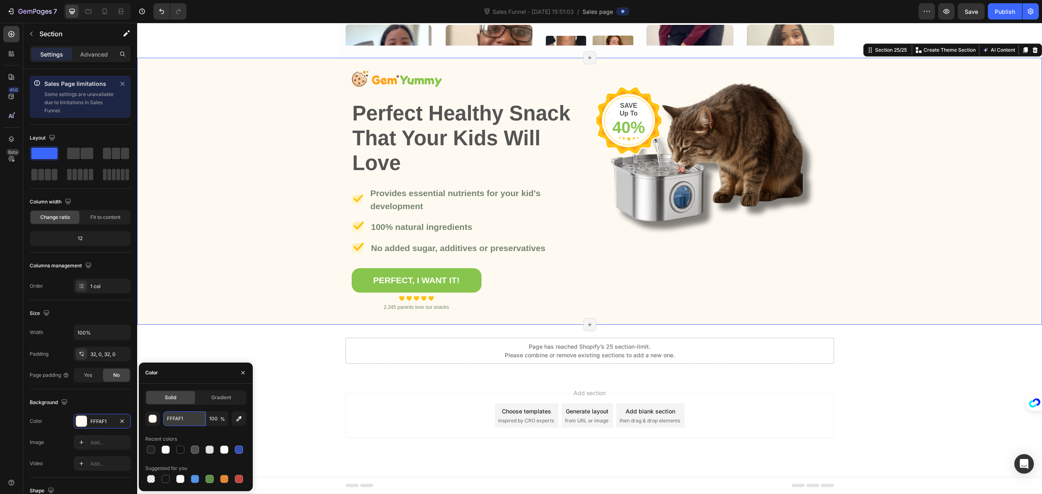
click at [182, 416] on input "FFFAF1" at bounding box center [184, 419] width 42 height 15
paste input "7F9FA"
type input "F7F9FA"
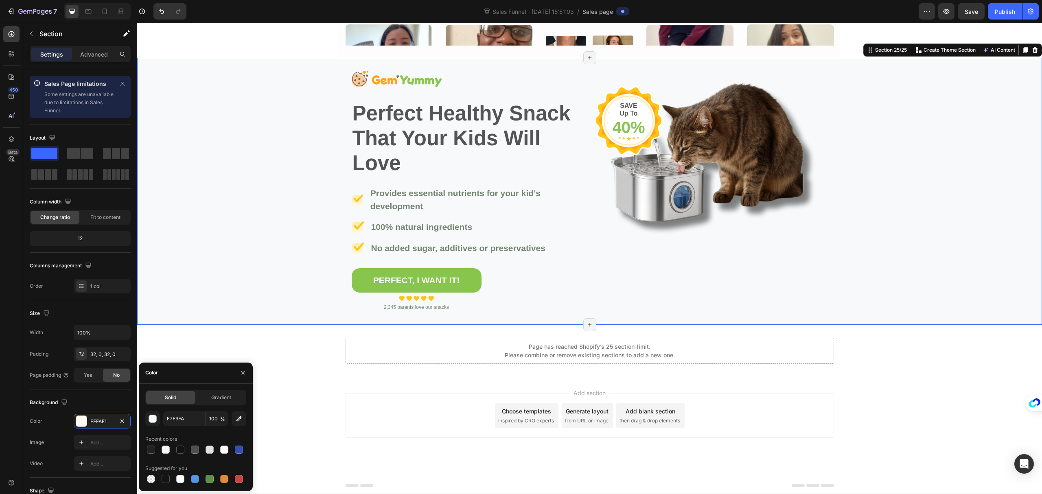
click at [274, 418] on div "Add section Choose templates inspired by CRO experts Generate layout from URL o…" at bounding box center [589, 427] width 905 height 100
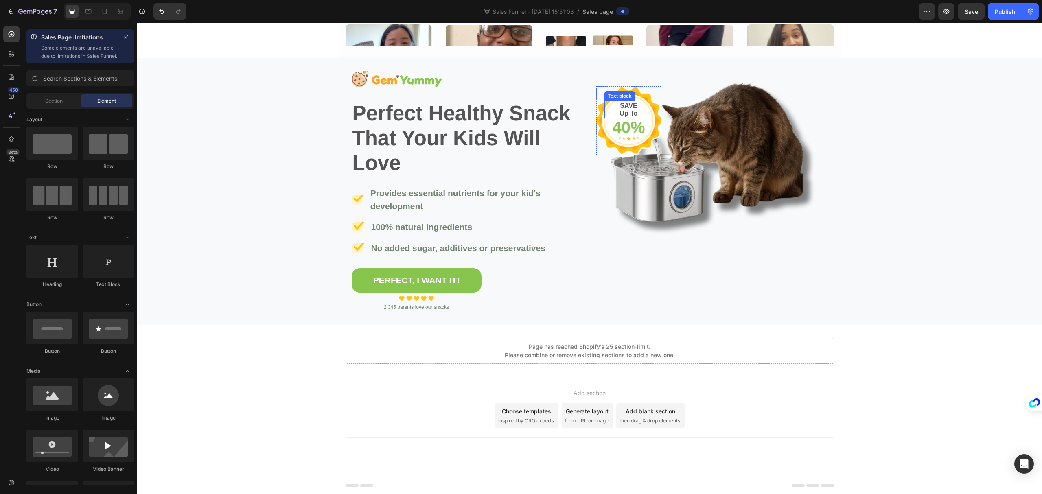
click at [608, 108] on p "SAVE" at bounding box center [628, 106] width 47 height 8
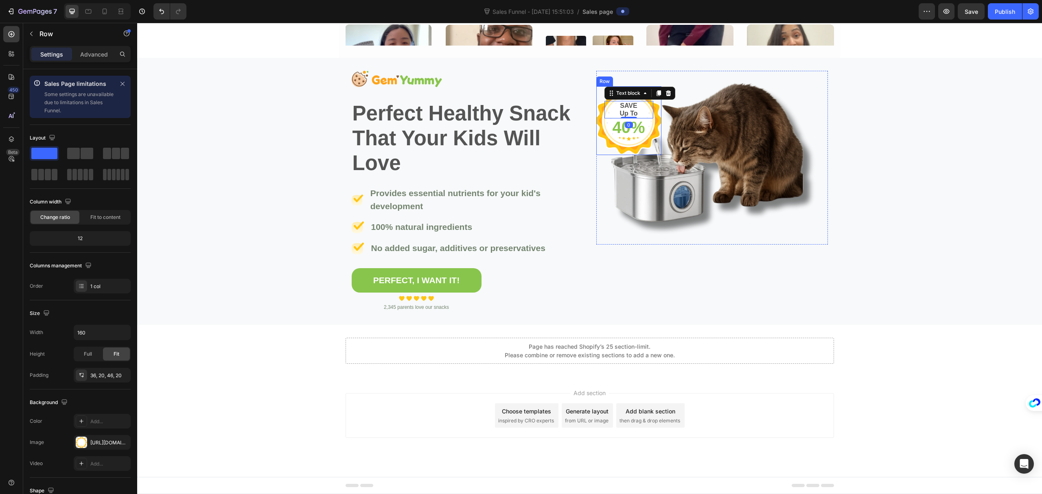
click at [609, 140] on div "SAVE Up To Text block 0 40% Text block Row" at bounding box center [628, 120] width 65 height 68
click at [644, 77] on icon at bounding box center [646, 79] width 5 height 6
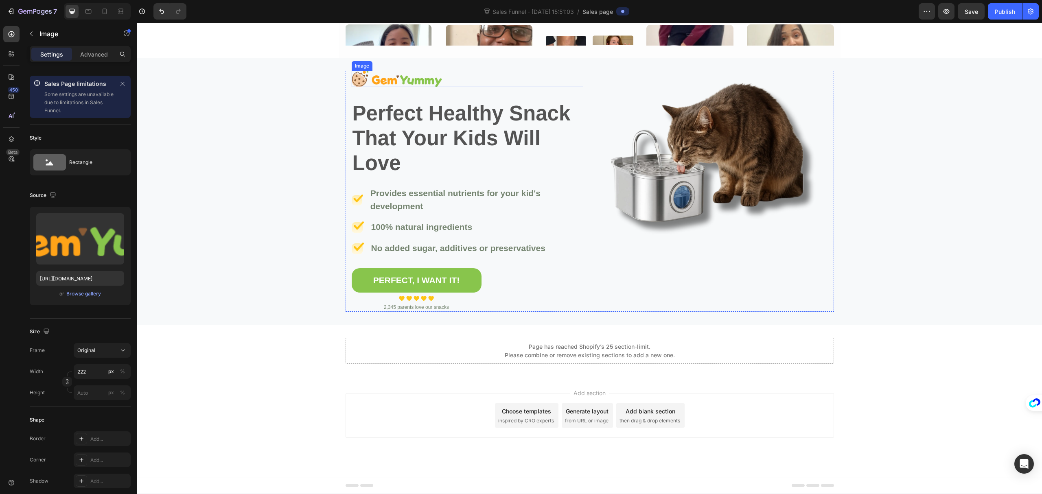
click at [399, 80] on img at bounding box center [397, 79] width 90 height 16
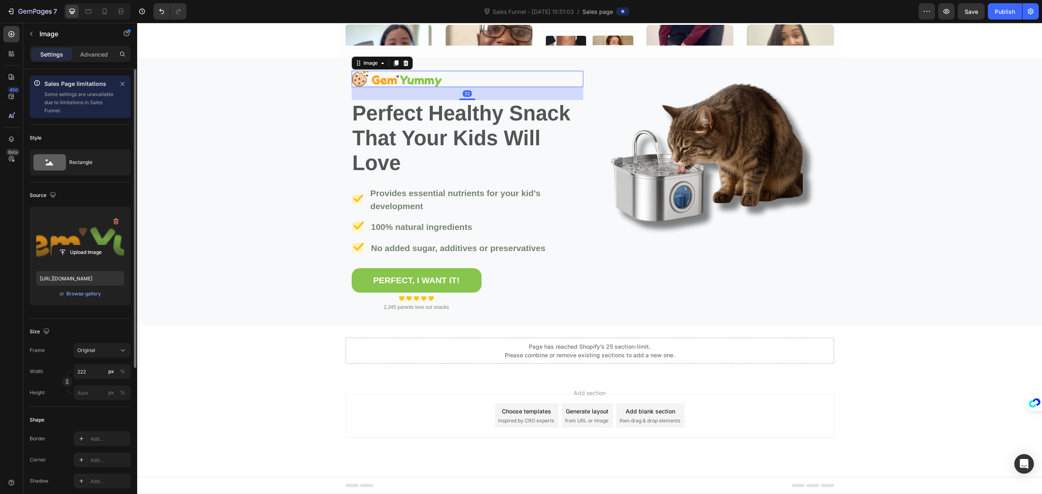
click at [79, 238] on label at bounding box center [80, 238] width 88 height 51
click at [79, 245] on input "file" at bounding box center [80, 252] width 56 height 14
click at [81, 293] on div "Browse gallery" at bounding box center [83, 293] width 35 height 7
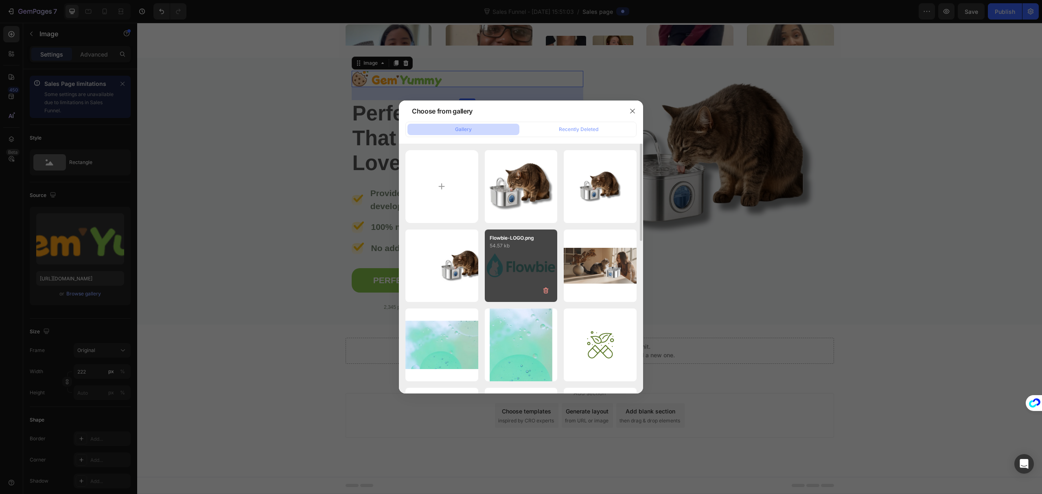
click at [520, 254] on div "Flowbie-LOGO.png 54.57 kb" at bounding box center [521, 266] width 73 height 73
type input "[URL][DOMAIN_NAME]"
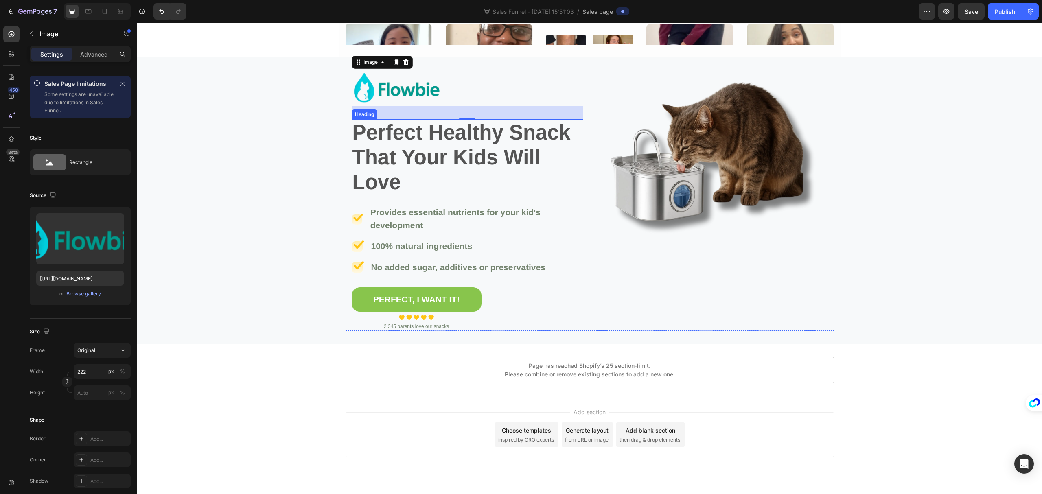
click at [430, 150] on p "Perfect Healthy Snack That Your Kids Will Love" at bounding box center [468, 157] width 230 height 75
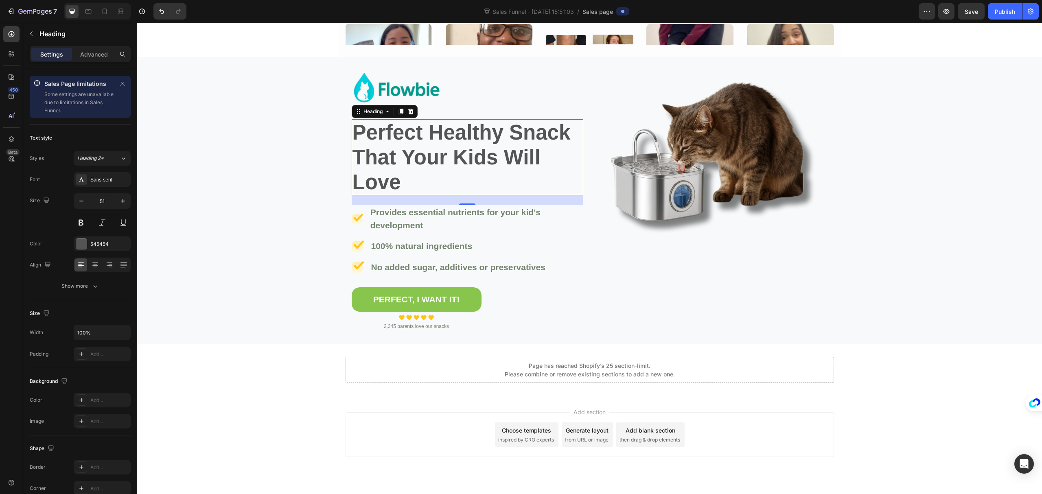
click at [421, 160] on p "Perfect Healthy Snack That Your Kids Will Love" at bounding box center [468, 157] width 230 height 75
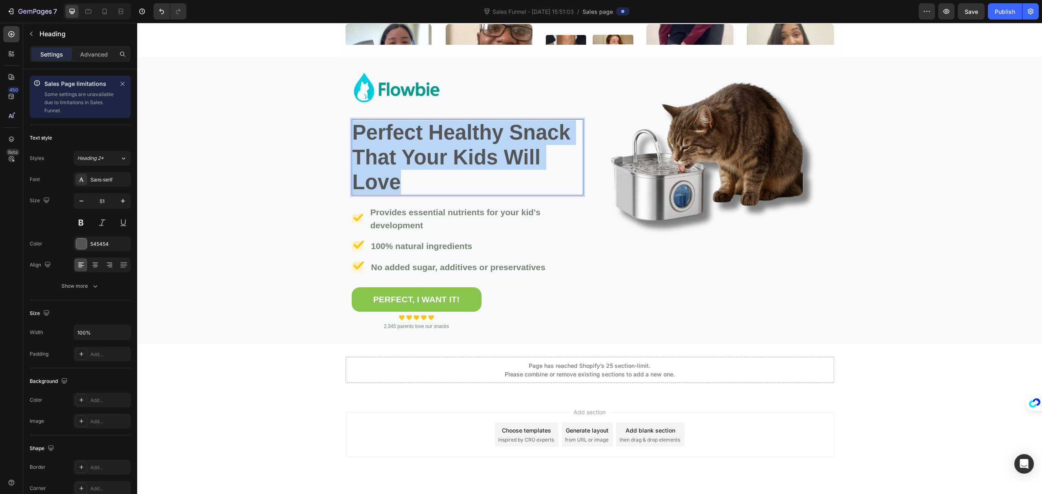
click at [421, 160] on p "Perfect Healthy Snack That Your Kids Will Love" at bounding box center [468, 157] width 230 height 75
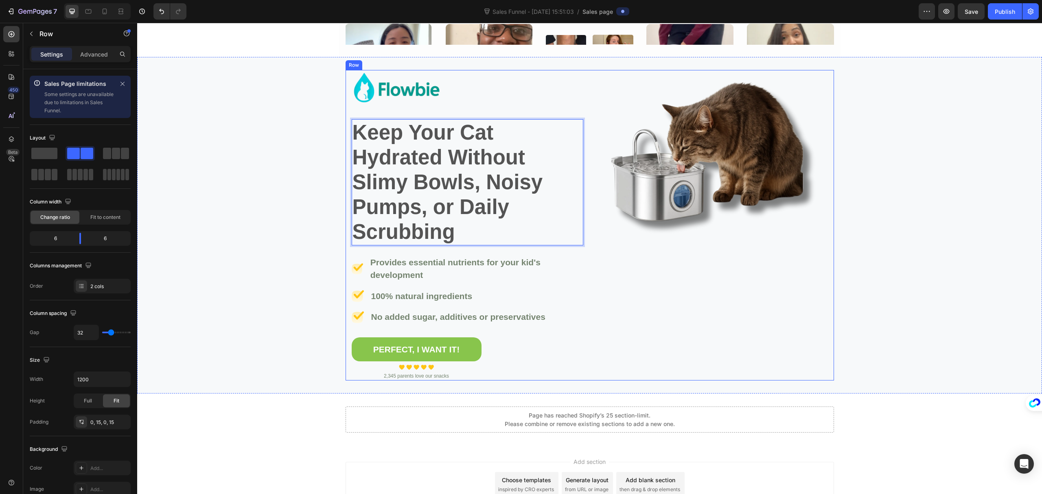
click at [346, 158] on div "Image Keep Your Cat Hydrated Without Slimy Bowls, Noisy Pumps, or Daily Scrubbi…" at bounding box center [590, 225] width 489 height 311
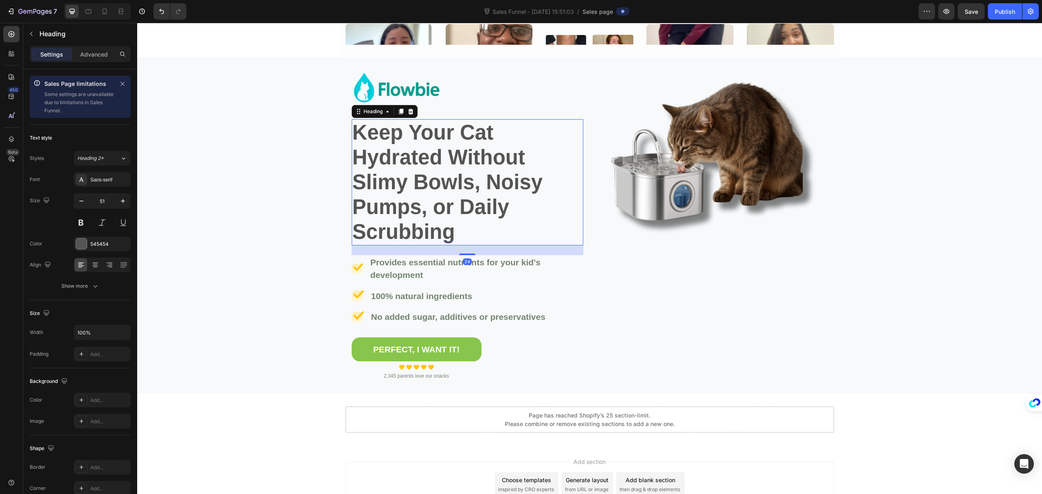
click at [495, 164] on p "Keep Your Cat Hydrated Without Slimy Bowls, Noisy Pumps, or Daily Scrubbing" at bounding box center [468, 182] width 230 height 125
click at [83, 202] on icon "button" at bounding box center [81, 201] width 8 height 8
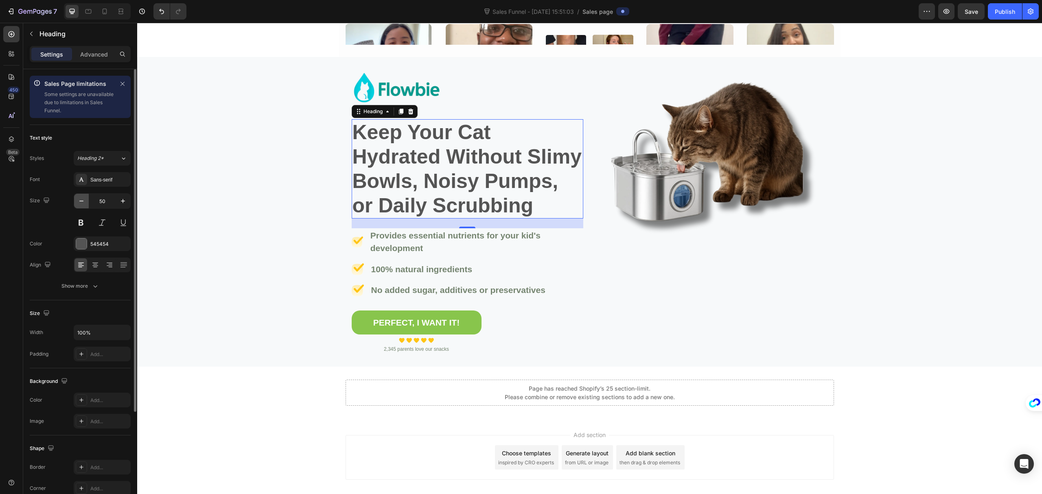
click at [83, 202] on icon "button" at bounding box center [81, 201] width 8 height 8
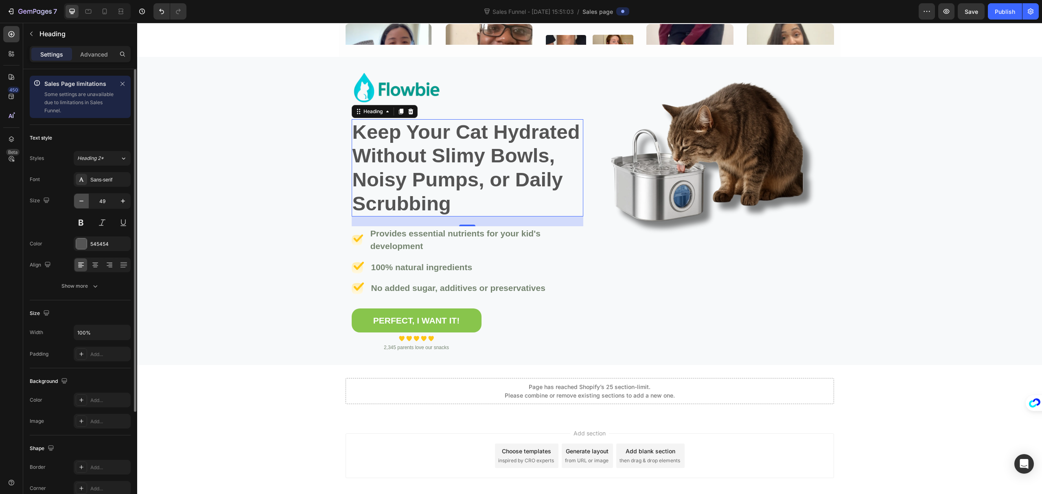
click at [83, 202] on icon "button" at bounding box center [81, 201] width 8 height 8
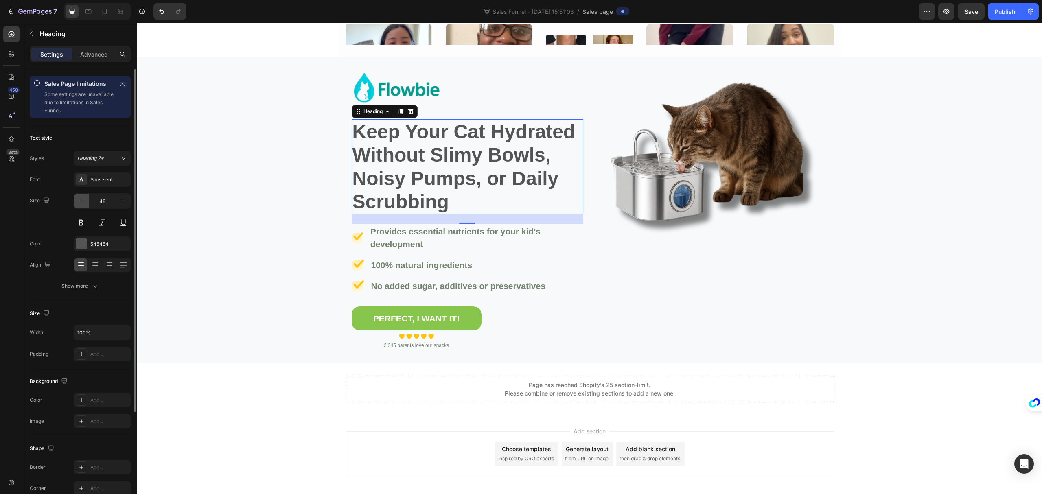
click at [83, 202] on icon "button" at bounding box center [81, 201] width 8 height 8
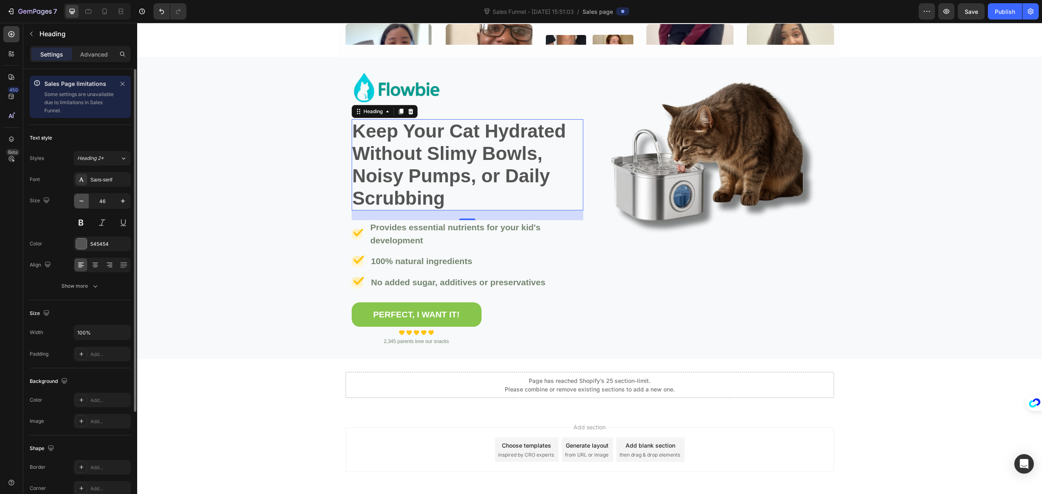
click at [83, 202] on icon "button" at bounding box center [81, 201] width 8 height 8
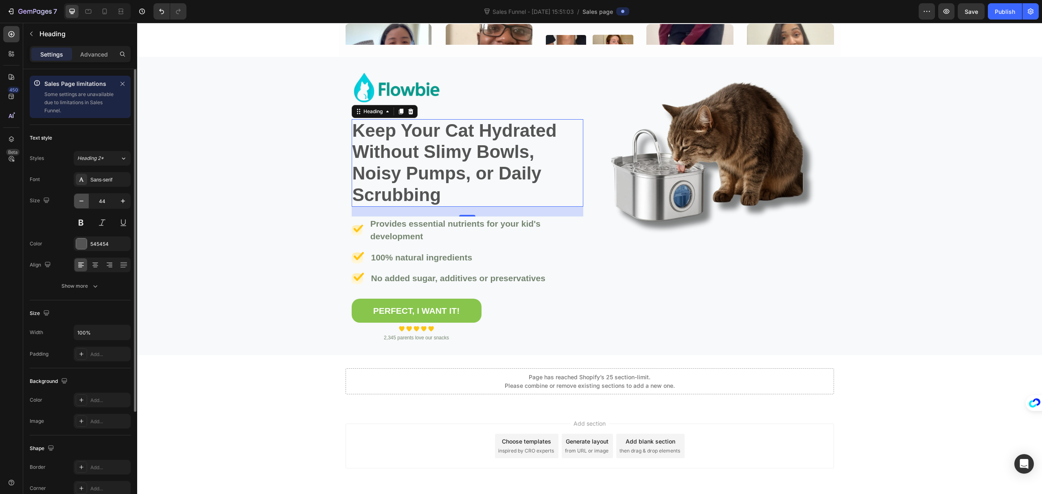
click at [83, 202] on icon "button" at bounding box center [81, 201] width 8 height 8
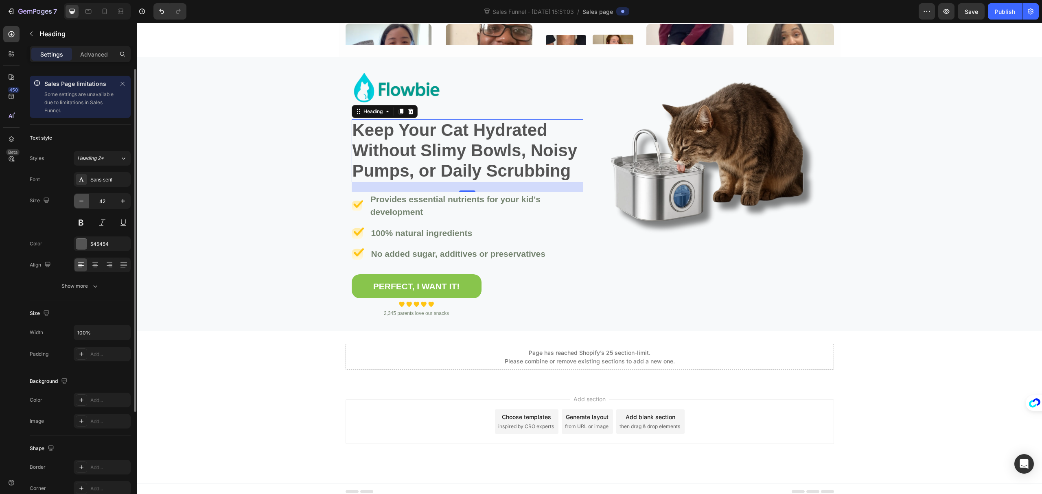
click at [83, 202] on icon "button" at bounding box center [81, 201] width 8 height 8
click at [123, 197] on button "button" at bounding box center [123, 201] width 15 height 15
click at [123, 198] on icon "button" at bounding box center [123, 201] width 8 height 8
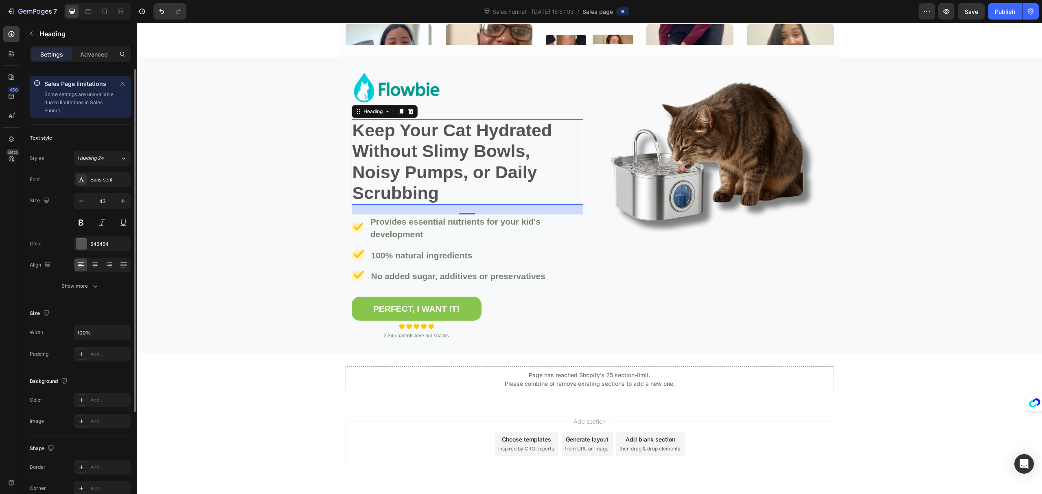
click at [71, 199] on div "Size 43" at bounding box center [80, 211] width 101 height 37
click at [76, 201] on button "button" at bounding box center [81, 201] width 15 height 15
type input "42"
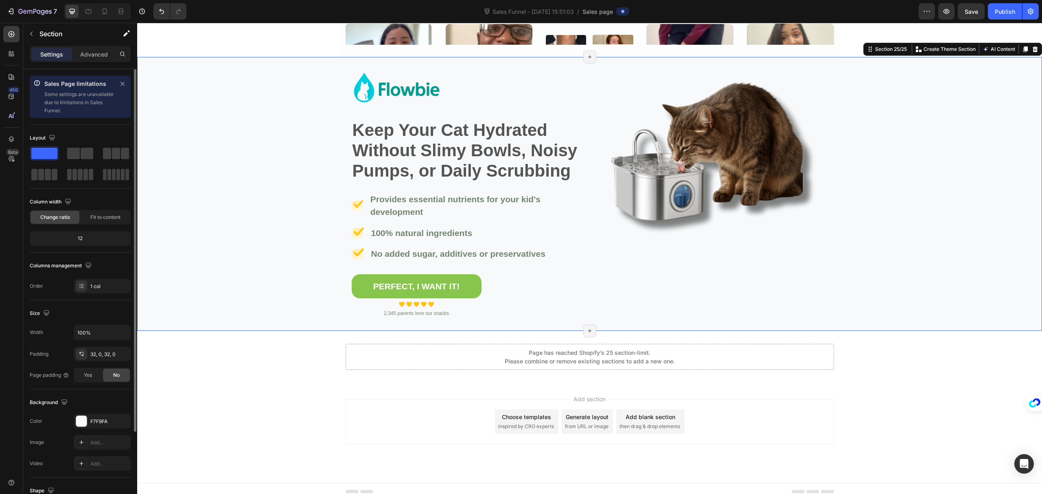
click at [263, 189] on div "Image Keep Your Cat Hydrated Without Slimy Bowls, Noisy Pumps, or Daily Scrubbi…" at bounding box center [589, 194] width 905 height 248
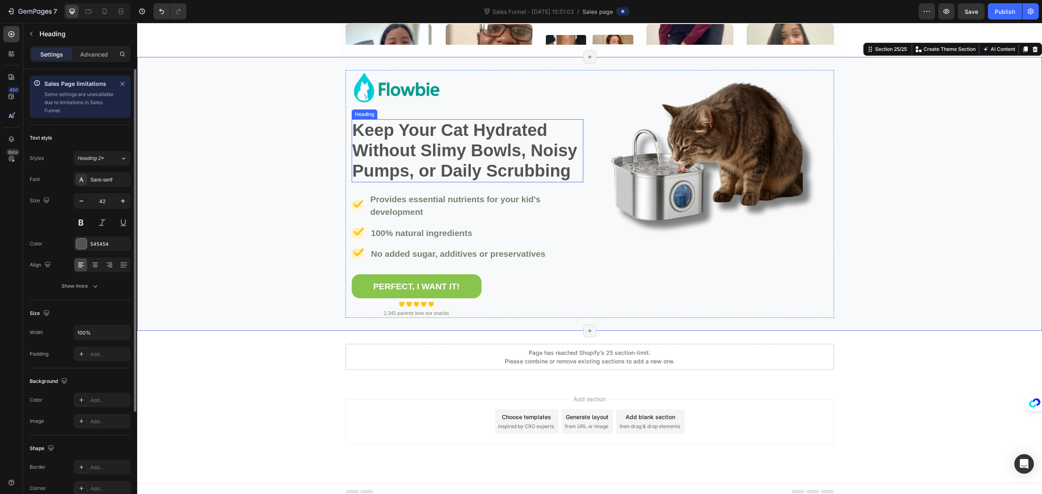
click at [500, 158] on p "Keep Your Cat Hydrated Without Slimy Bowls, Noisy Pumps, or Daily Scrubbing" at bounding box center [468, 150] width 230 height 61
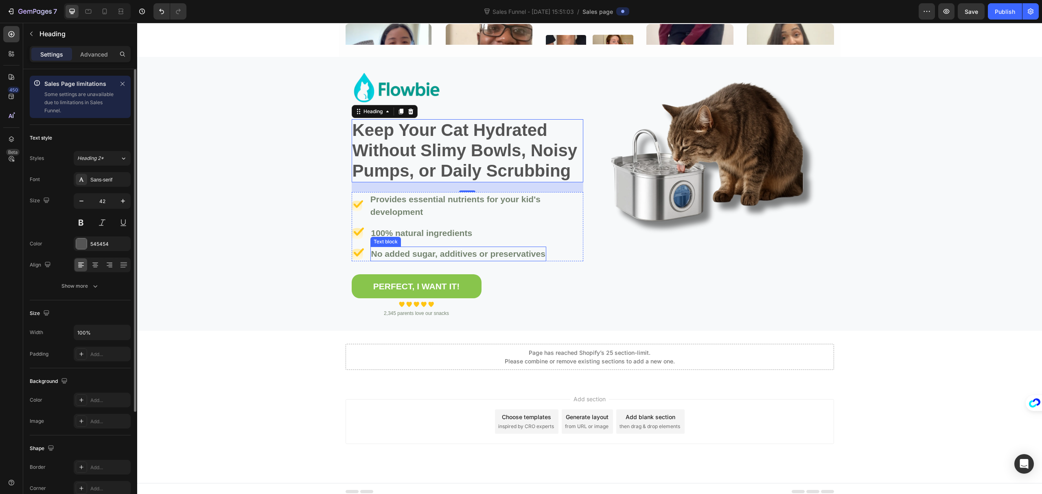
click at [480, 248] on p "No added sugar, additives or preservatives" at bounding box center [458, 254] width 174 height 13
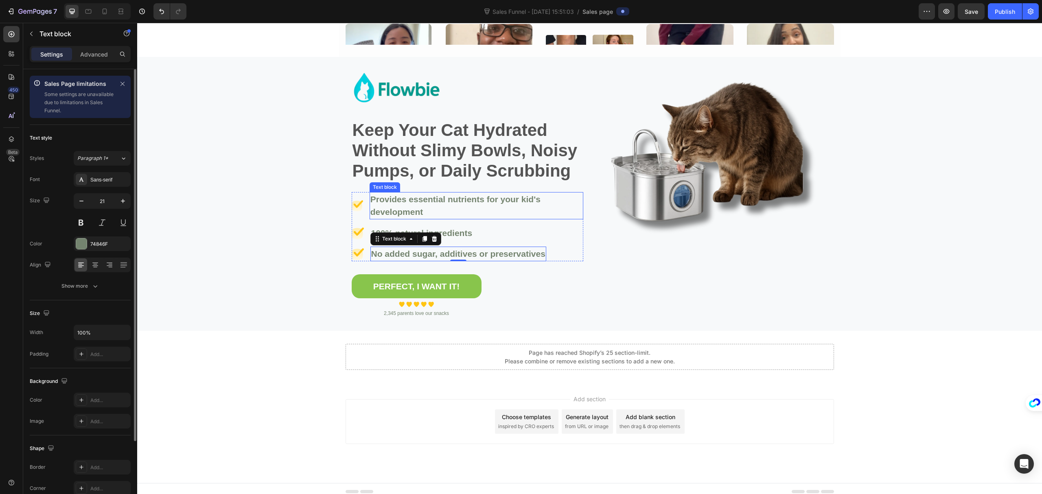
click at [429, 202] on p "Provides essential nutrients for your kid's development" at bounding box center [476, 206] width 212 height 26
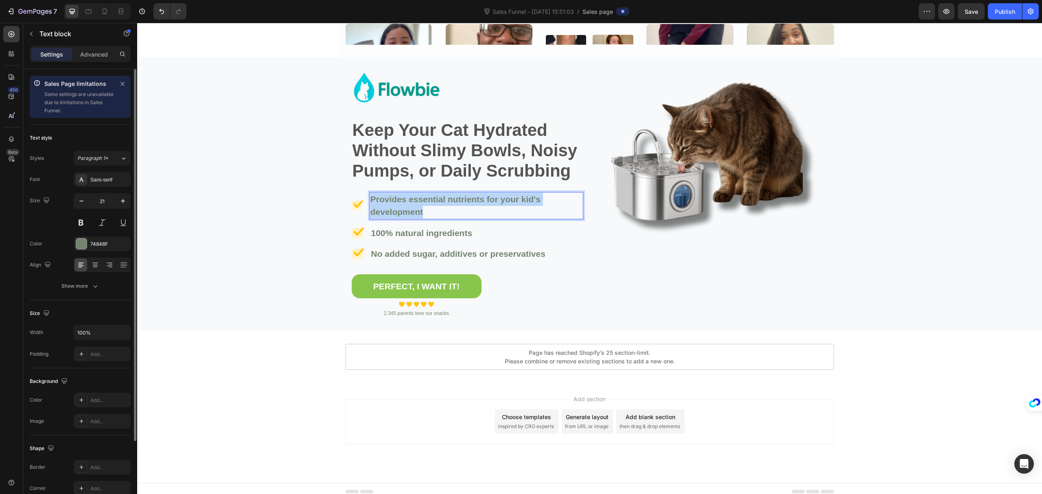
click at [429, 202] on p "Provides essential nutrients for your kid's development" at bounding box center [476, 206] width 212 height 26
click at [375, 199] on strong "Hygienic stainless steel design" at bounding box center [437, 199] width 126 height 9
click at [517, 201] on p "Hygienic stainless steel design resists slime & bacteria — safer than plastic b…" at bounding box center [474, 206] width 215 height 26
drag, startPoint x: 492, startPoint y: 201, endPoint x: 519, endPoint y: 215, distance: 30.4
click at [519, 215] on p "Hygienic stainless steel design resists slime & bacteria — safer than plastic b…" at bounding box center [474, 206] width 215 height 26
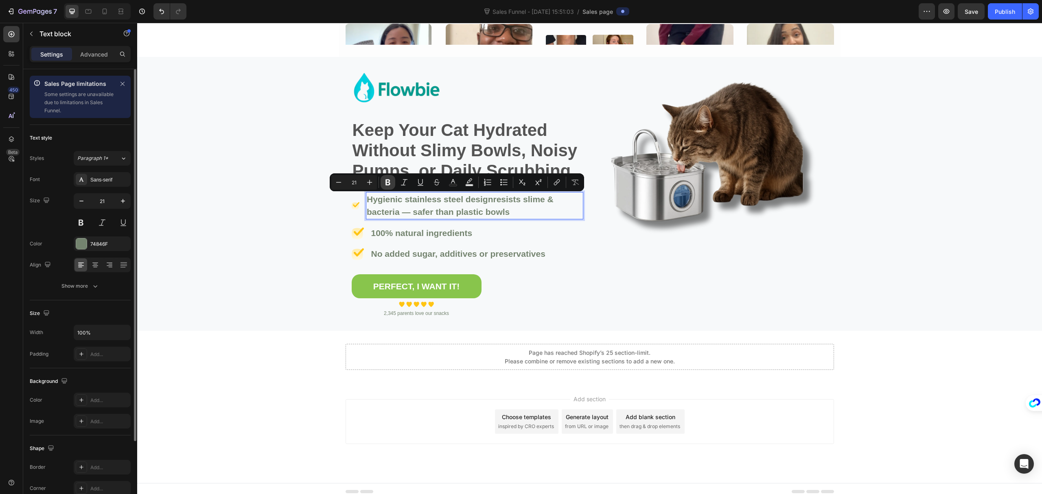
click at [386, 182] on icon "Editor contextual toolbar" at bounding box center [388, 183] width 5 height 6
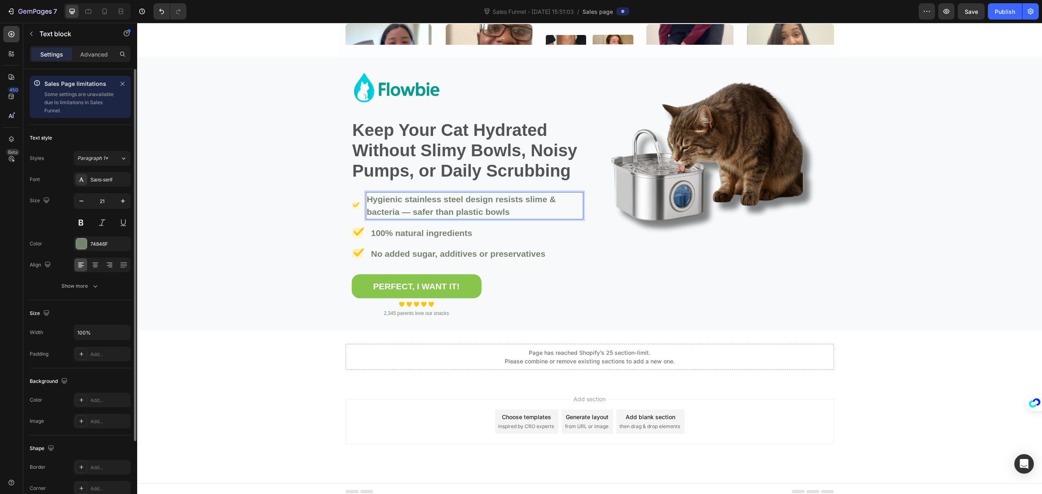
click at [525, 206] on p "Hygienic stainless steel design resists slime & bacteria — safer than plastic b…" at bounding box center [475, 206] width 216 height 26
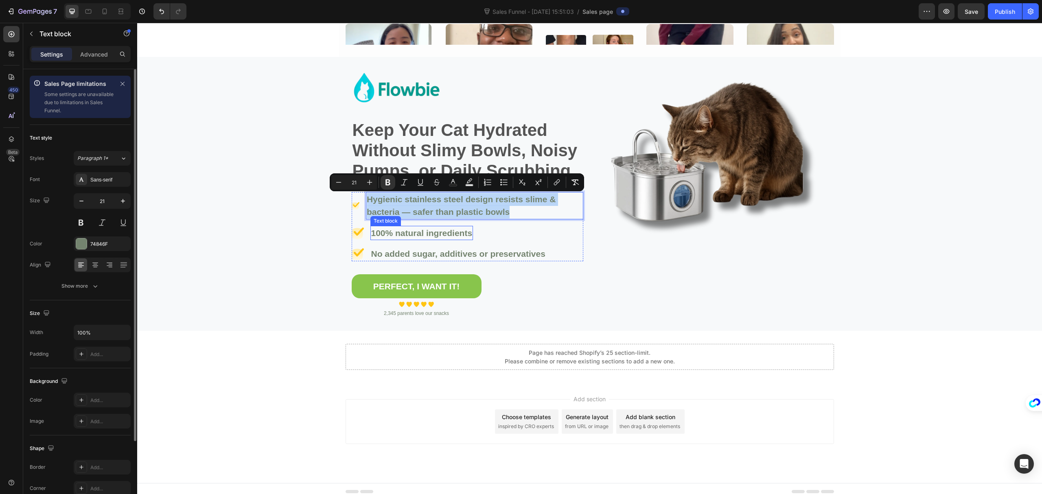
click at [425, 235] on p "100% natural ingredients" at bounding box center [421, 233] width 101 height 13
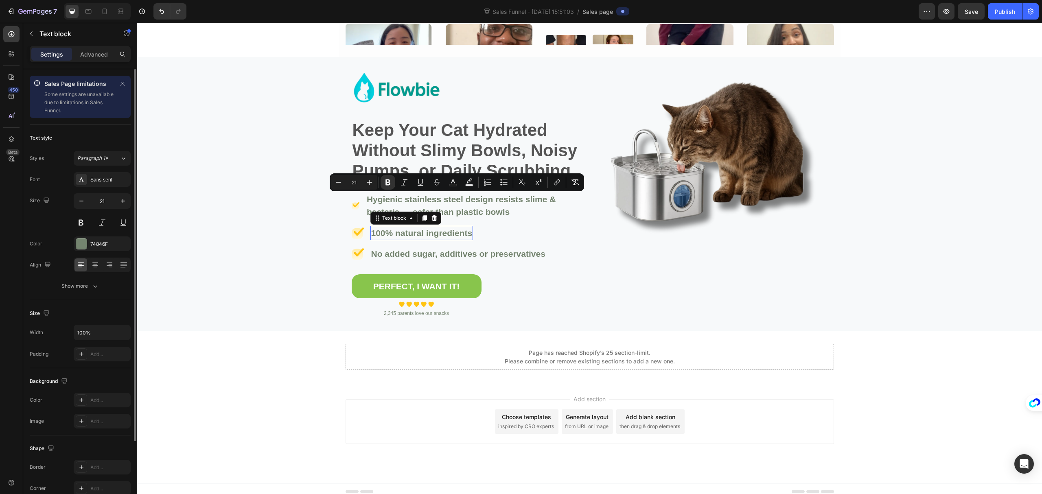
click at [425, 235] on p "100% natural ingredients" at bounding box center [421, 233] width 101 height 13
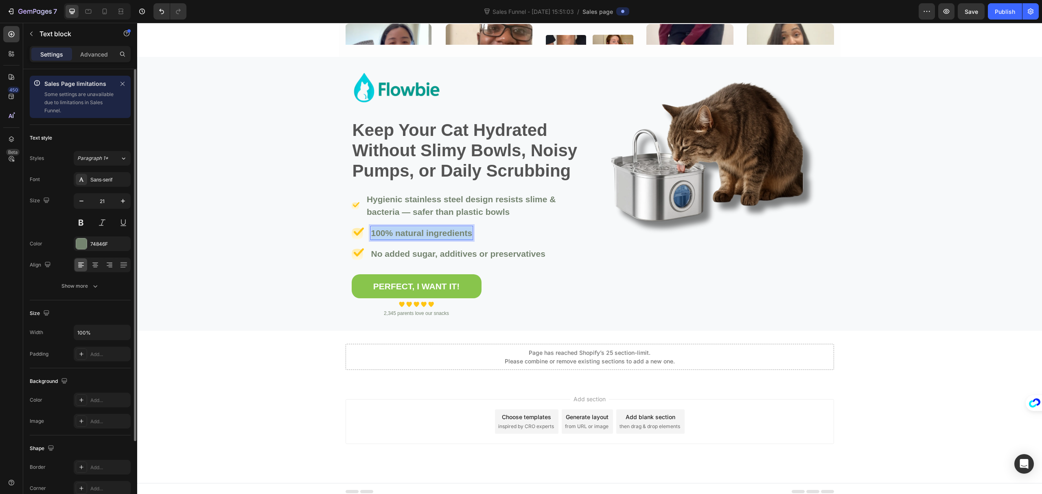
click at [425, 235] on p "100% natural ingredients" at bounding box center [421, 233] width 101 height 13
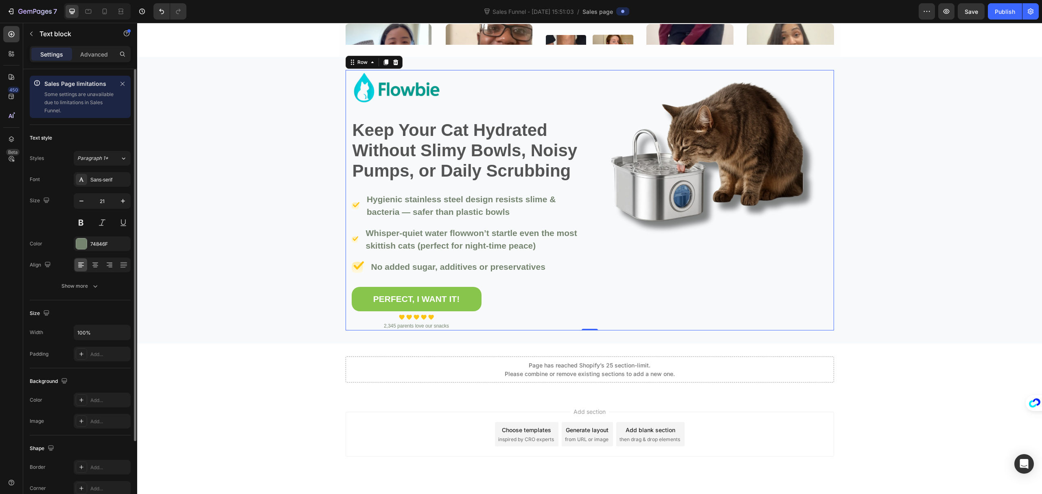
click at [739, 277] on div "Image Row" at bounding box center [712, 200] width 232 height 261
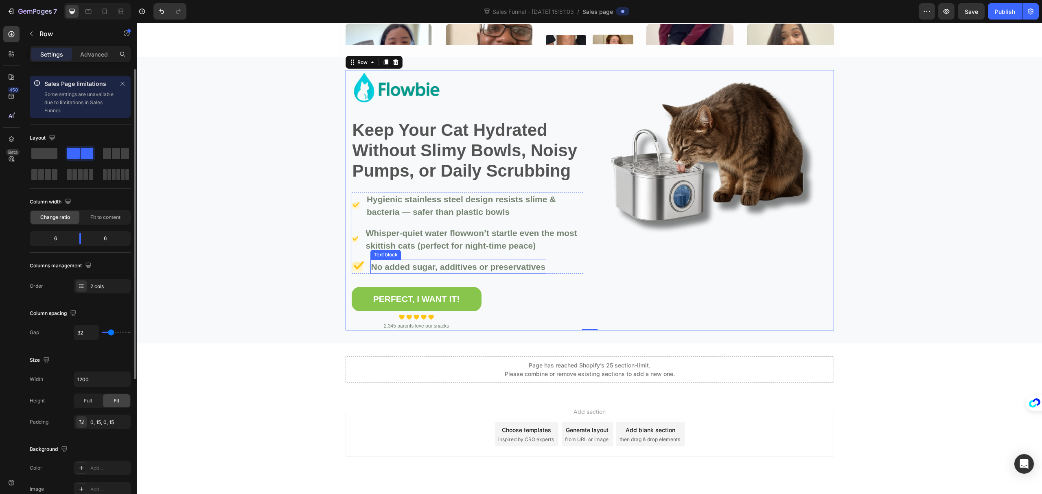
click at [375, 265] on p "No added sugar, additives or preservatives" at bounding box center [458, 267] width 174 height 13
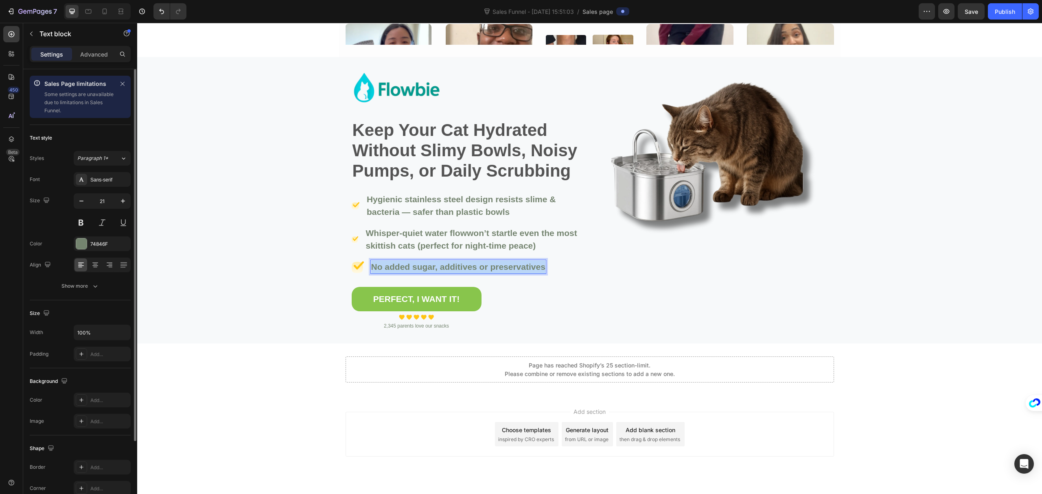
click at [375, 265] on p "No added sugar, additives or preservatives" at bounding box center [458, 267] width 174 height 13
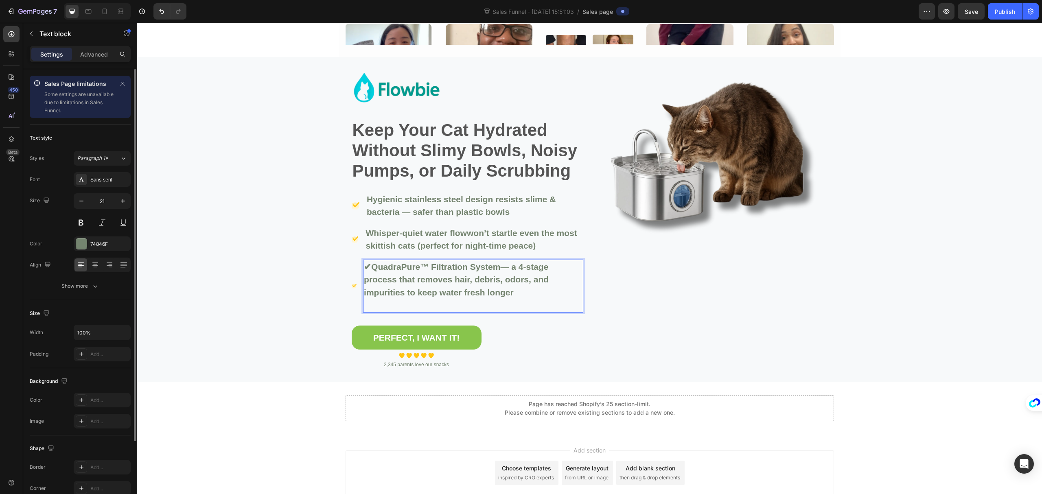
click at [371, 269] on strong "QuadraPure™ Filtration System" at bounding box center [435, 266] width 129 height 9
click at [406, 307] on p "Rich Text Editor. Editing area: main" at bounding box center [473, 305] width 218 height 13
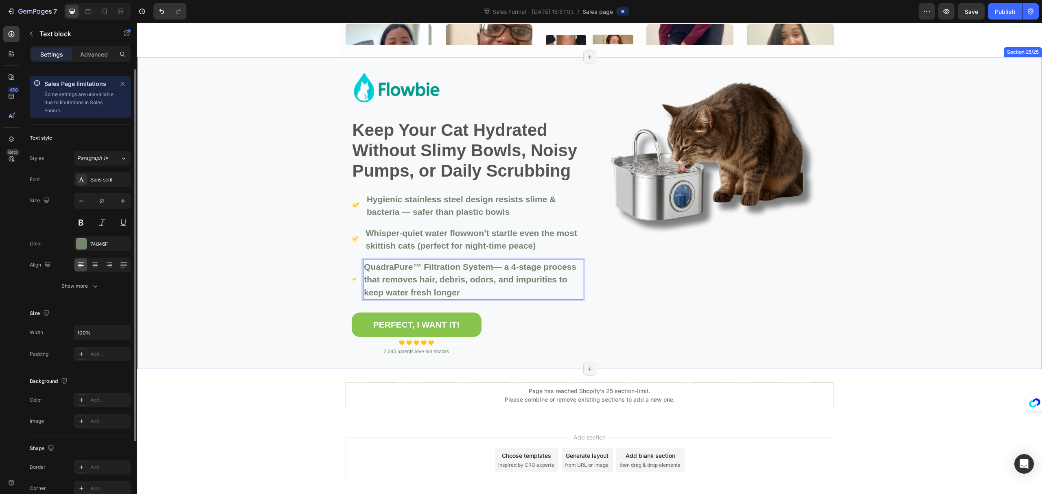
click at [277, 286] on div "Image Keep Your Cat Hydrated Without Slimy Bowls, Noisy Pumps, or Daily Scrubbi…" at bounding box center [589, 213] width 905 height 286
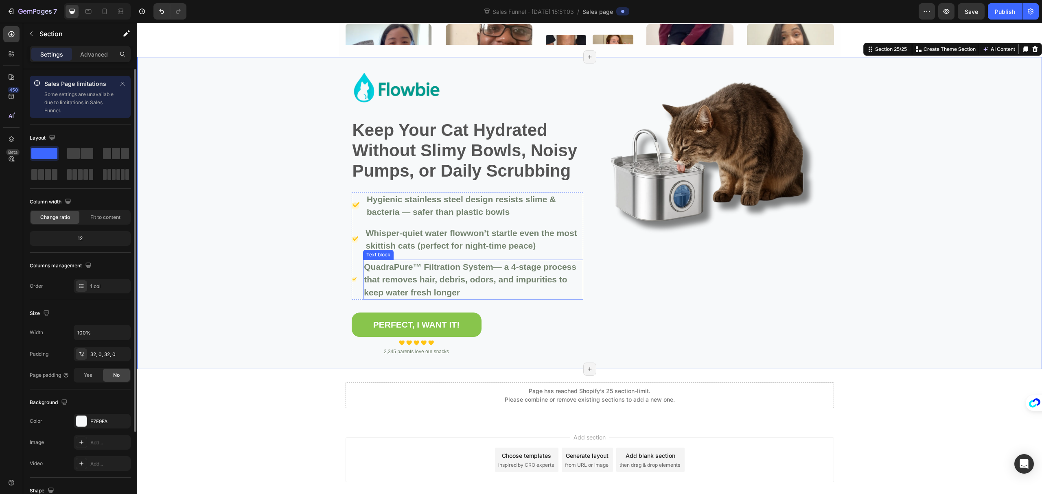
click at [419, 276] on p "QuadraPure™ Filtration System — a 4-stage process that removes hair, debris, od…" at bounding box center [473, 280] width 218 height 39
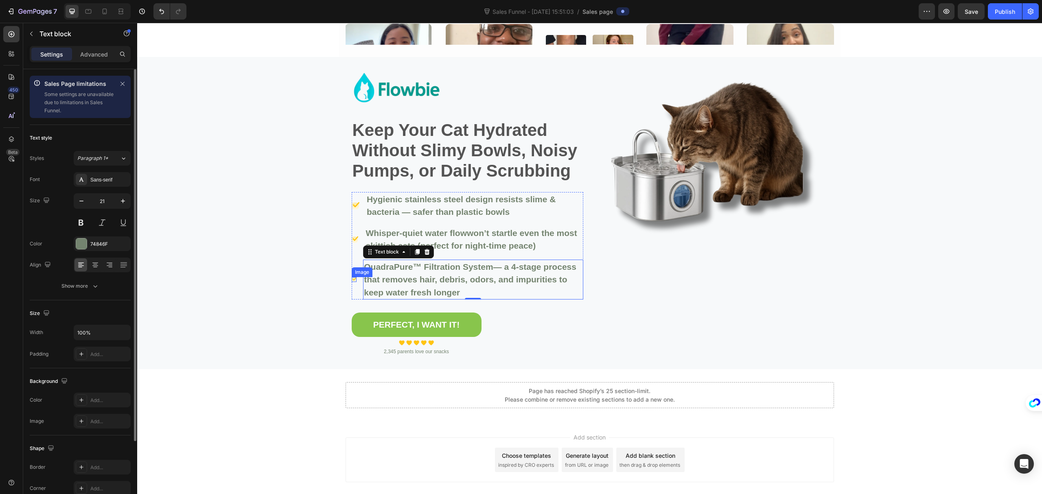
click at [352, 279] on div "Image" at bounding box center [354, 279] width 5 height 5
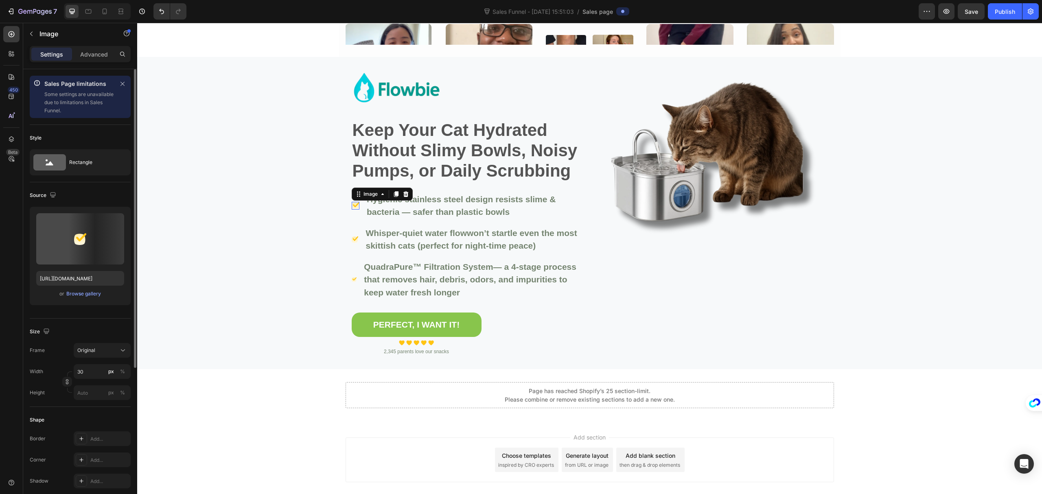
click at [353, 206] on div "Image 0" at bounding box center [356, 206] width 8 height 8
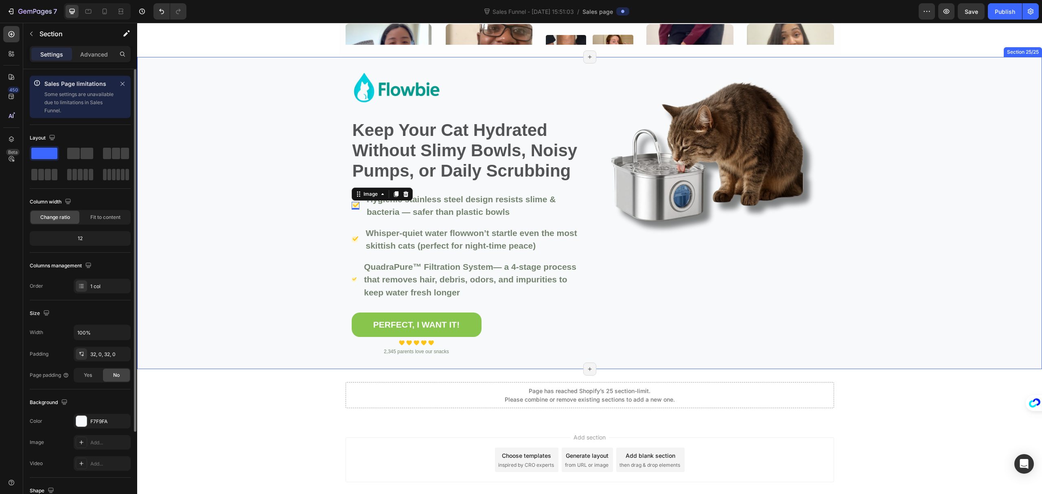
click at [281, 281] on div "Image Keep Your Cat Hydrated Without Slimy Bowls, Noisy Pumps, or Daily Scrubbi…" at bounding box center [589, 213] width 905 height 286
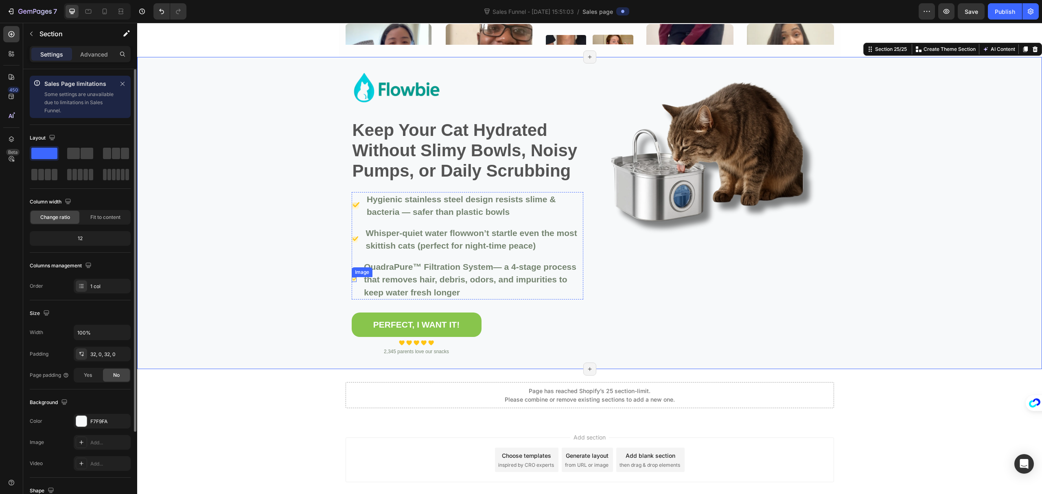
click at [352, 281] on div "Image" at bounding box center [354, 279] width 5 height 5
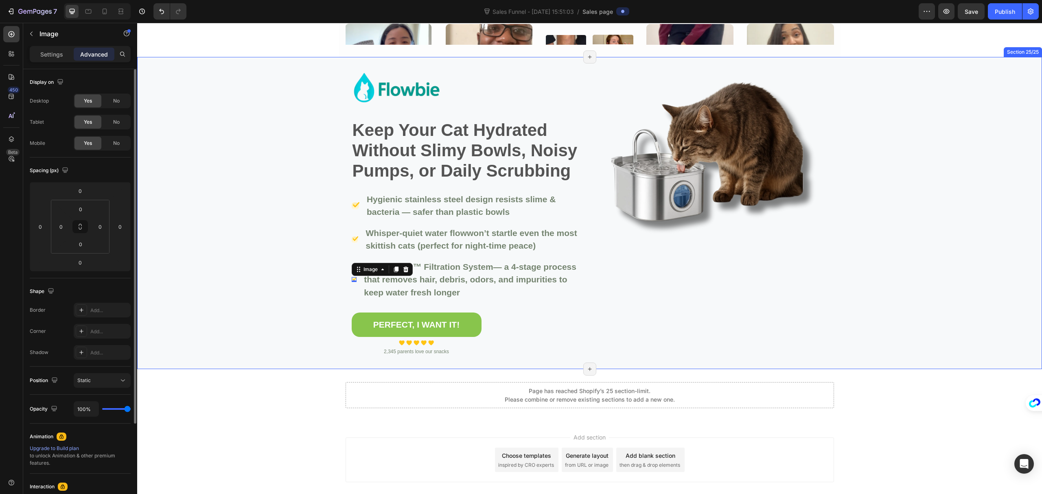
click at [271, 280] on div "Image Keep Your Cat Hydrated Without Slimy Bowls, Noisy Pumps, or Daily Scrubbi…" at bounding box center [589, 213] width 905 height 286
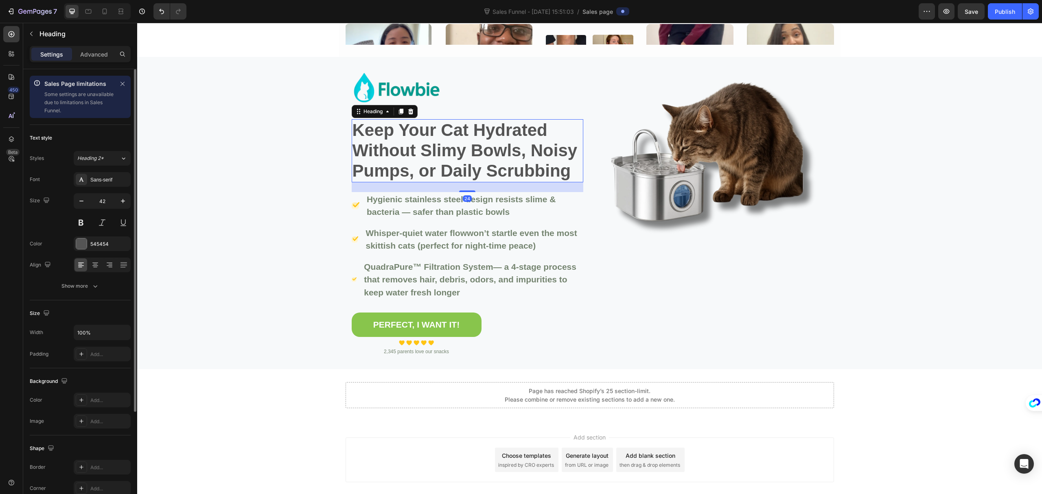
click at [458, 168] on p "Keep Your Cat Hydrated Without Slimy Bowls, Noisy Pumps, or Daily Scrubbing" at bounding box center [468, 150] width 230 height 61
click at [398, 112] on icon at bounding box center [401, 111] width 7 height 7
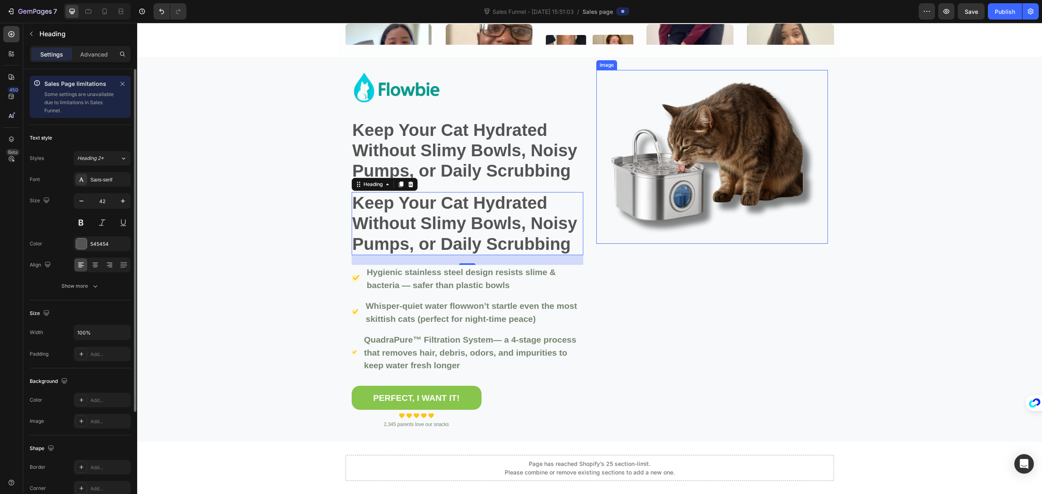
click at [759, 182] on img at bounding box center [712, 157] width 232 height 174
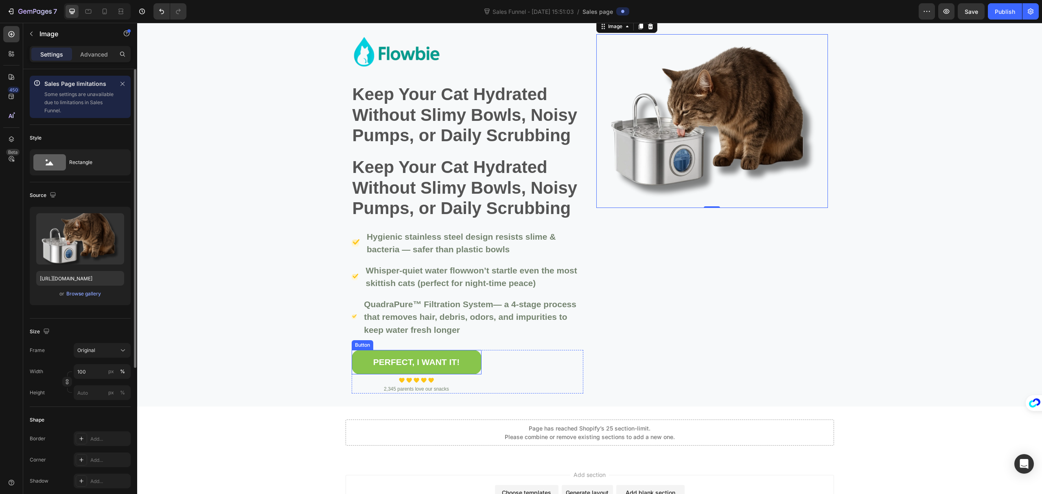
scroll to position [7432, 0]
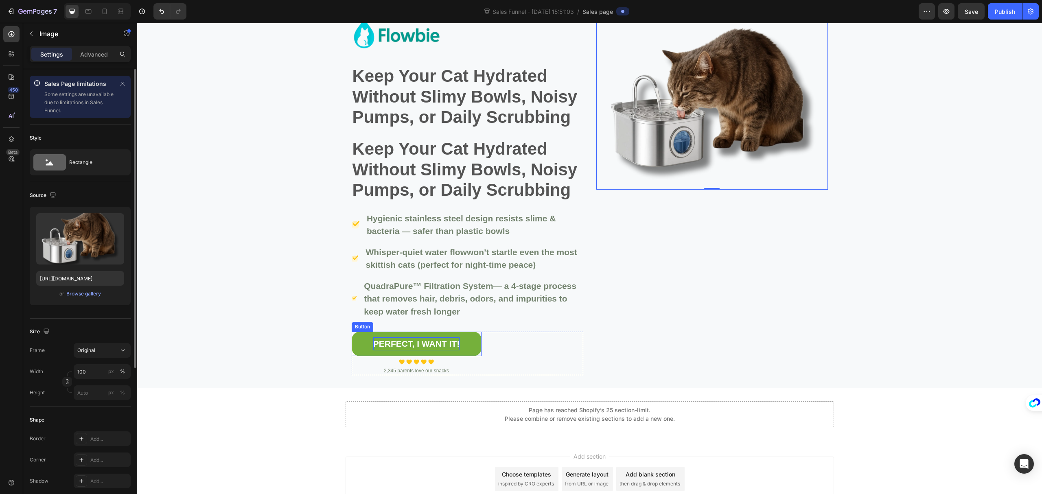
click at [449, 344] on div "PERFECT, I WANT IT!" at bounding box center [416, 344] width 86 height 13
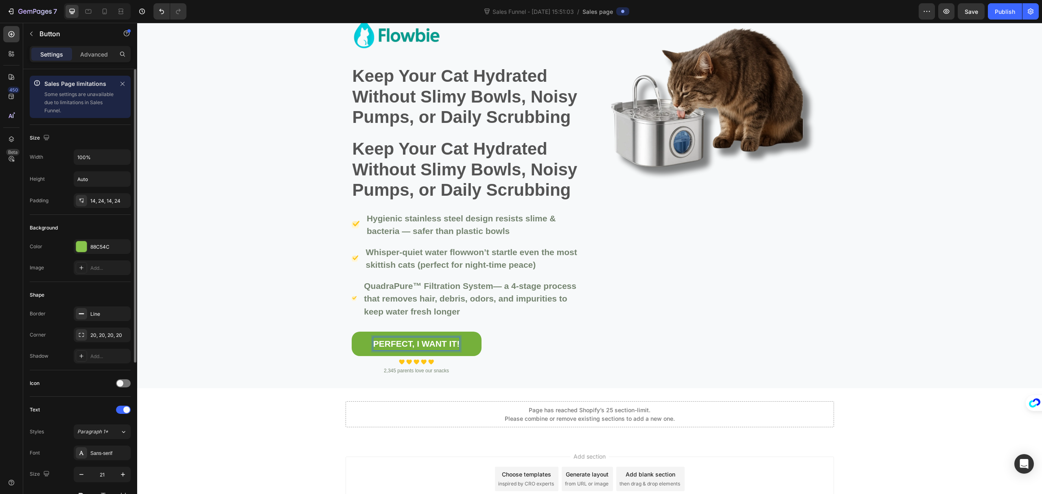
click at [410, 340] on div "PERFECT, I WANT IT!" at bounding box center [416, 344] width 86 height 13
click at [410, 340] on p "PERFECT, I WANT IT!" at bounding box center [416, 344] width 86 height 13
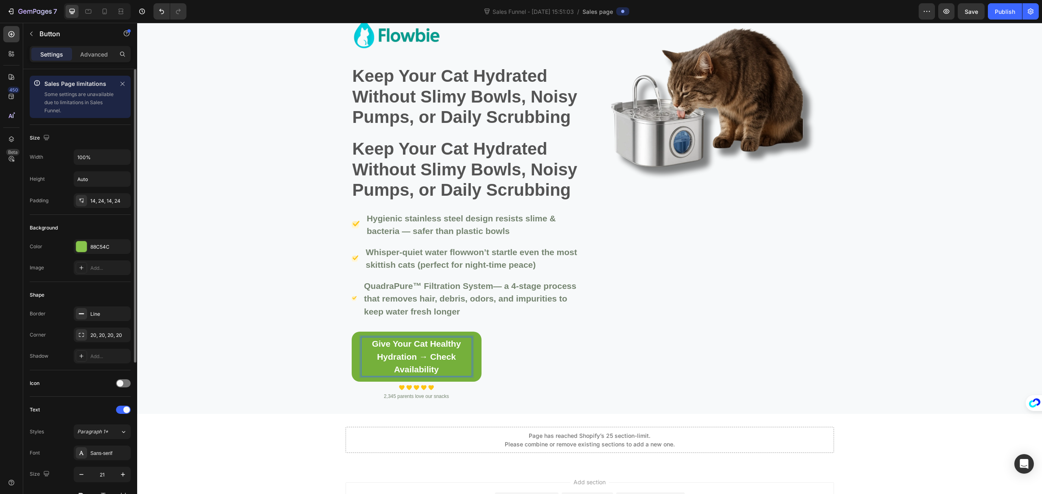
click at [474, 360] on link "Give Your Cat Healthy Hydration → Check Availability" at bounding box center [417, 357] width 130 height 50
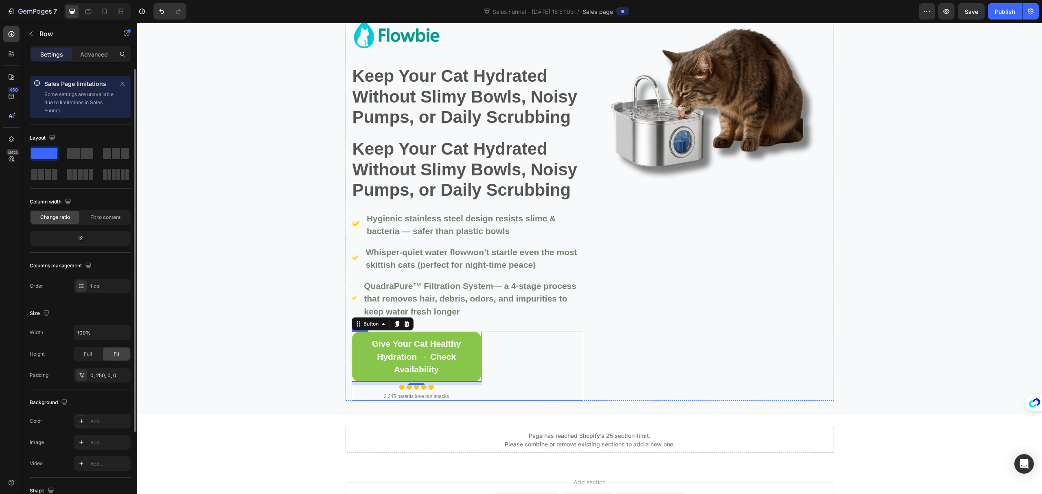
click at [489, 348] on div "Give Your Cat Healthy Hydration → Check Availability Button 8 Image Image Image…" at bounding box center [468, 366] width 232 height 69
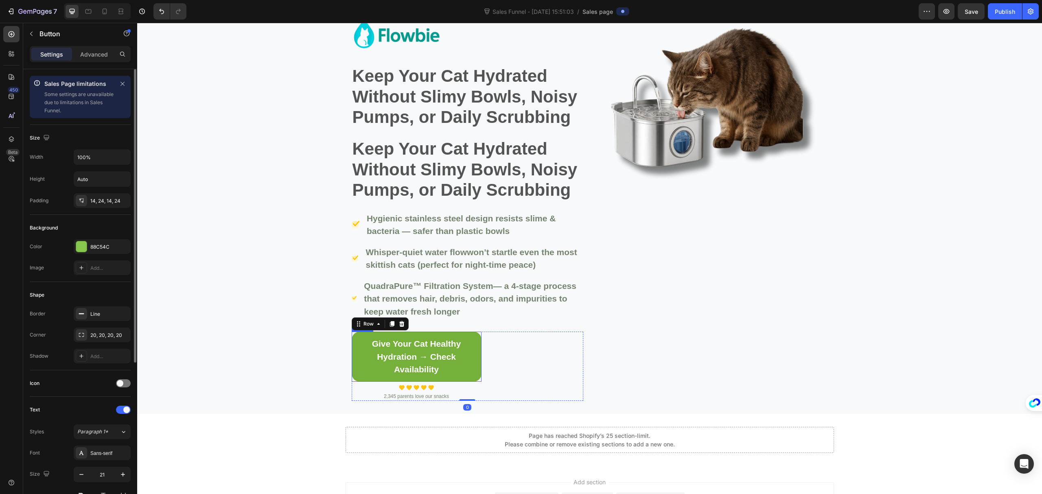
click at [474, 356] on link "Give Your Cat Healthy Hydration → Check Availability" at bounding box center [417, 357] width 130 height 50
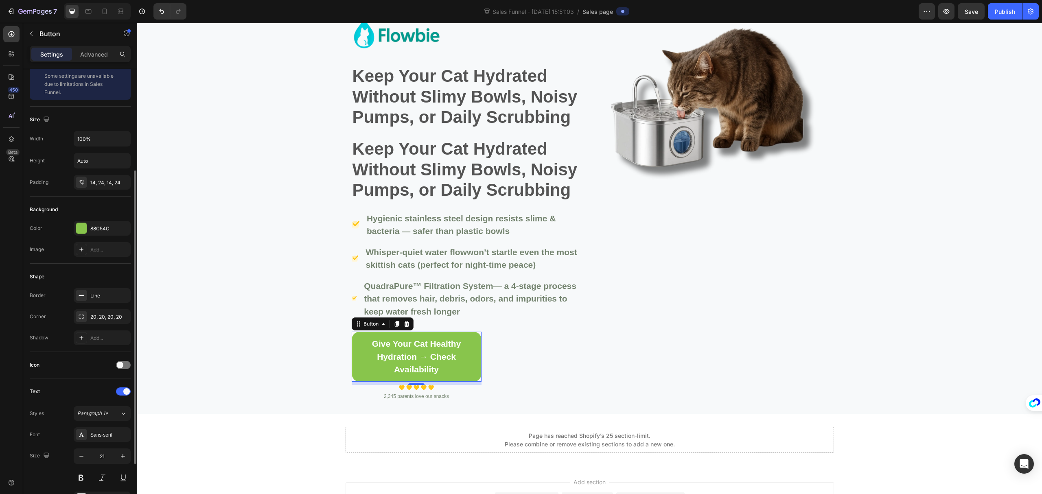
scroll to position [0, 0]
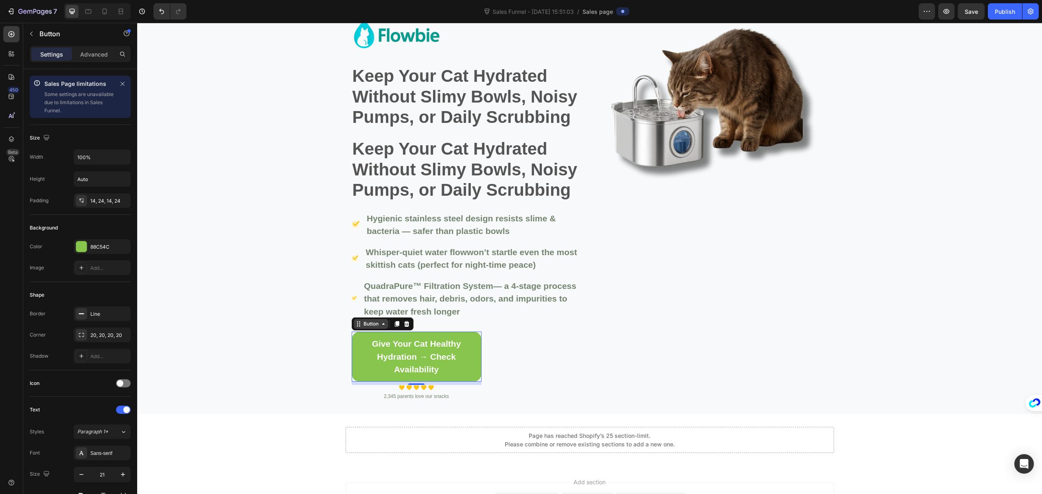
click at [367, 326] on div "Button" at bounding box center [371, 323] width 18 height 7
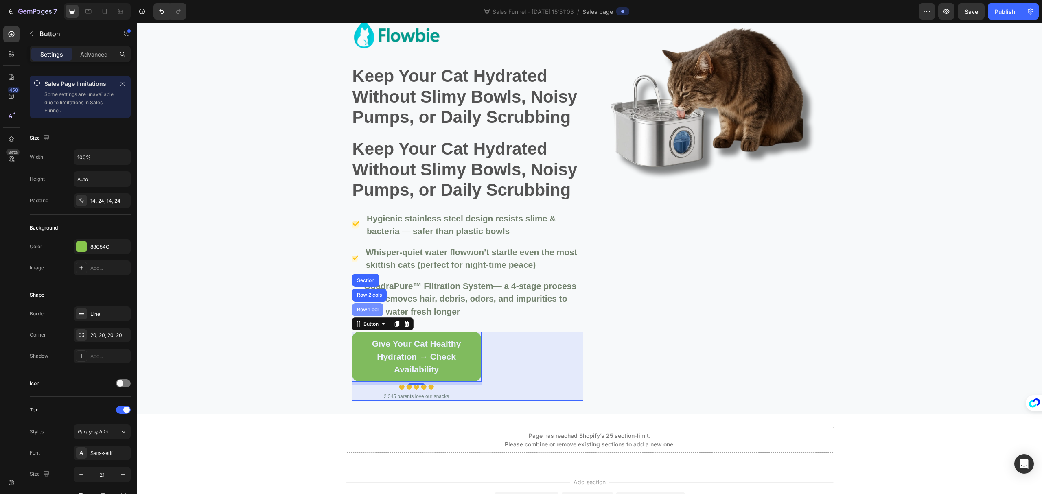
click at [367, 308] on div "Row 1 col" at bounding box center [367, 309] width 25 height 5
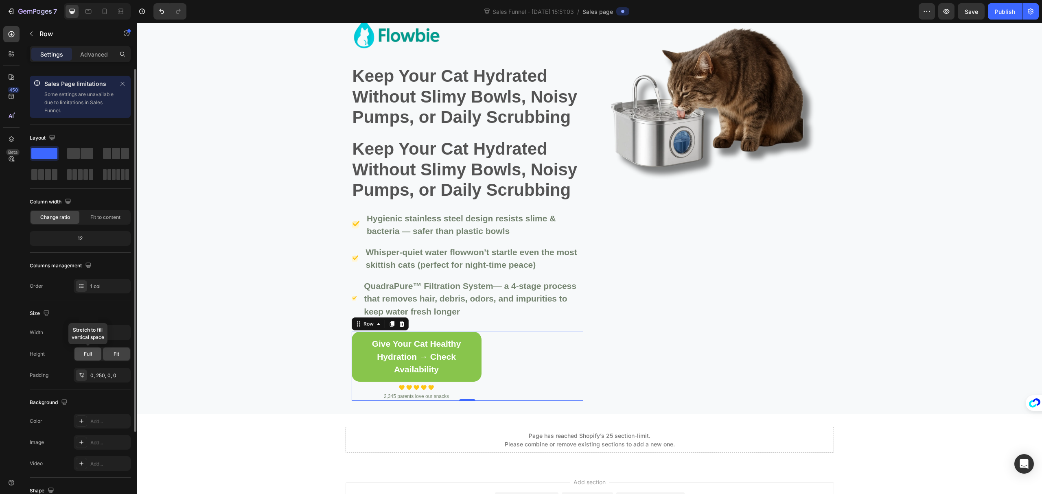
click at [92, 357] on div "Full" at bounding box center [88, 354] width 27 height 13
click at [119, 354] on div "Fit" at bounding box center [116, 354] width 27 height 13
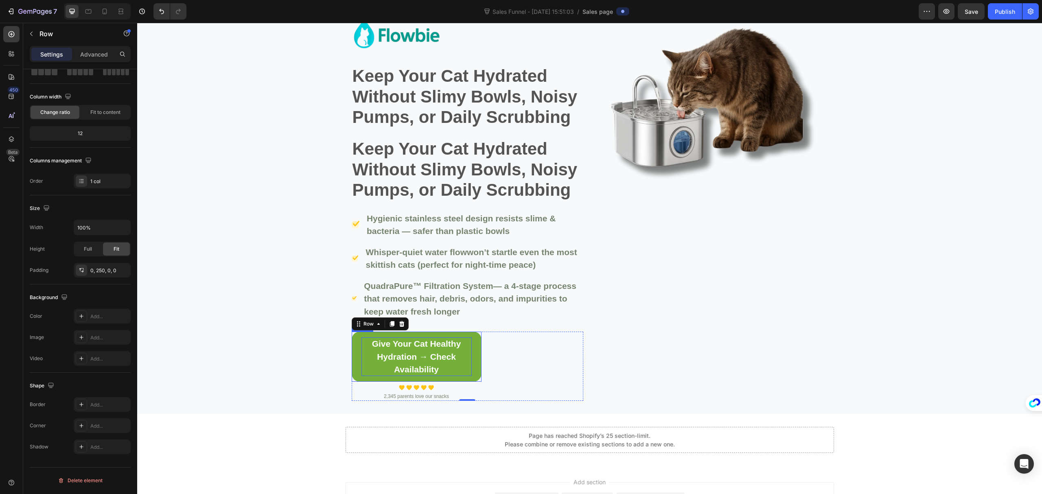
click at [458, 373] on p "Give Your Cat Healthy Hydration → Check Availability" at bounding box center [417, 357] width 110 height 39
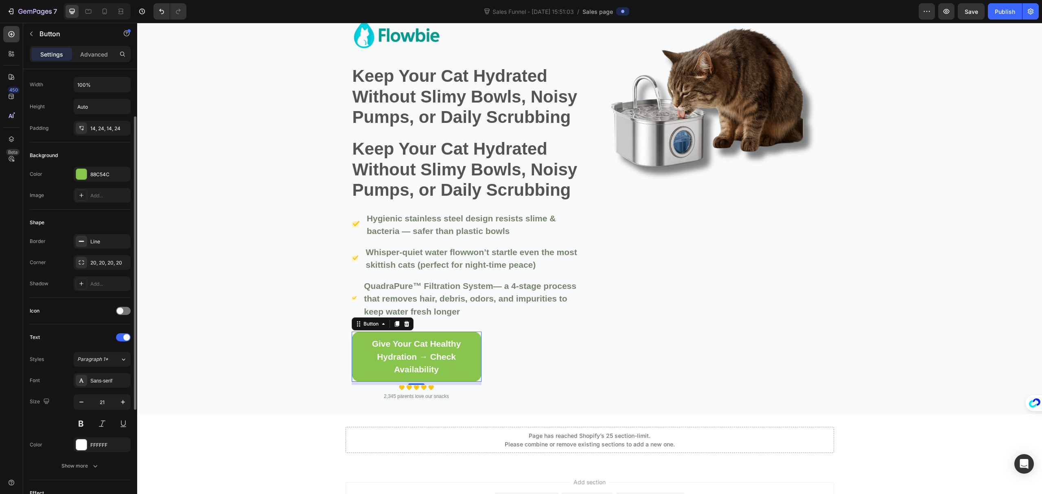
scroll to position [0, 0]
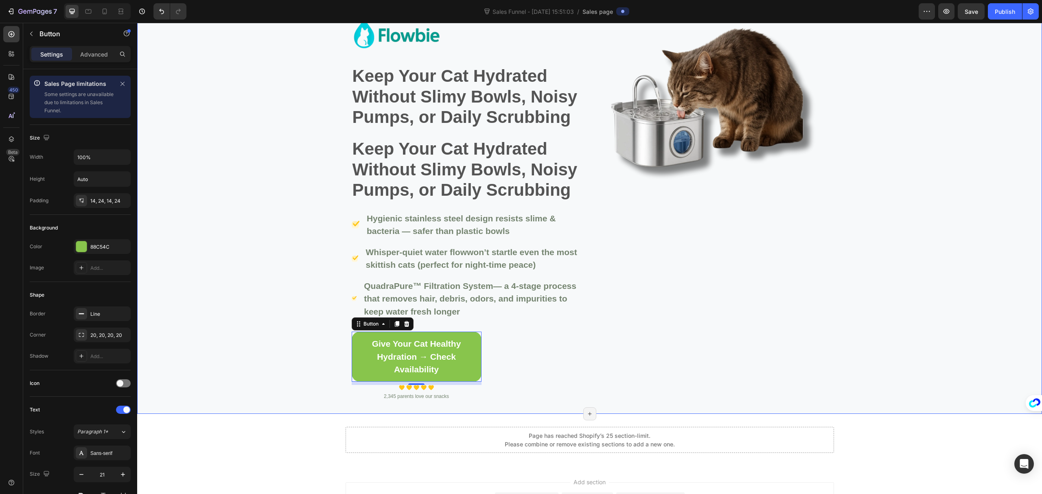
click at [916, 303] on div "Image Keep Your Cat Hydrated Without Slimy Bowls, Noisy Pumps, or Daily Scrubbi…" at bounding box center [589, 208] width 905 height 385
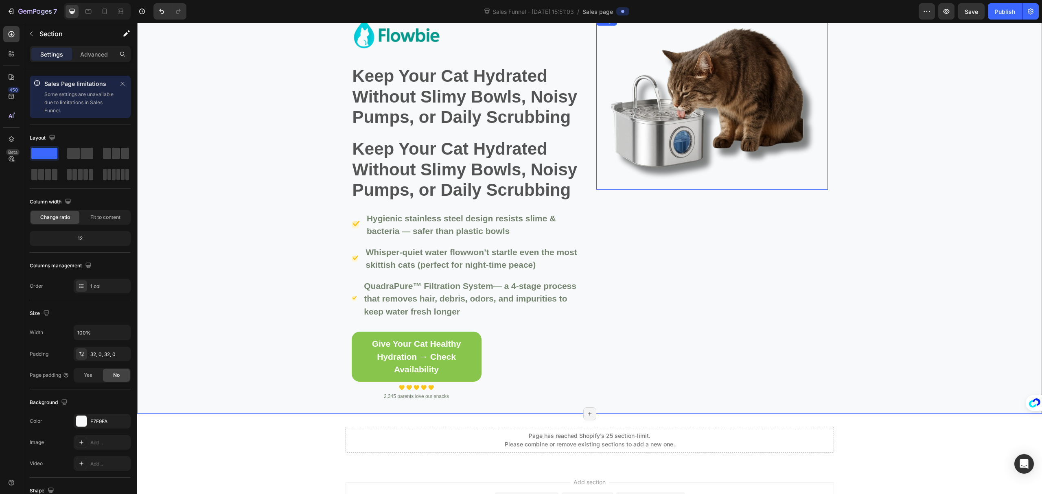
click at [673, 110] on img at bounding box center [712, 103] width 232 height 174
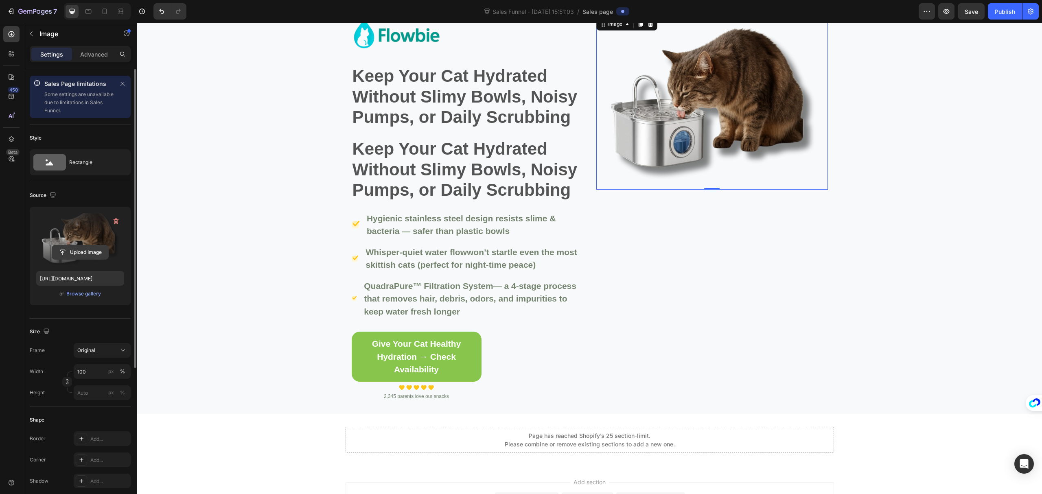
click at [75, 253] on input "file" at bounding box center [80, 252] width 56 height 14
type input "[URL][DOMAIN_NAME]"
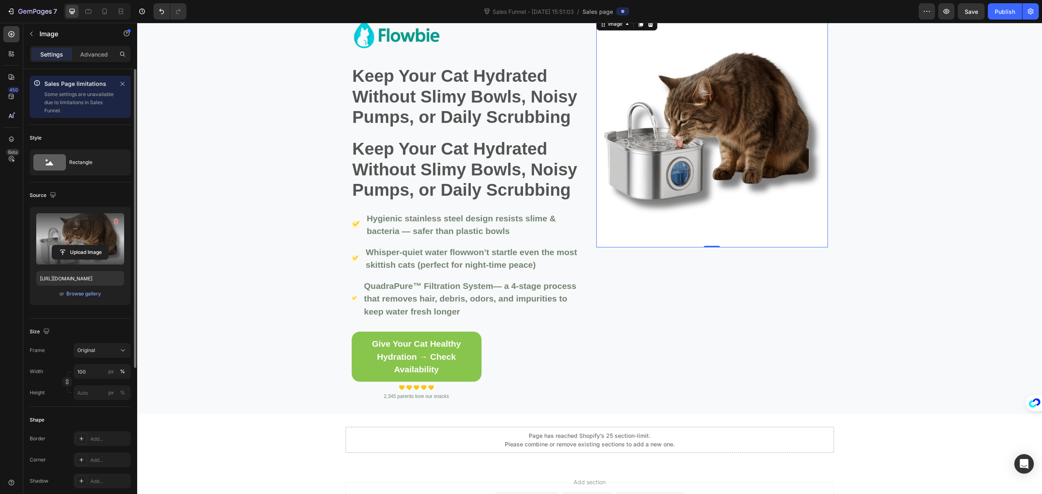
click at [752, 164] on img at bounding box center [712, 132] width 232 height 232
click at [118, 353] on div "Original" at bounding box center [102, 350] width 50 height 8
click at [717, 119] on img at bounding box center [712, 132] width 232 height 232
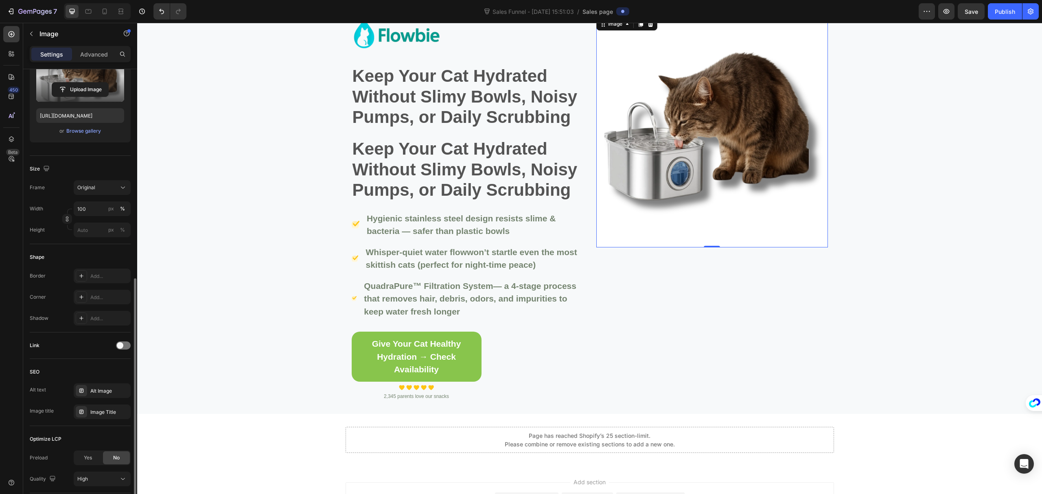
scroll to position [223, 0]
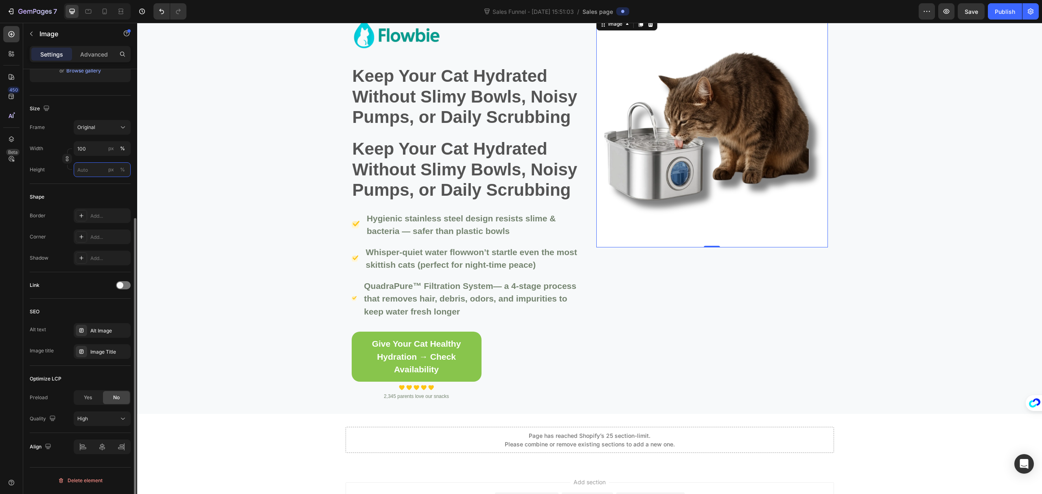
click at [98, 172] on input "px %" at bounding box center [102, 169] width 57 height 15
click at [92, 187] on p "Full 100%" at bounding box center [100, 189] width 47 height 7
type input "100"
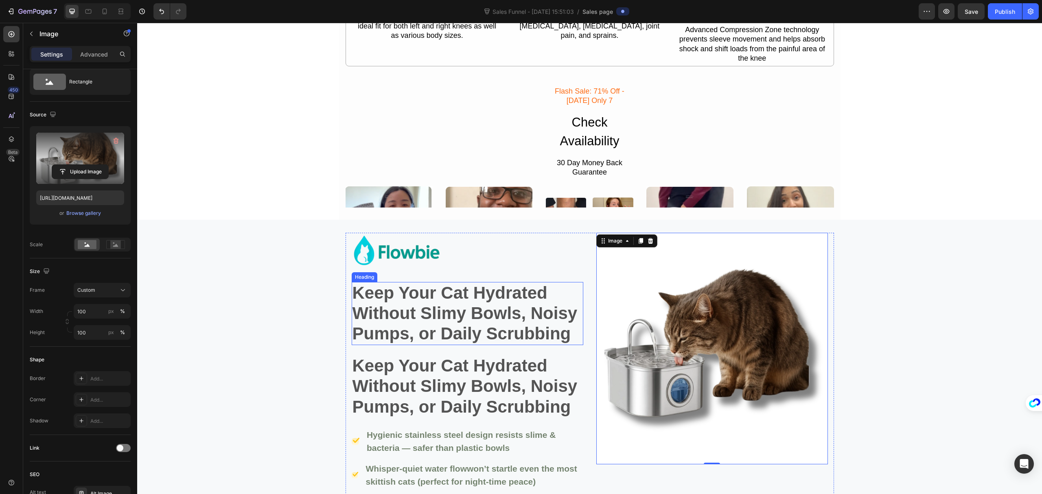
scroll to position [7378, 0]
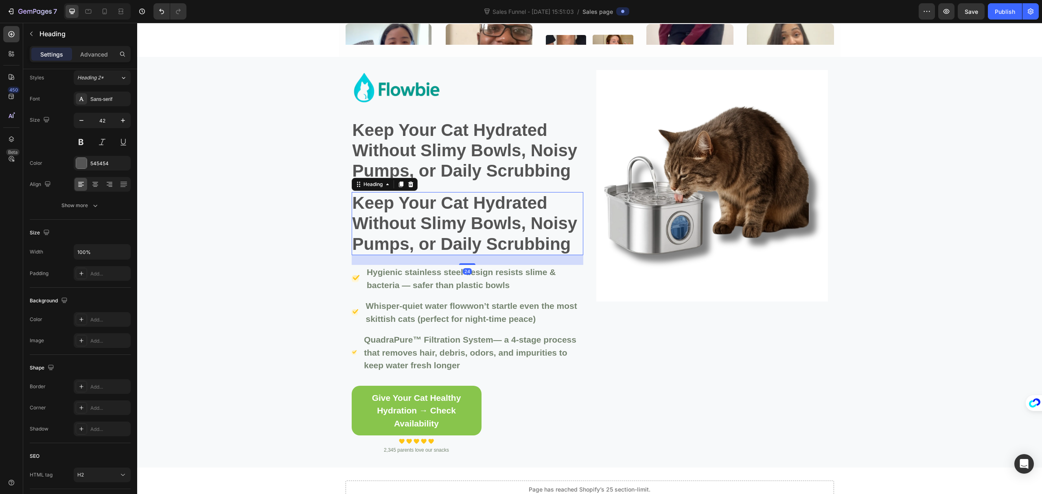
click at [484, 233] on h2 "Keep Your Cat Hydrated Without Slimy Bowls, Noisy Pumps, or Daily Scrubbing" at bounding box center [468, 223] width 232 height 63
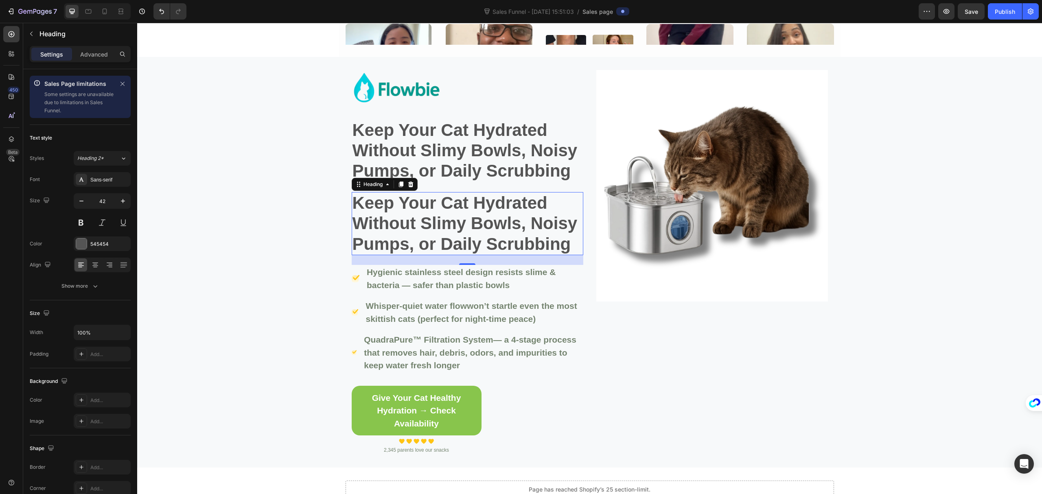
click at [539, 232] on h2 "Keep Your Cat Hydrated Without Slimy Bowls, Noisy Pumps, or Daily Scrubbing" at bounding box center [468, 223] width 232 height 63
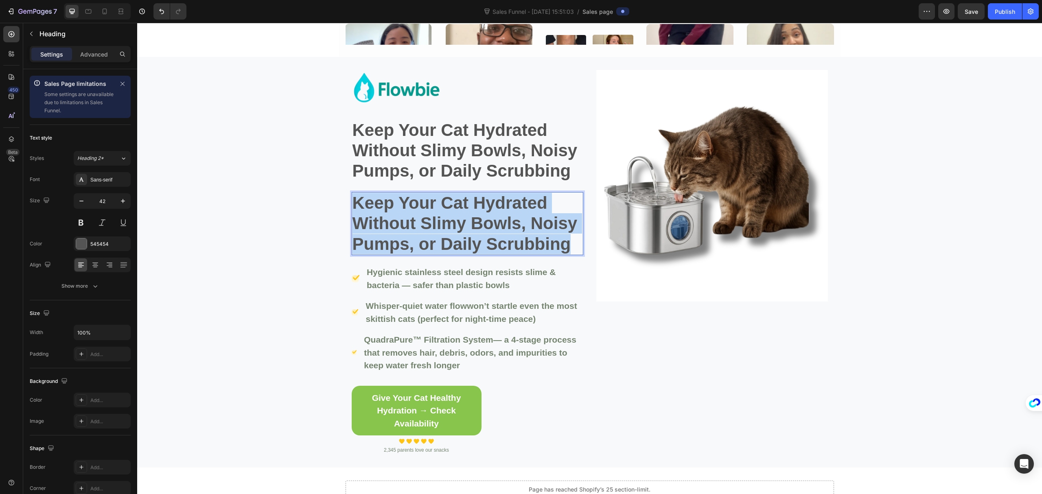
click at [539, 232] on p "Keep Your Cat Hydrated Without Slimy Bowls, Noisy Pumps, or Daily Scrubbing" at bounding box center [468, 223] width 230 height 61
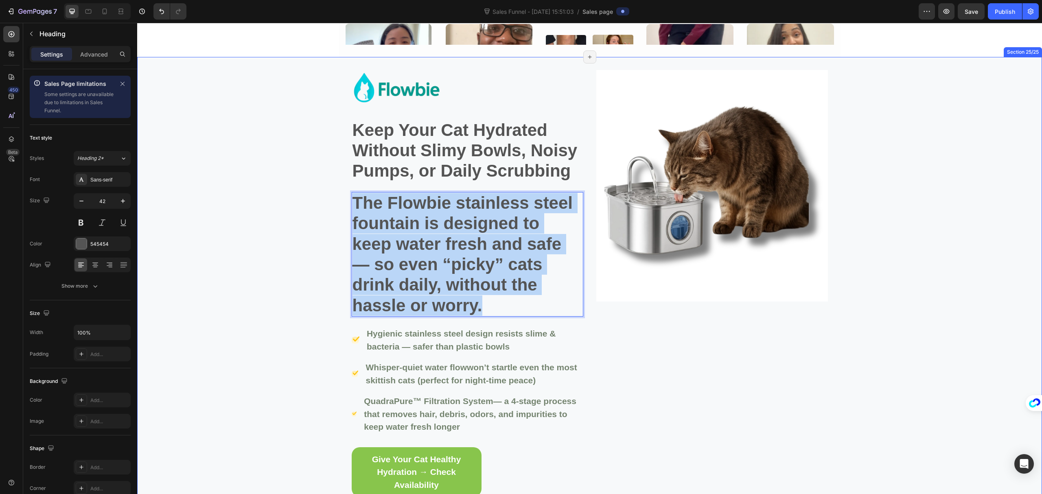
drag, startPoint x: 495, startPoint y: 308, endPoint x: 316, endPoint y: 192, distance: 213.6
click at [316, 192] on div "Image Keep Your Cat Hydrated Without Slimy Bowls, Noisy Pumps, or Daily Scrubbi…" at bounding box center [589, 293] width 905 height 447
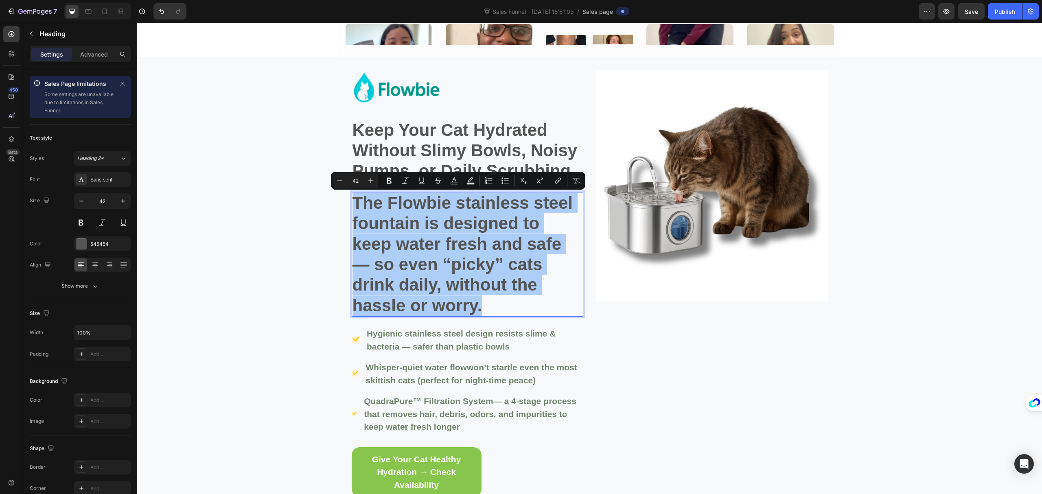
click at [357, 182] on input "42" at bounding box center [355, 181] width 16 height 10
drag, startPoint x: 357, startPoint y: 182, endPoint x: 343, endPoint y: 181, distance: 14.7
click at [343, 181] on div "Minus 42 Plus" at bounding box center [356, 180] width 46 height 15
type input "26"
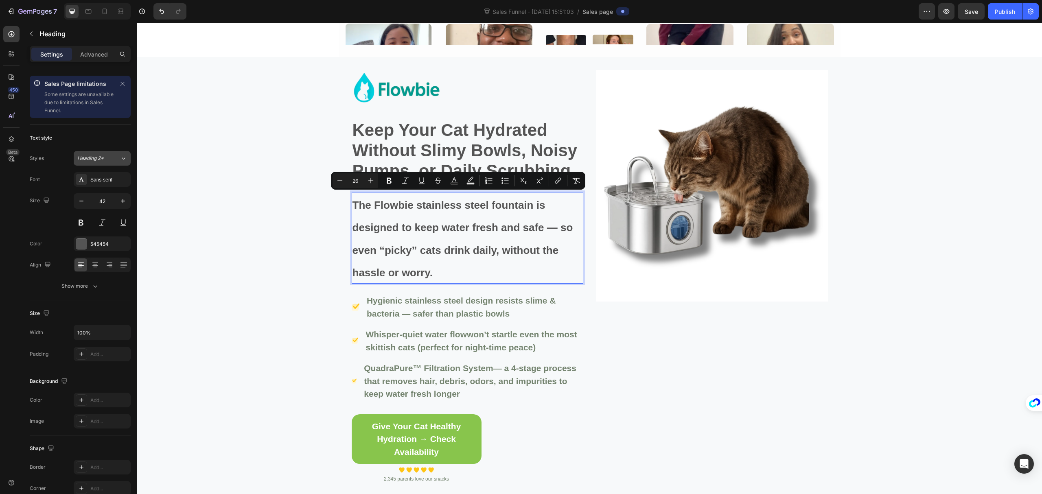
click at [124, 165] on button "Heading 2*" at bounding box center [102, 158] width 57 height 15
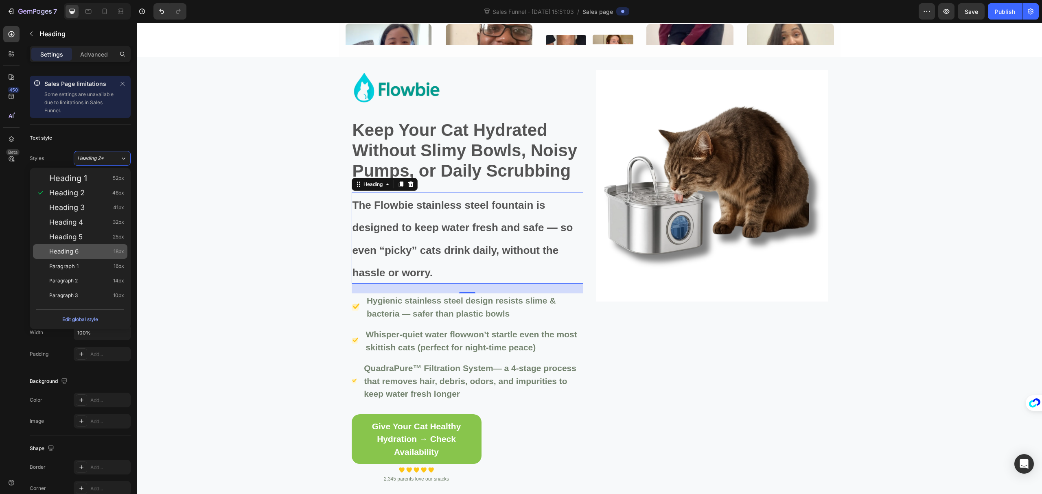
click at [77, 244] on div "Heading 6 18px" at bounding box center [80, 251] width 94 height 15
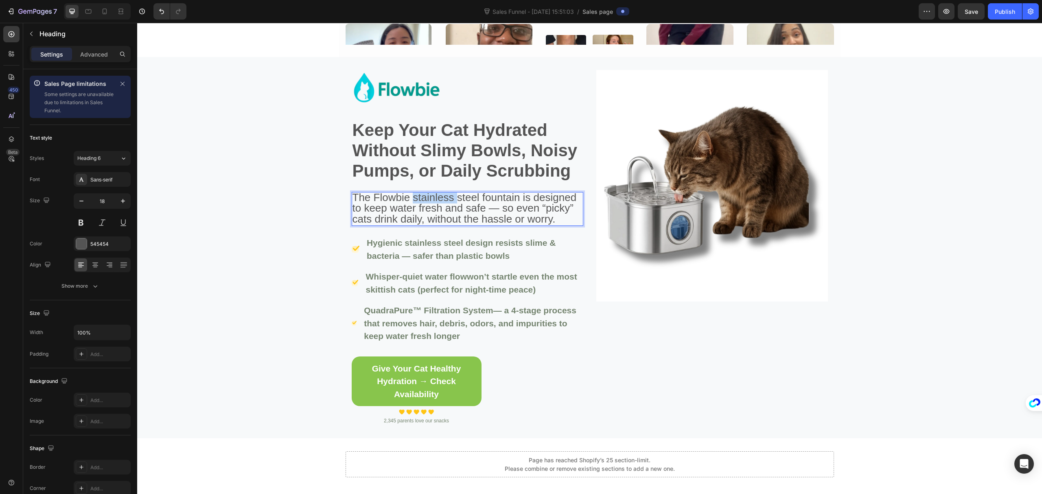
click at [423, 202] on span "The Flowbie stainless steel fountain is designed to keep water fresh and safe —…" at bounding box center [465, 208] width 224 height 34
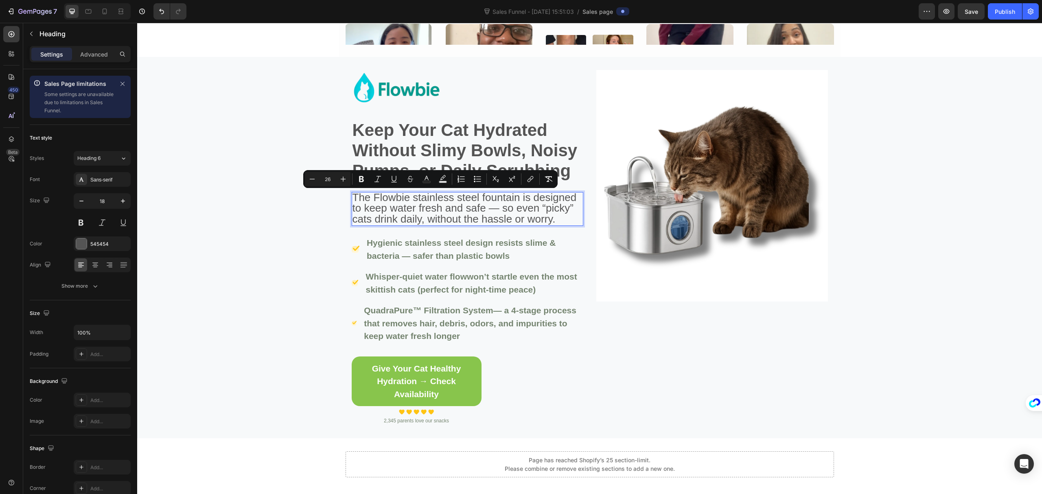
click at [394, 202] on span "The Flowbie stainless steel fountain is designed to keep water fresh and safe —…" at bounding box center [465, 208] width 224 height 34
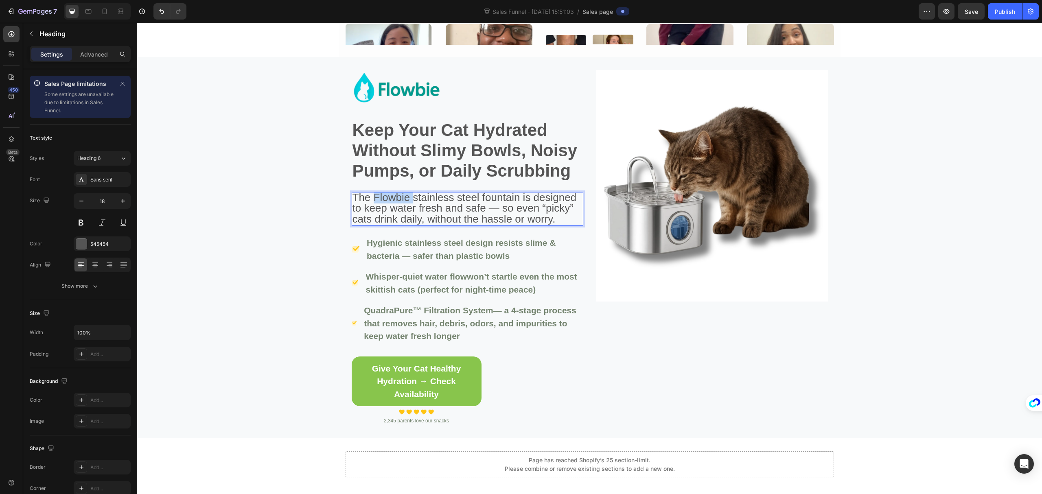
click at [394, 202] on span "The Flowbie stainless steel fountain is designed to keep water fresh and safe —…" at bounding box center [465, 208] width 224 height 34
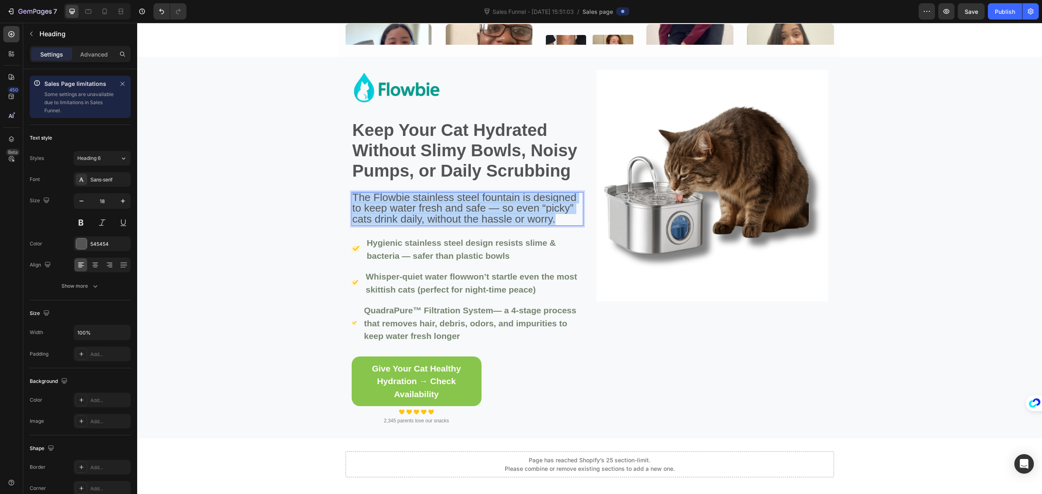
click at [394, 202] on span "The Flowbie stainless steel fountain is designed to keep water fresh and safe —…" at bounding box center [465, 208] width 224 height 34
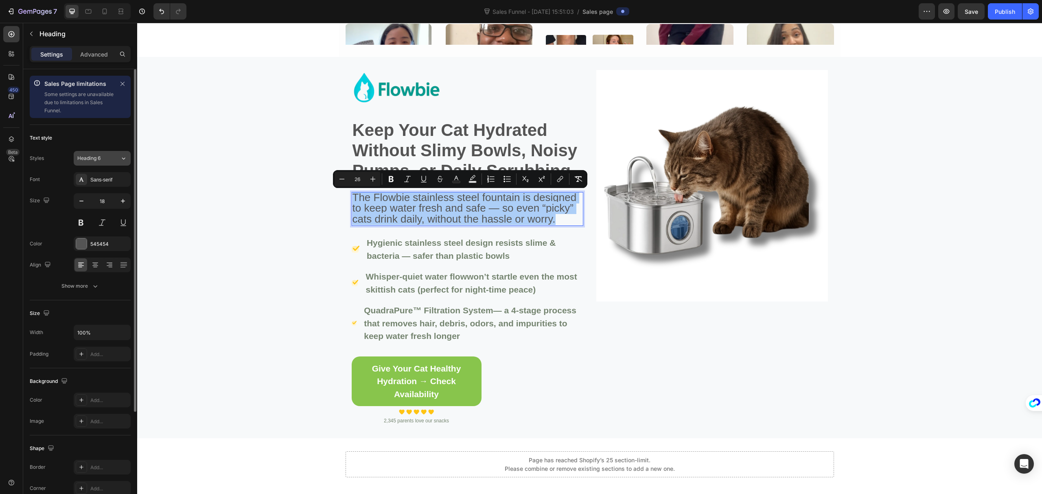
click at [107, 160] on div "Heading 6" at bounding box center [93, 158] width 33 height 7
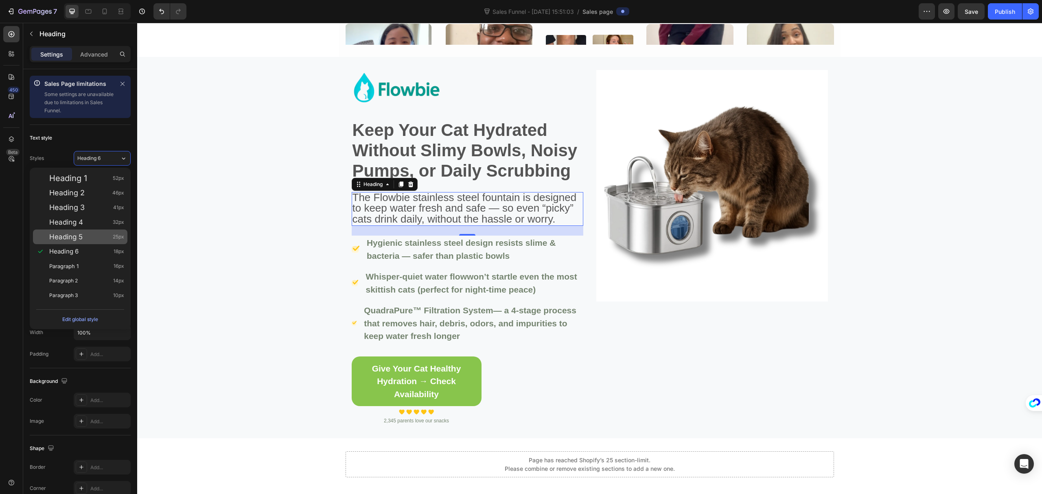
click at [88, 233] on div "Heading 5 25px" at bounding box center [86, 237] width 75 height 8
type input "25"
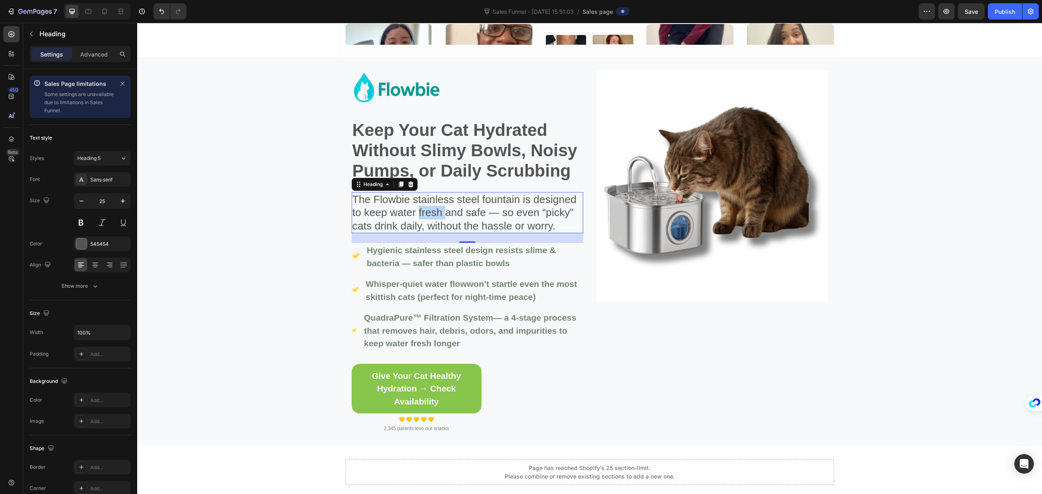
click at [435, 211] on span "The Flowbie stainless steel fountain is designed to keep water fresh and safe —…" at bounding box center [465, 212] width 224 height 39
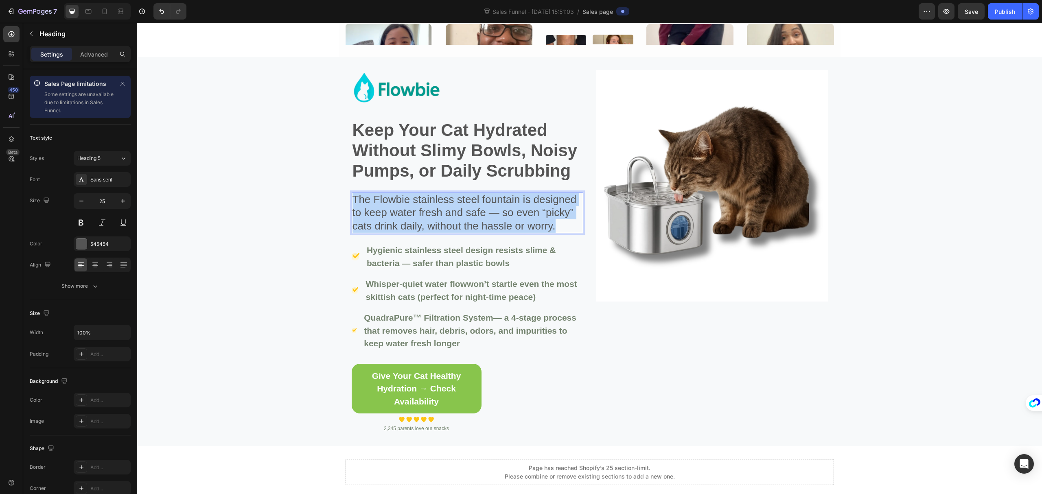
click at [435, 211] on span "The Flowbie stainless steel fountain is designed to keep water fresh and safe —…" at bounding box center [465, 212] width 224 height 39
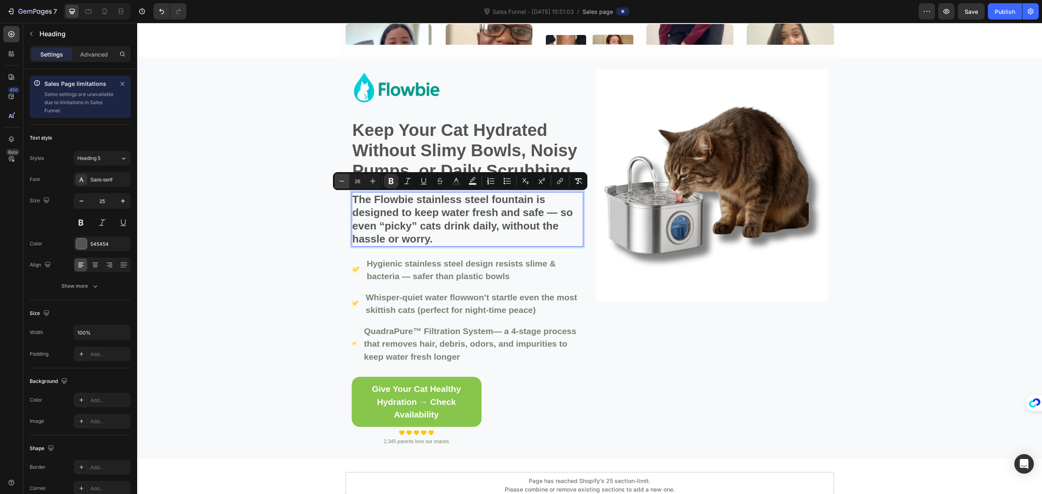
click at [344, 181] on icon "Editor contextual toolbar" at bounding box center [342, 181] width 8 height 8
type input "25"
click at [81, 202] on icon "button" at bounding box center [81, 201] width 8 height 8
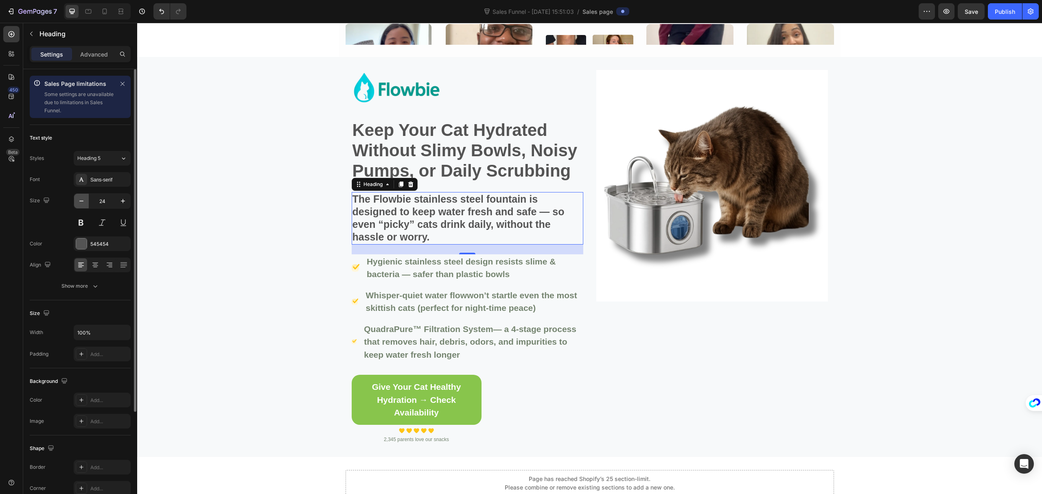
click at [81, 202] on icon "button" at bounding box center [81, 201] width 8 height 8
click at [84, 200] on icon "button" at bounding box center [81, 201] width 8 height 8
type input "22"
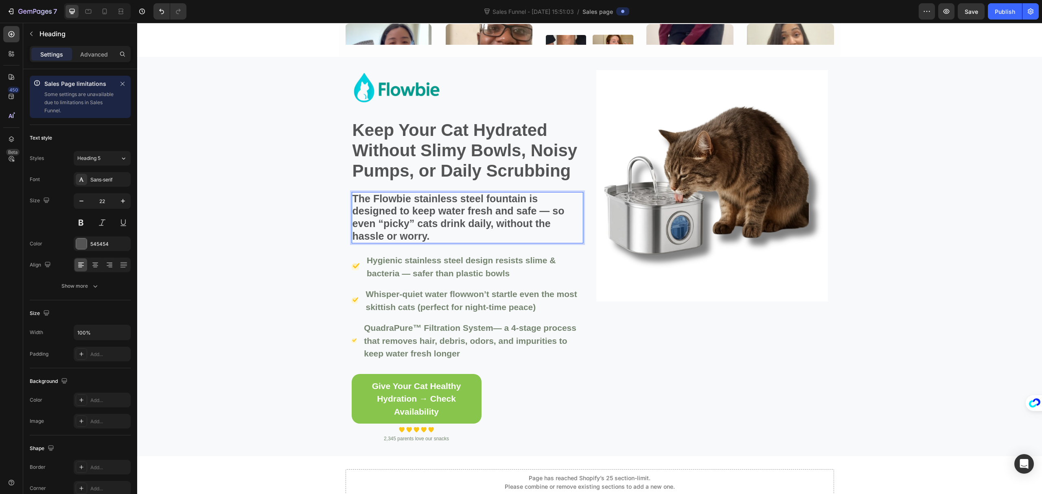
click at [469, 213] on strong "The Flowbie stainless steel fountain is designed to keep water fresh and safe —…" at bounding box center [459, 217] width 212 height 49
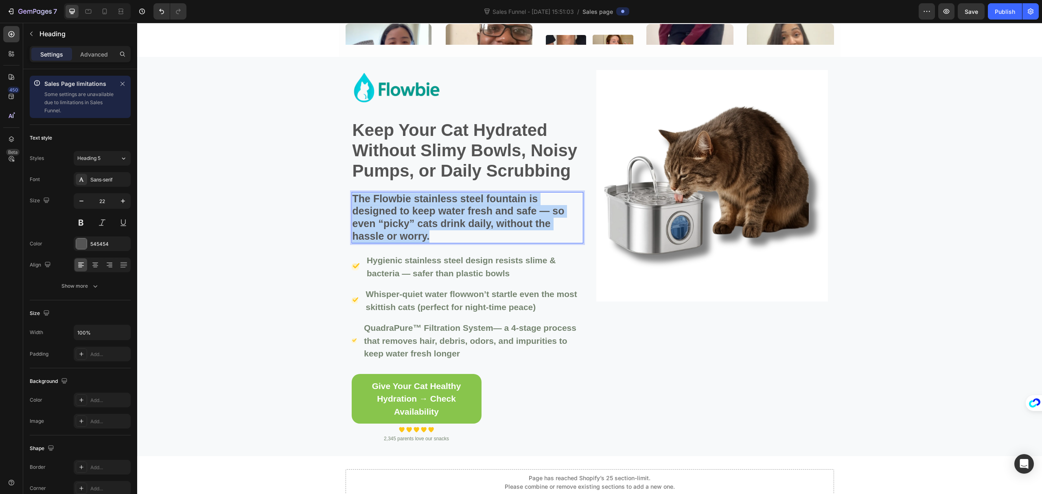
click at [469, 213] on strong "The Flowbie stainless steel fountain is designed to keep water fresh and safe —…" at bounding box center [459, 217] width 212 height 49
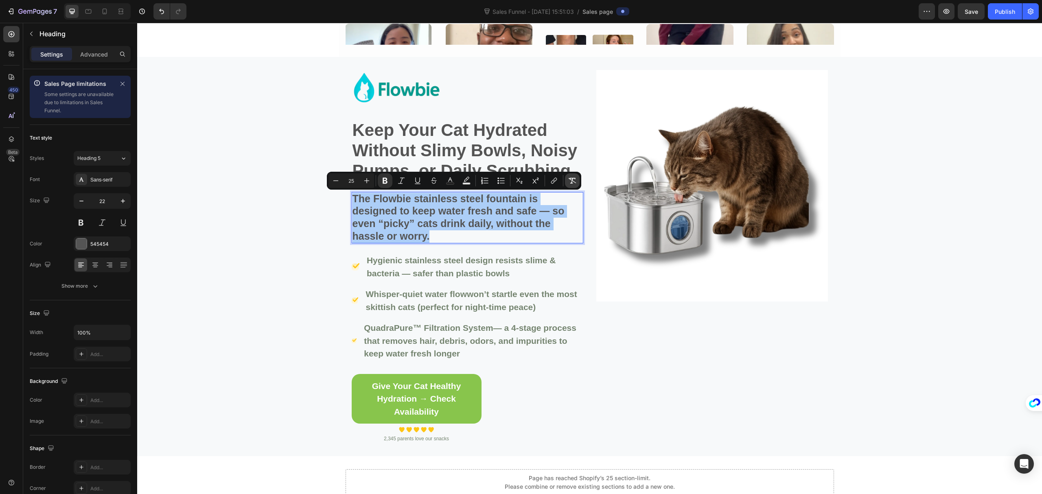
click at [572, 181] on icon "Editor contextual toolbar" at bounding box center [572, 181] width 8 height 8
type input "22"
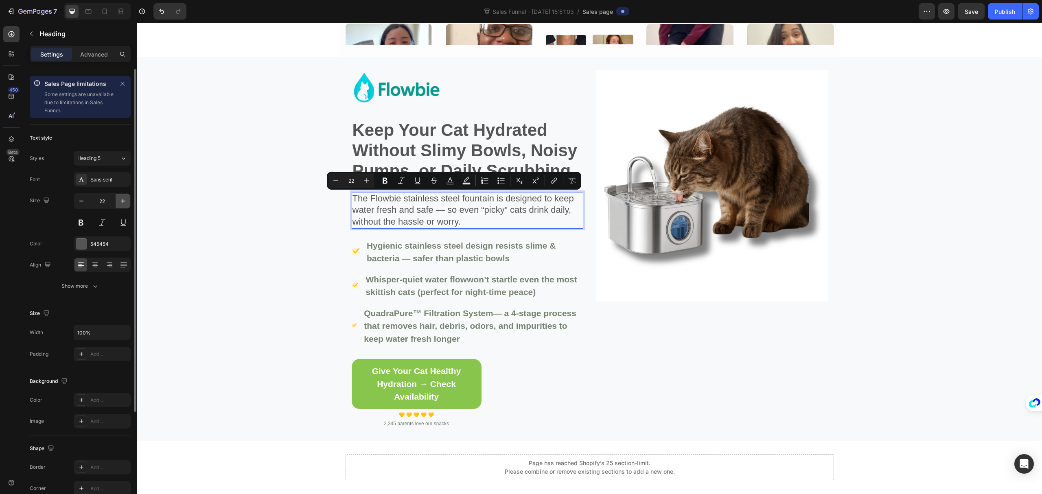
click at [121, 200] on icon "button" at bounding box center [123, 201] width 8 height 8
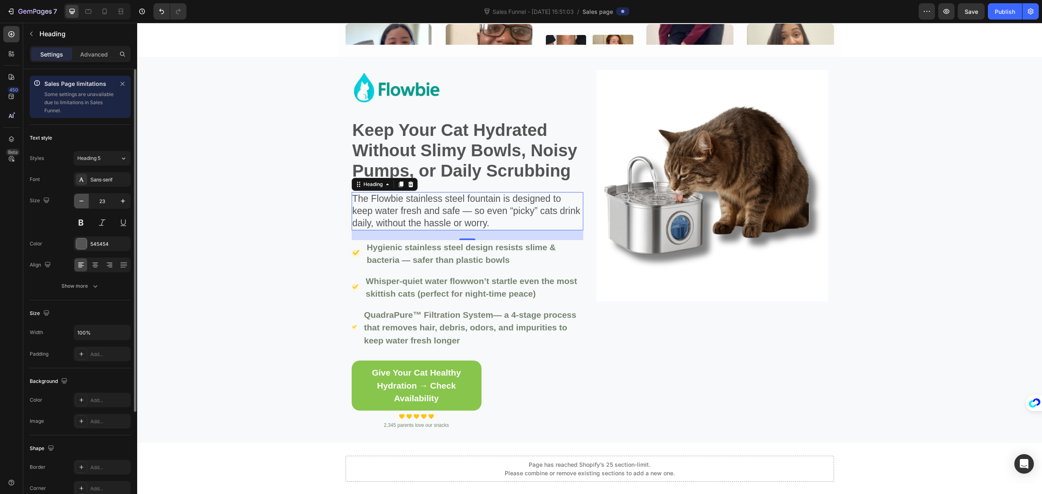
click at [83, 202] on icon "button" at bounding box center [81, 201] width 8 height 8
type input "22"
click at [79, 224] on button at bounding box center [81, 222] width 15 height 15
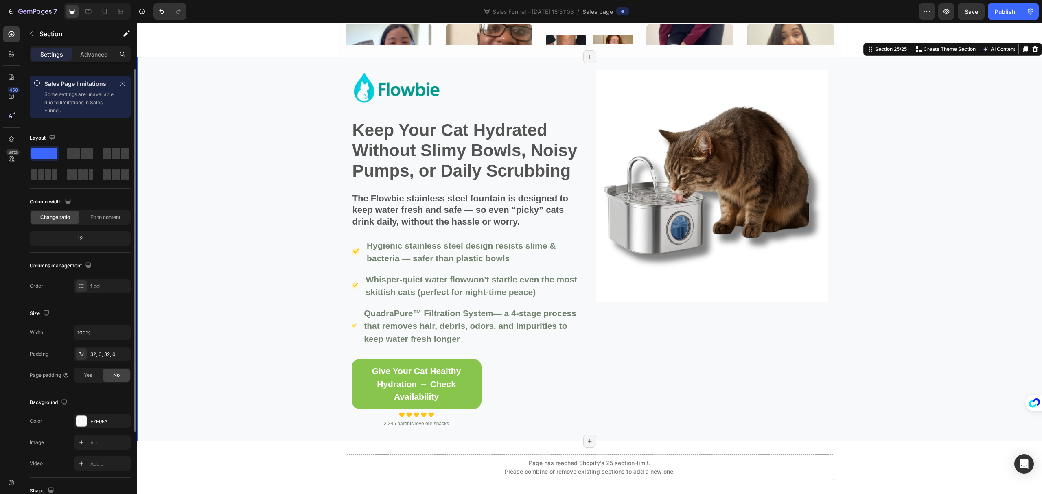
click at [230, 225] on div "Image Keep Your Cat Hydrated Without Slimy Bowls, Noisy Pumps, or Daily Scrubbi…" at bounding box center [589, 249] width 905 height 358
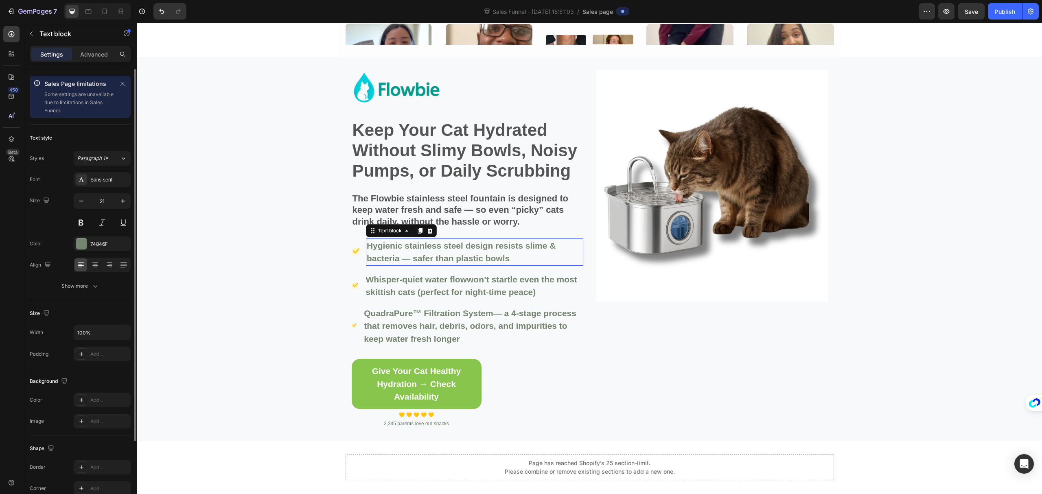
click at [412, 252] on p "Hygienic stainless steel design resists slime & bacteria — safer than plastic b…" at bounding box center [475, 252] width 216 height 26
click at [100, 245] on div "74846F" at bounding box center [102, 244] width 24 height 7
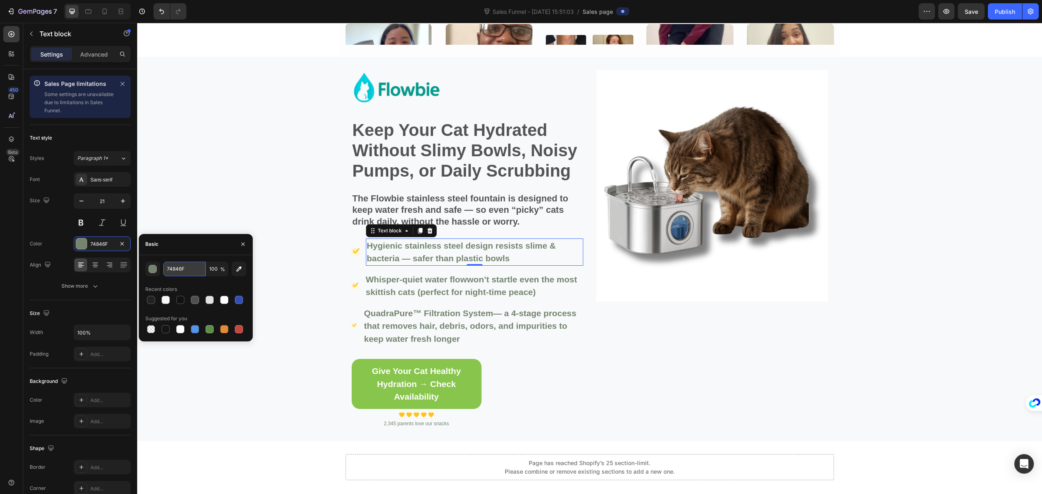
click at [184, 266] on input "74846F" at bounding box center [184, 269] width 42 height 15
paste input "555555"
type input "555555"
click at [195, 299] on div at bounding box center [195, 299] width 101 height 11
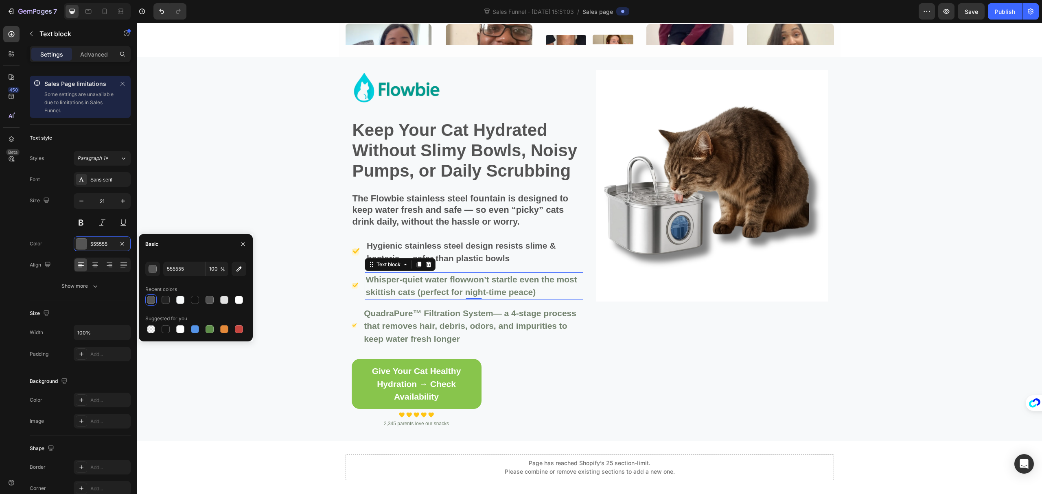
click at [408, 288] on p "Whisper-quiet water flow won’t startle even the most skittish cats (perfect for…" at bounding box center [474, 286] width 217 height 26
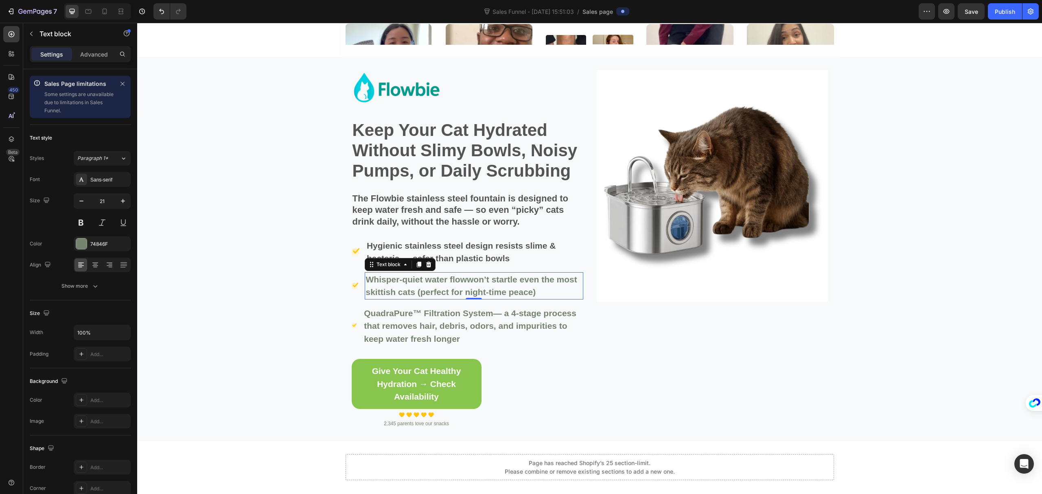
click at [408, 288] on p "Whisper-quiet water flow won’t startle even the most skittish cats (perfect for…" at bounding box center [474, 286] width 217 height 26
